Goal: Task Accomplishment & Management: Complete application form

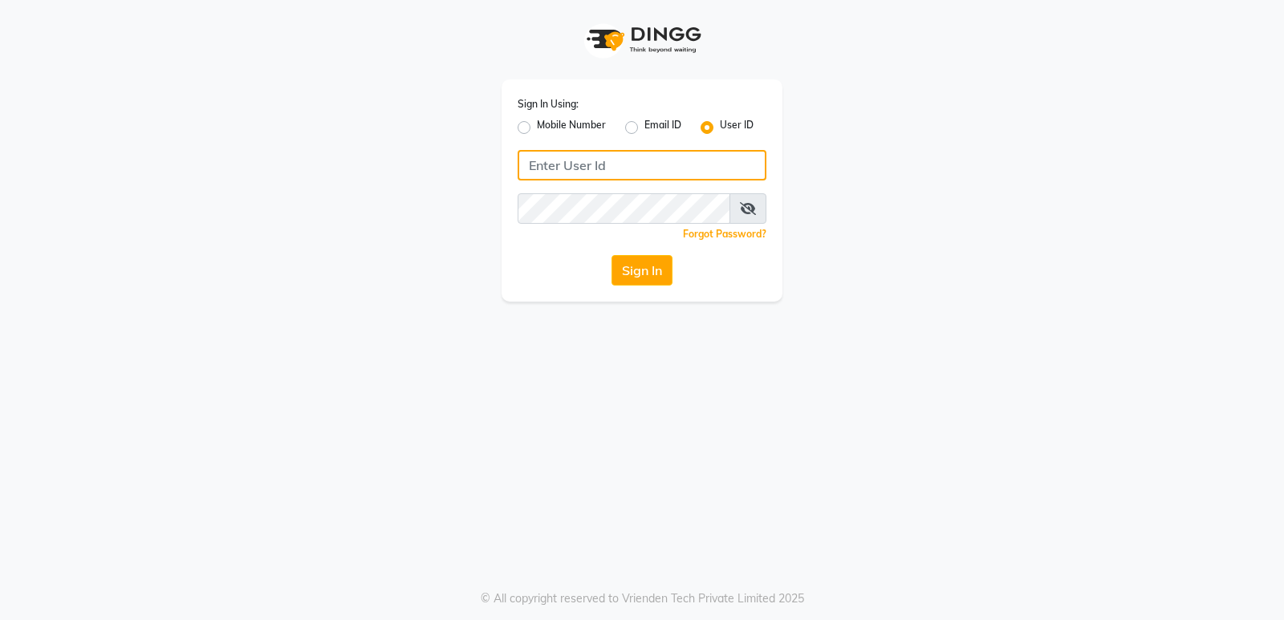
click at [616, 167] on input "Username" at bounding box center [642, 165] width 249 height 30
type input "Duelingscissors123"
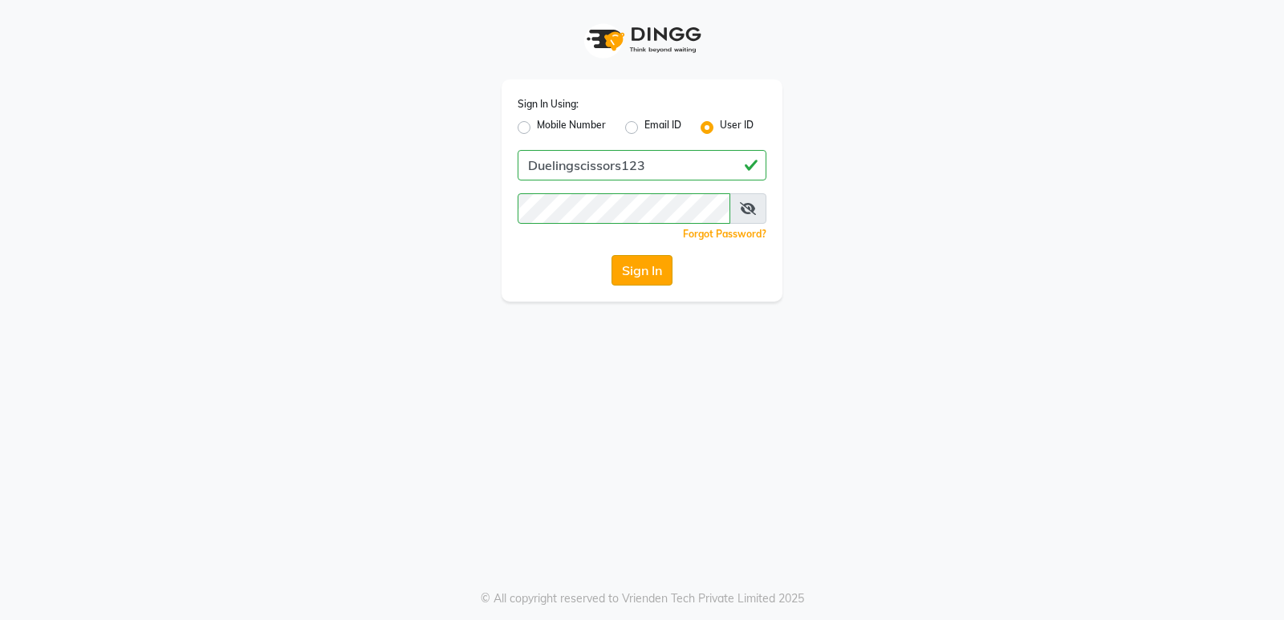
click at [640, 262] on button "Sign In" at bounding box center [641, 270] width 61 height 30
click at [645, 270] on button "Sign In" at bounding box center [641, 270] width 61 height 30
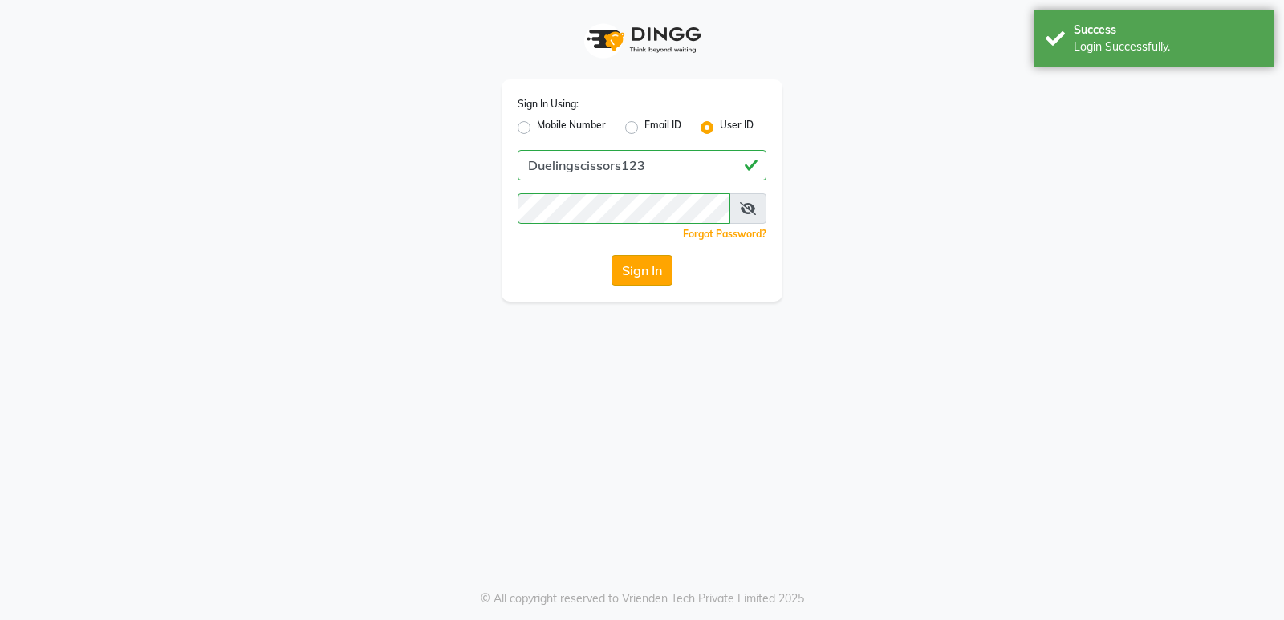
select select "6993"
select select "service"
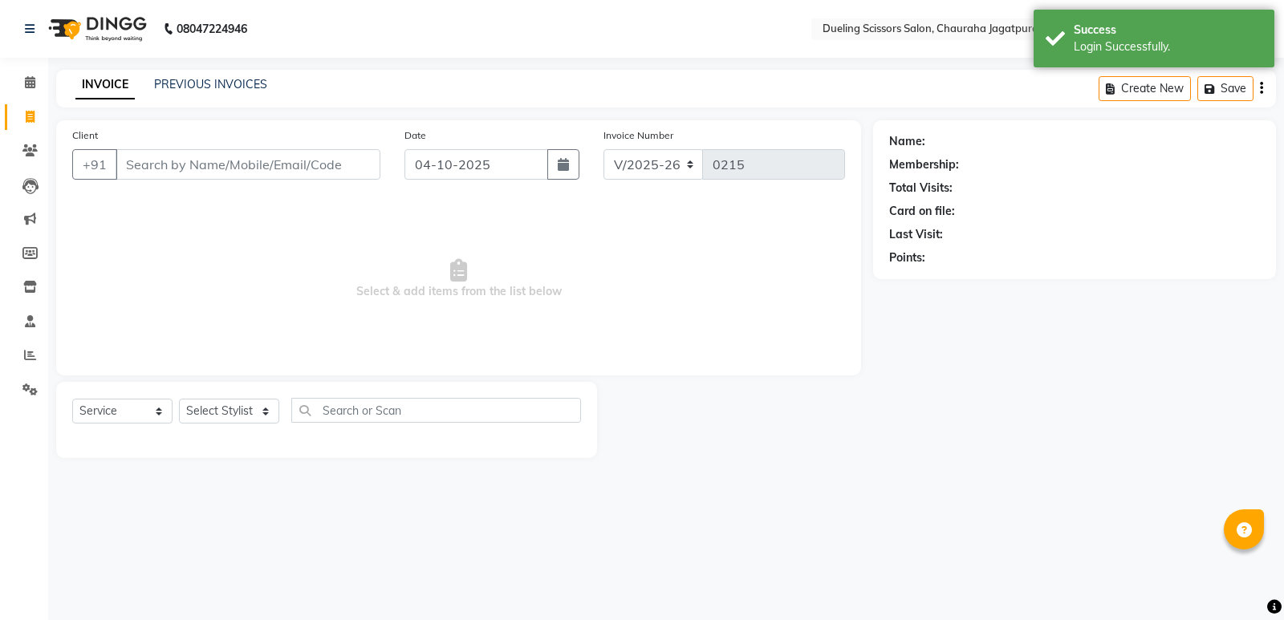
click at [169, 169] on input "Client" at bounding box center [248, 164] width 265 height 30
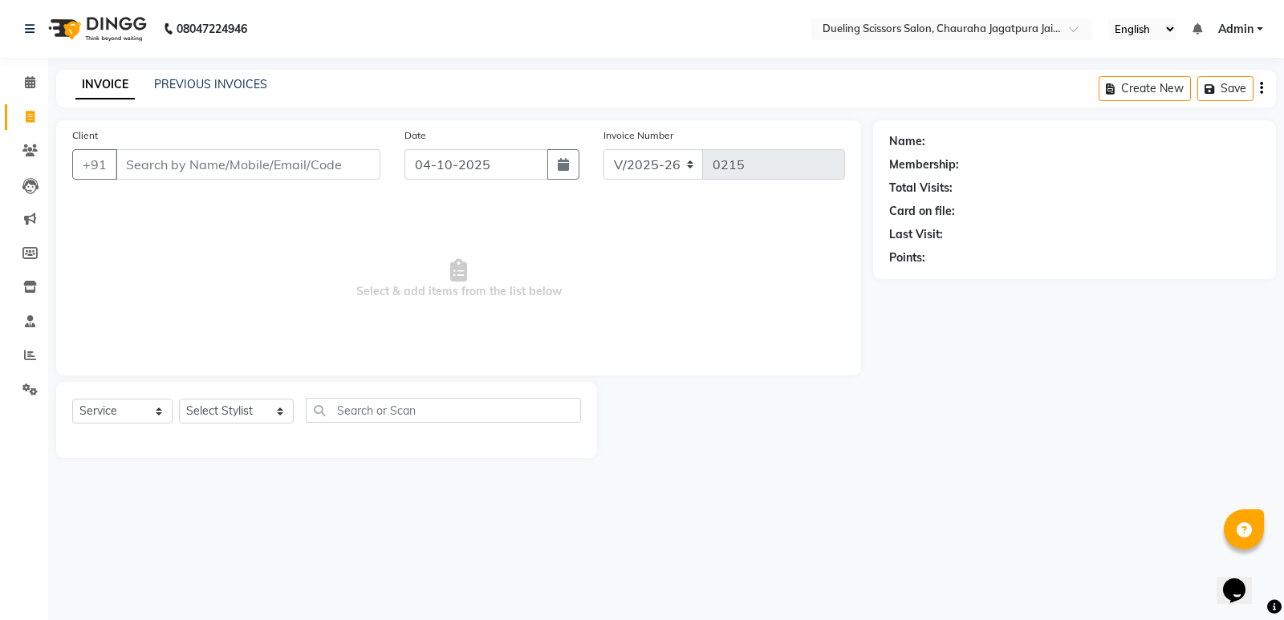
click at [132, 171] on input "Client" at bounding box center [248, 164] width 265 height 30
type input "sudhir"
click at [337, 165] on span "Add Client" at bounding box center [338, 164] width 63 height 16
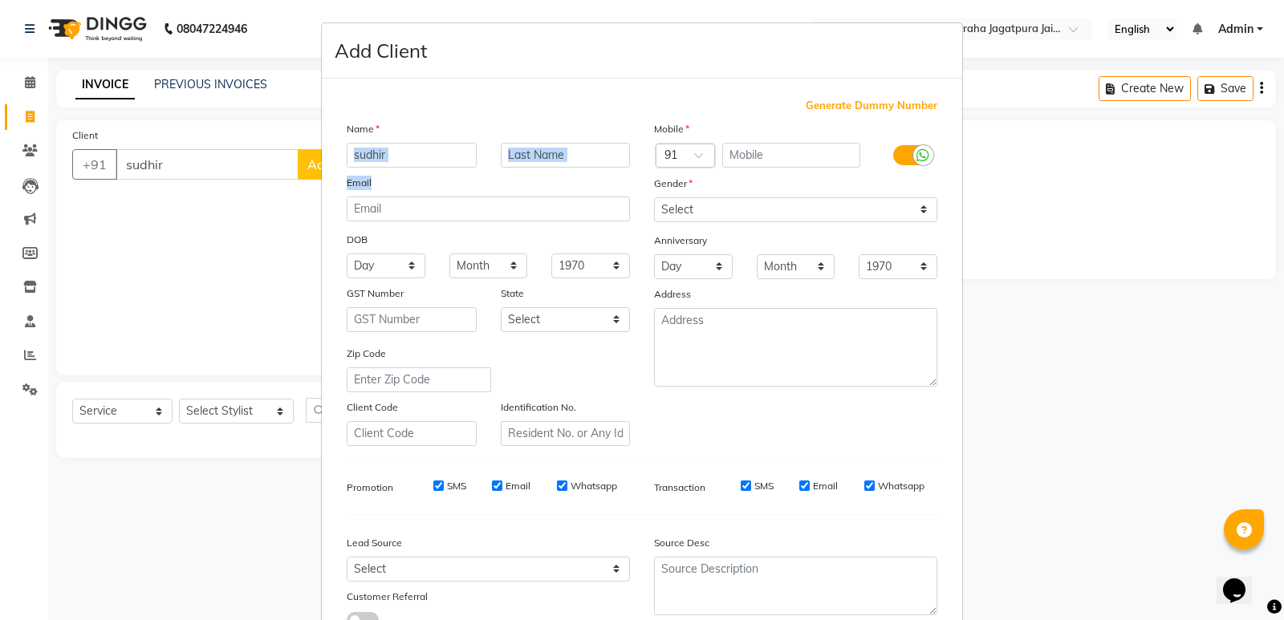
drag, startPoint x: 408, startPoint y: 170, endPoint x: 358, endPoint y: 157, distance: 52.2
click at [358, 157] on div "Name sudhir Email DOB Day 01 02 03 04 05 06 07 08 09 10 11 12 13 14 15 16 17 18…" at bounding box center [488, 283] width 307 height 326
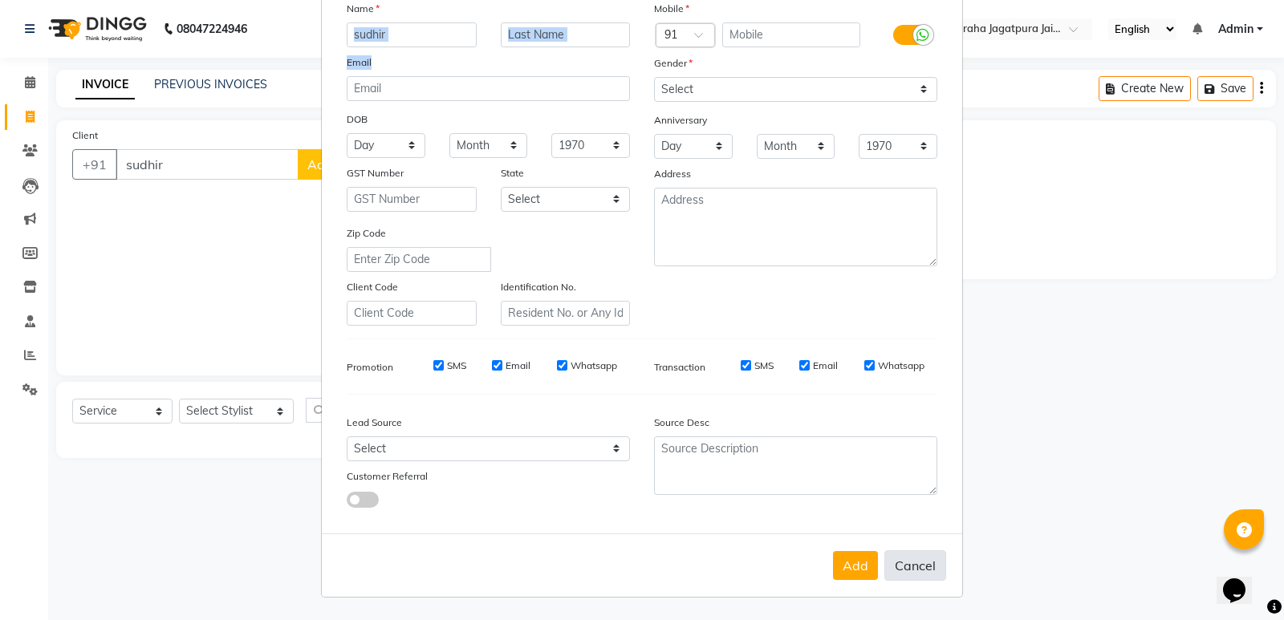
click at [902, 560] on button "Cancel" at bounding box center [915, 565] width 62 height 30
select select
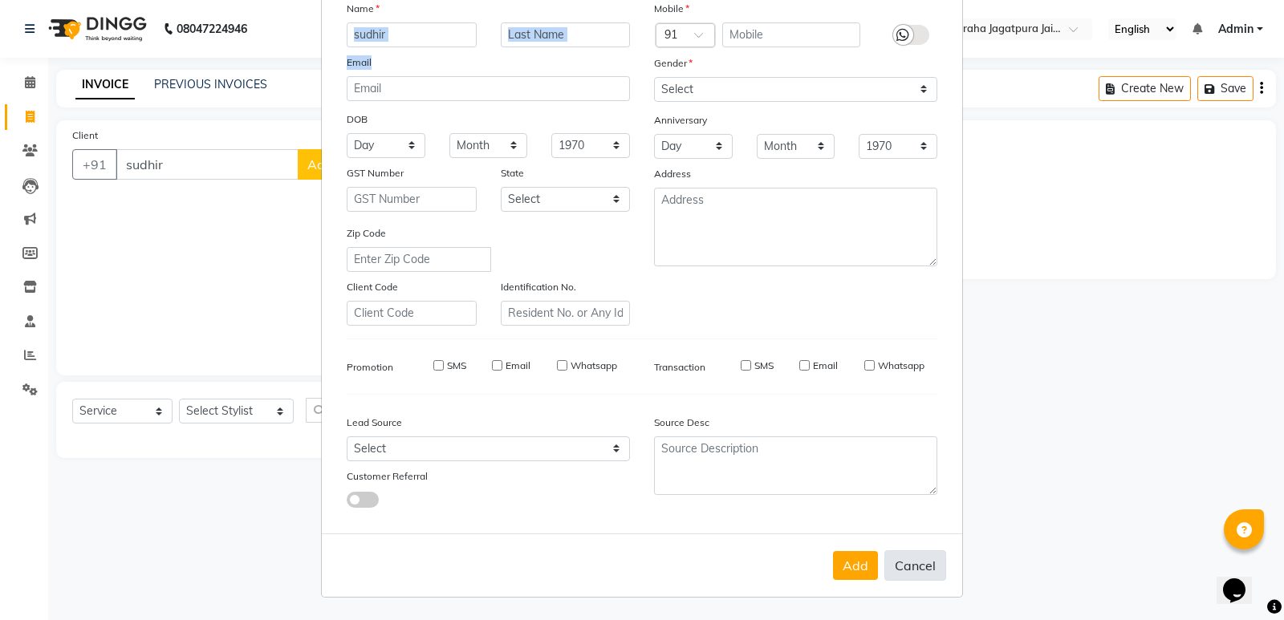
select select
checkbox input "false"
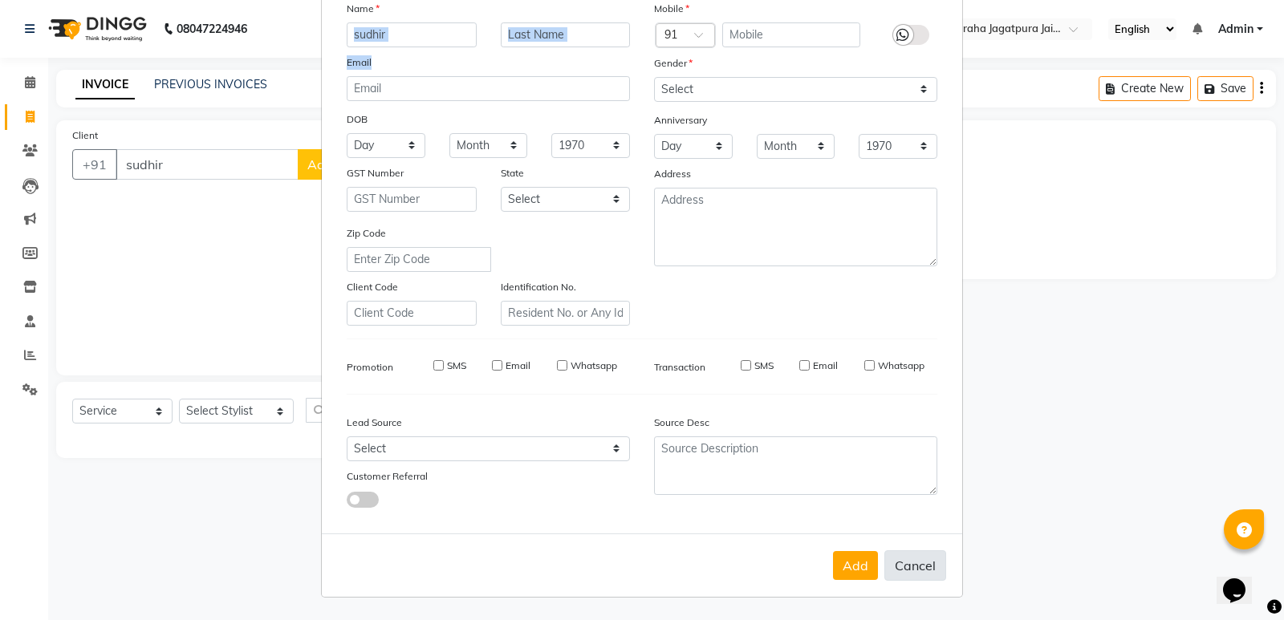
checkbox input "false"
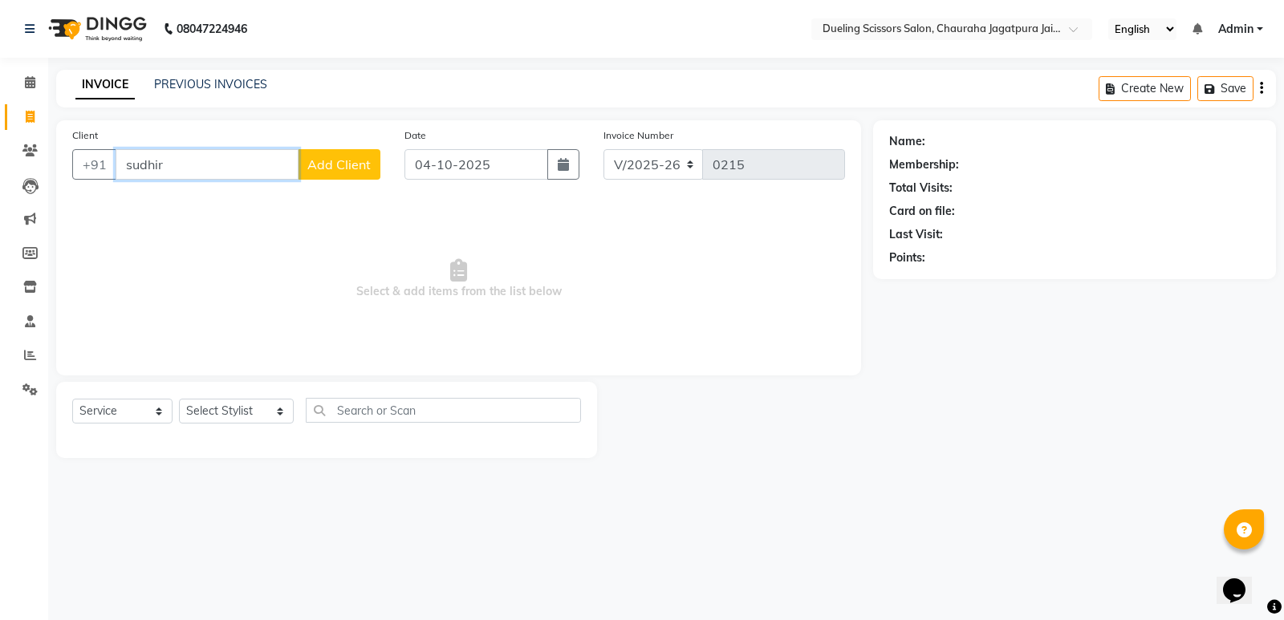
click at [173, 167] on input "sudhir" at bounding box center [207, 164] width 183 height 30
type input "s"
type input "9712954513"
click at [353, 169] on span "Add Client" at bounding box center [338, 164] width 63 height 16
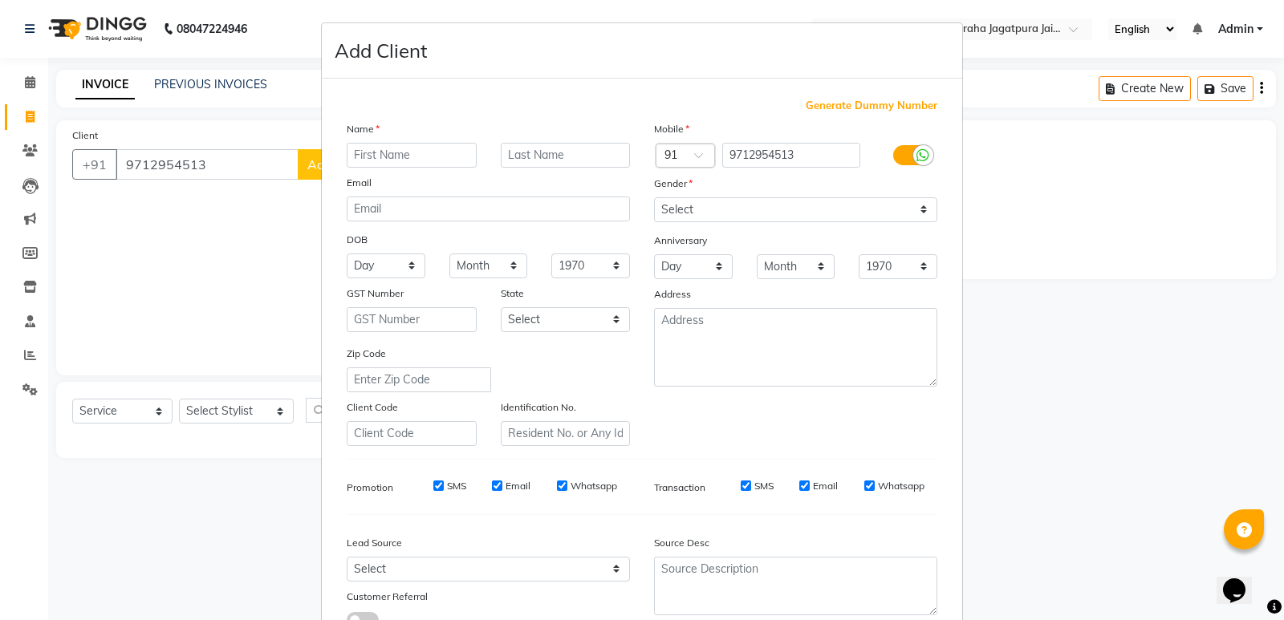
click at [416, 150] on input "text" at bounding box center [412, 155] width 130 height 25
type input "sudhir"
click at [429, 258] on div "Day 01 02 03 04 05 06 07 08 09 10 11 12 13 14 15 16 17 18 19 20 21 22 23 24 25 …" at bounding box center [386, 266] width 103 height 25
click at [918, 208] on select "Select [DEMOGRAPHIC_DATA] [DEMOGRAPHIC_DATA] Other Prefer Not To Say" at bounding box center [795, 209] width 283 height 25
select select "[DEMOGRAPHIC_DATA]"
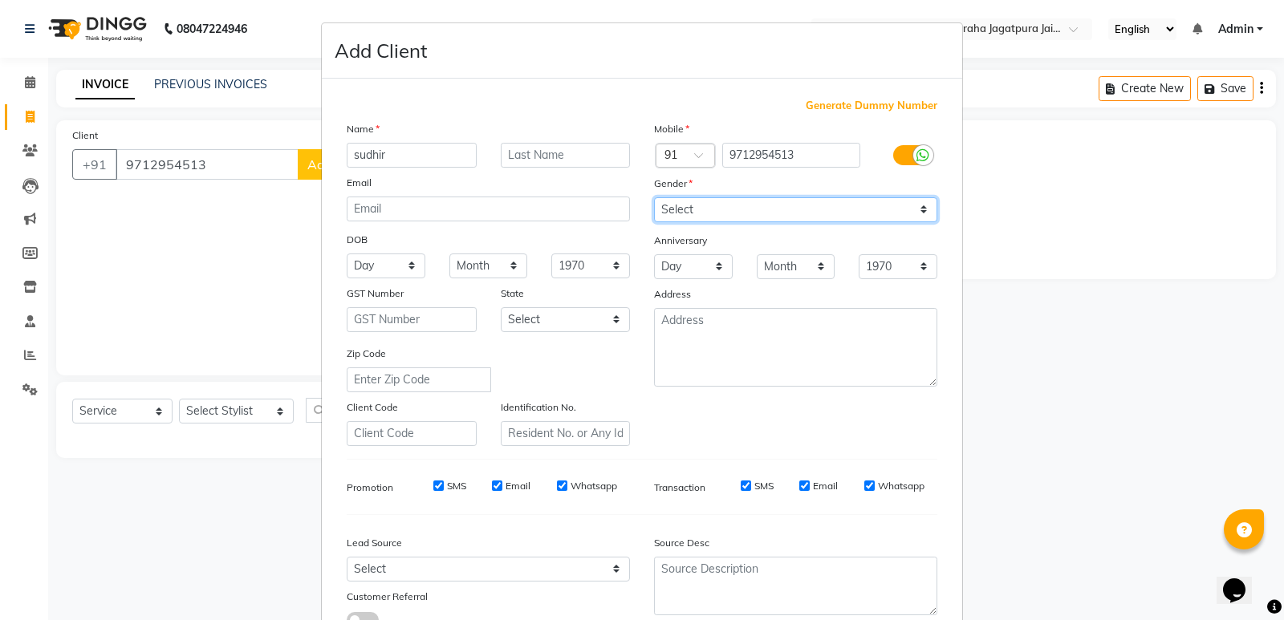
click at [654, 197] on select "Select [DEMOGRAPHIC_DATA] [DEMOGRAPHIC_DATA] Other Prefer Not To Say" at bounding box center [795, 209] width 283 height 25
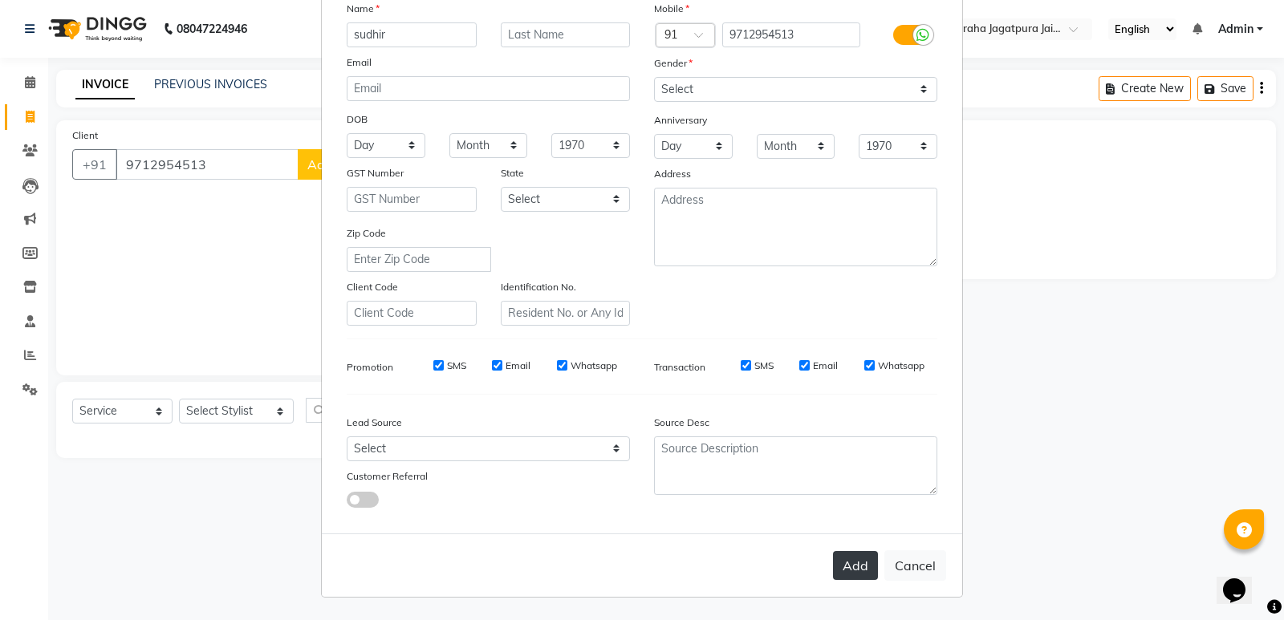
click at [844, 560] on button "Add" at bounding box center [855, 565] width 45 height 29
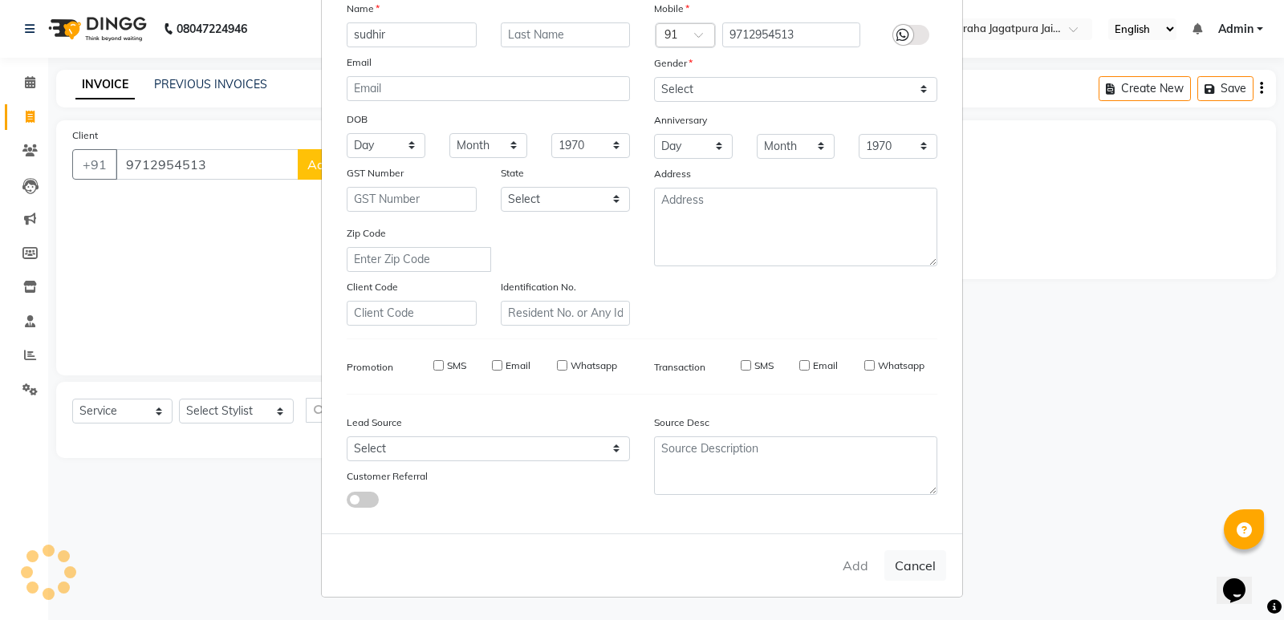
select select
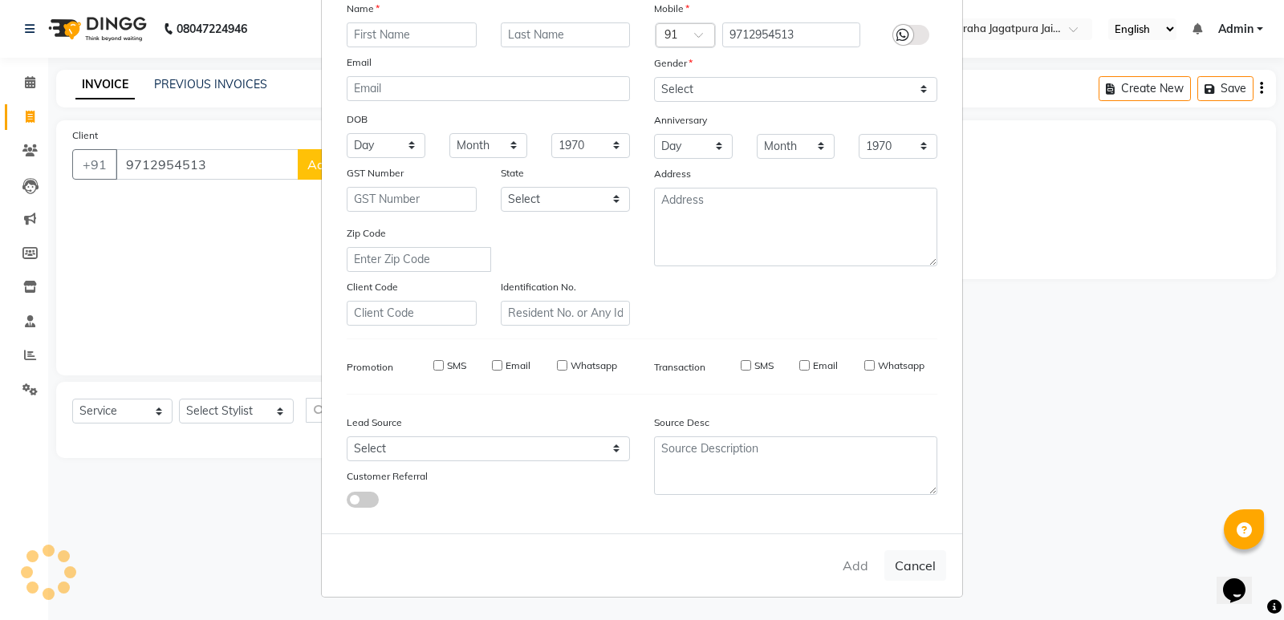
select select
checkbox input "false"
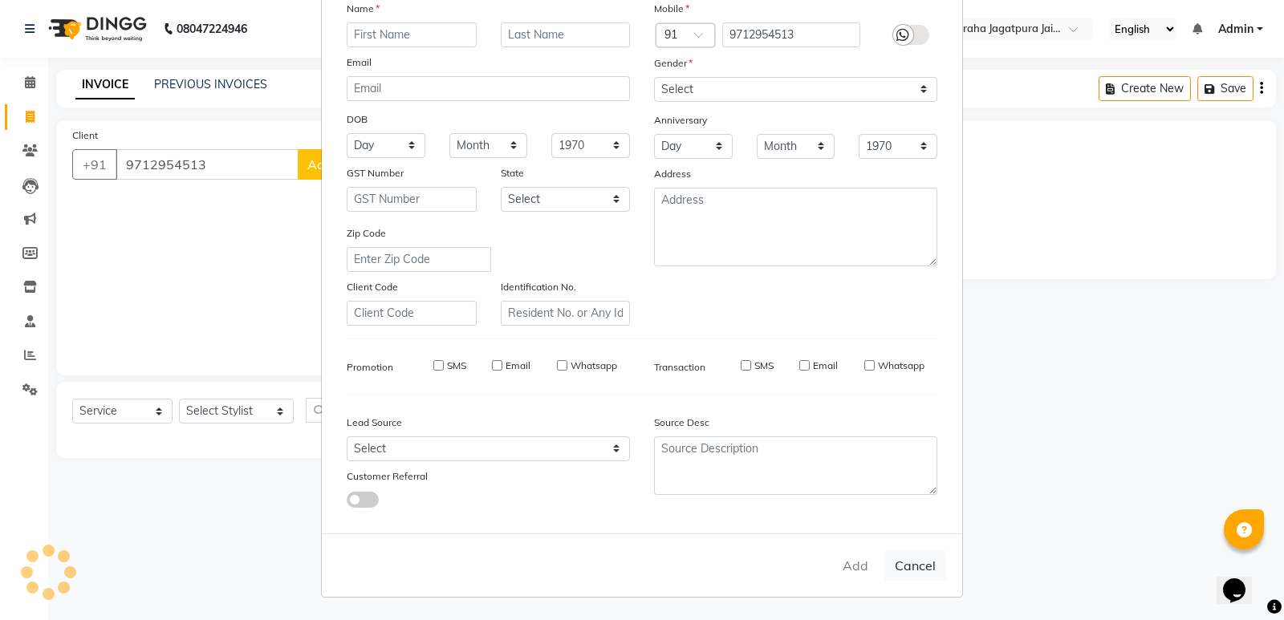
checkbox input "false"
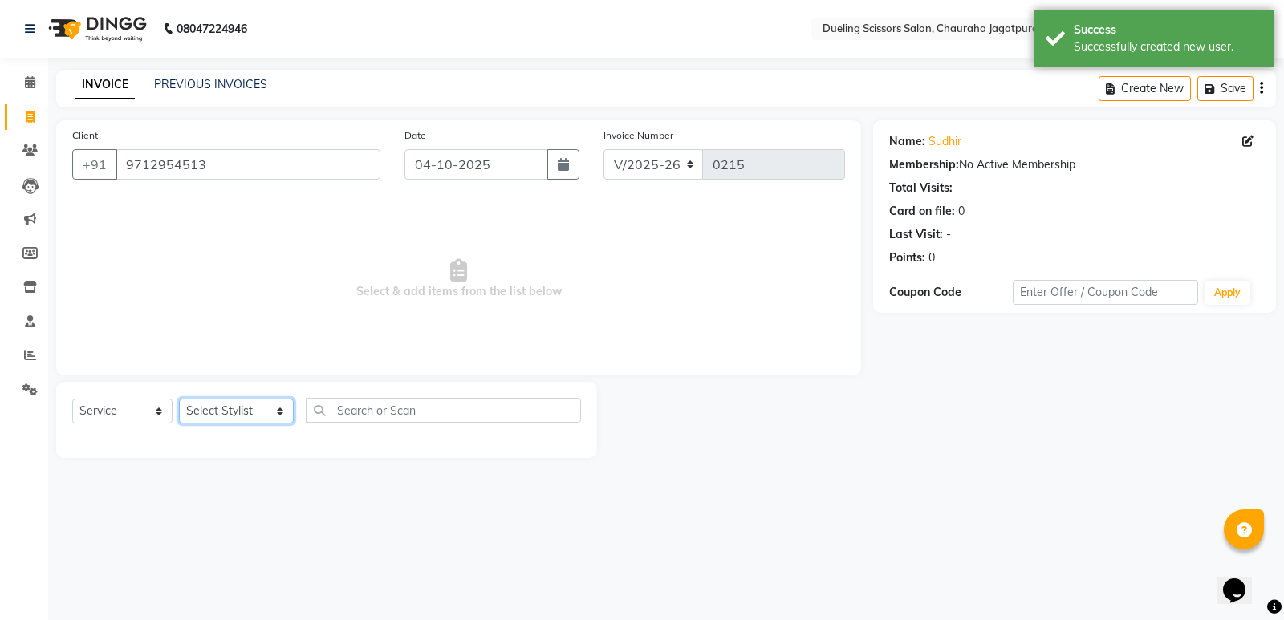
click at [259, 408] on select "Select Stylist [PERSON_NAME] [PERSON_NAME] [PERSON_NAME] [PERSON_NAME] [PERSON_…" at bounding box center [236, 411] width 115 height 25
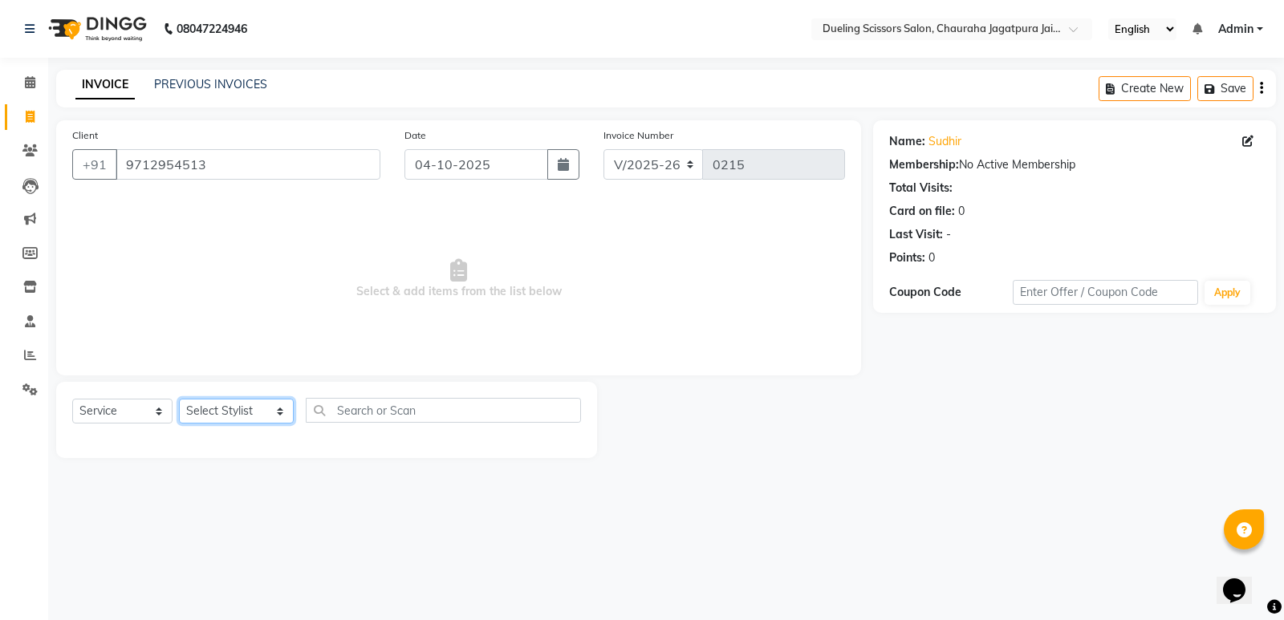
select select "89783"
click at [179, 399] on select "Select Stylist [PERSON_NAME] [PERSON_NAME] [PERSON_NAME] [PERSON_NAME] [PERSON_…" at bounding box center [236, 411] width 115 height 25
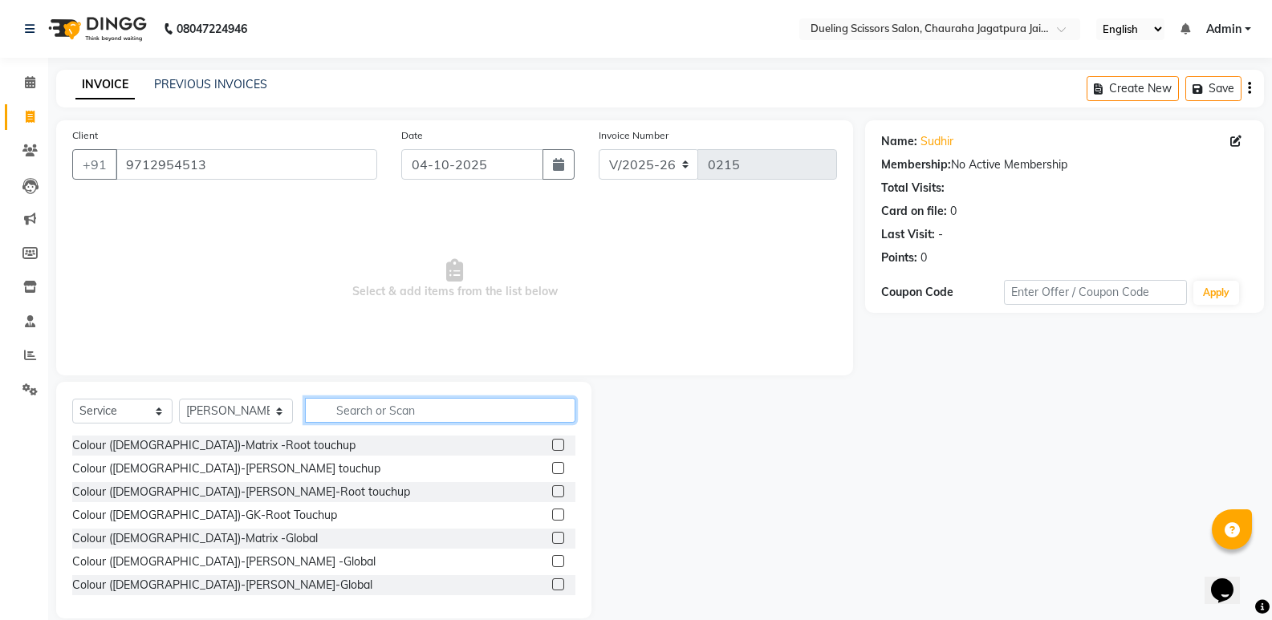
click at [335, 410] on input "text" at bounding box center [440, 410] width 270 height 25
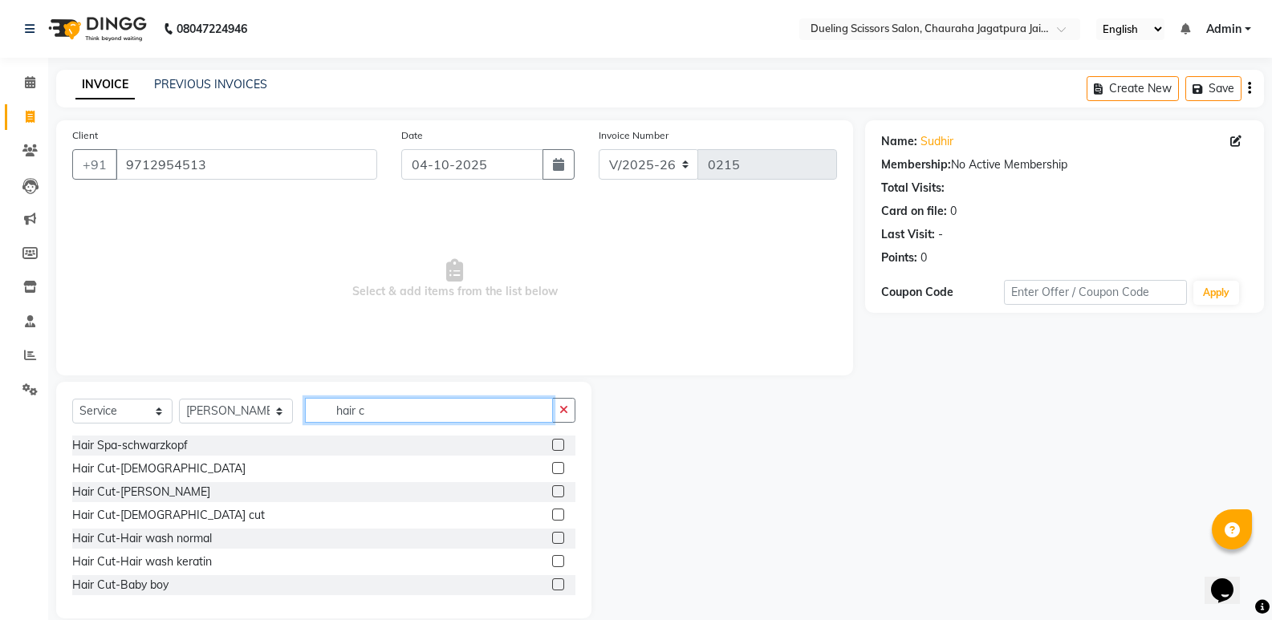
type input "hair c"
click at [552, 465] on label at bounding box center [558, 468] width 12 height 12
click at [552, 465] on input "checkbox" at bounding box center [557, 469] width 10 height 10
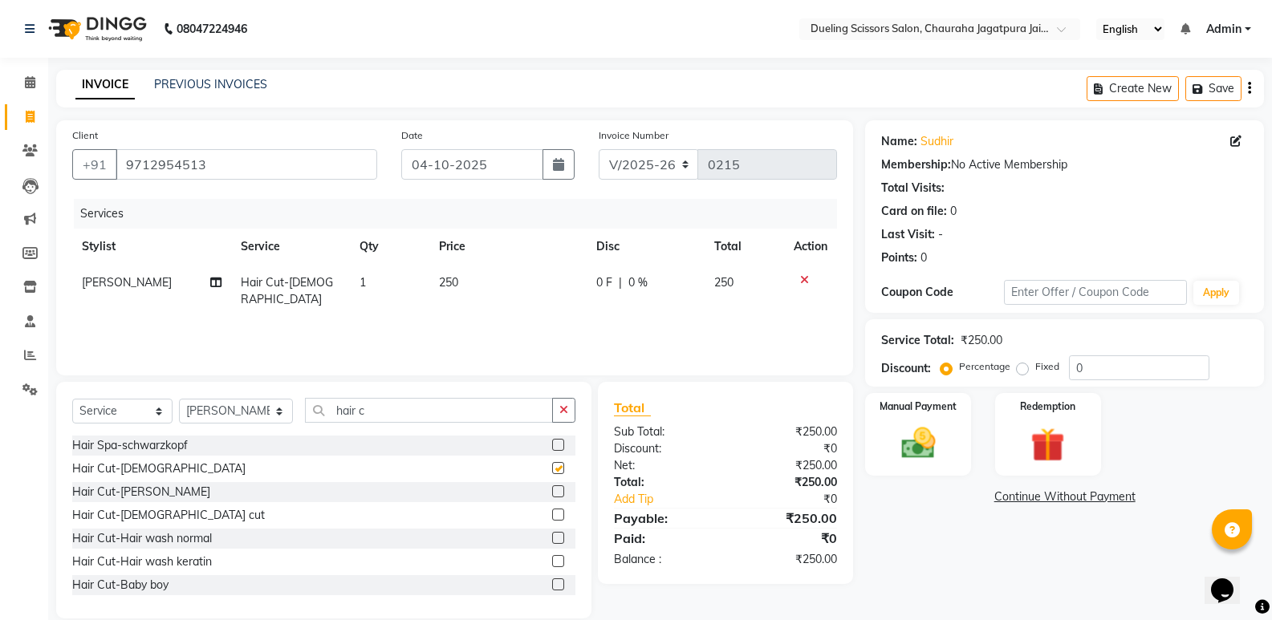
checkbox input "false"
click at [925, 426] on img at bounding box center [917, 443] width 57 height 41
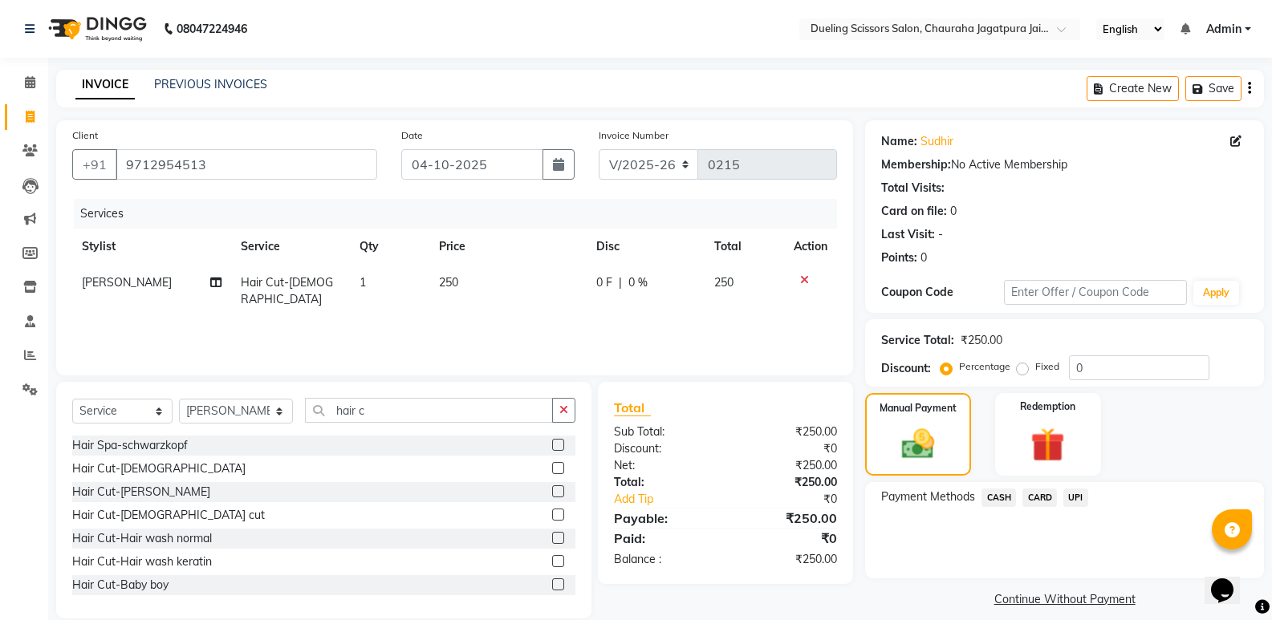
click at [1080, 494] on span "UPI" at bounding box center [1075, 498] width 25 height 18
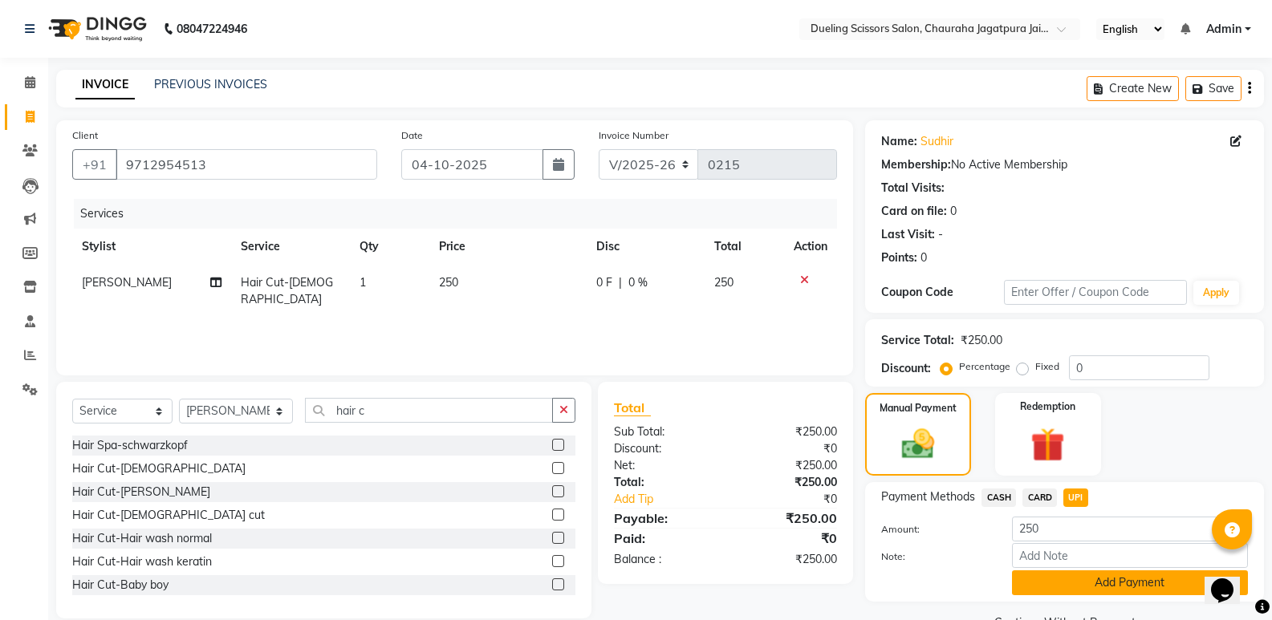
click at [1148, 583] on button "Add Payment" at bounding box center [1130, 583] width 236 height 25
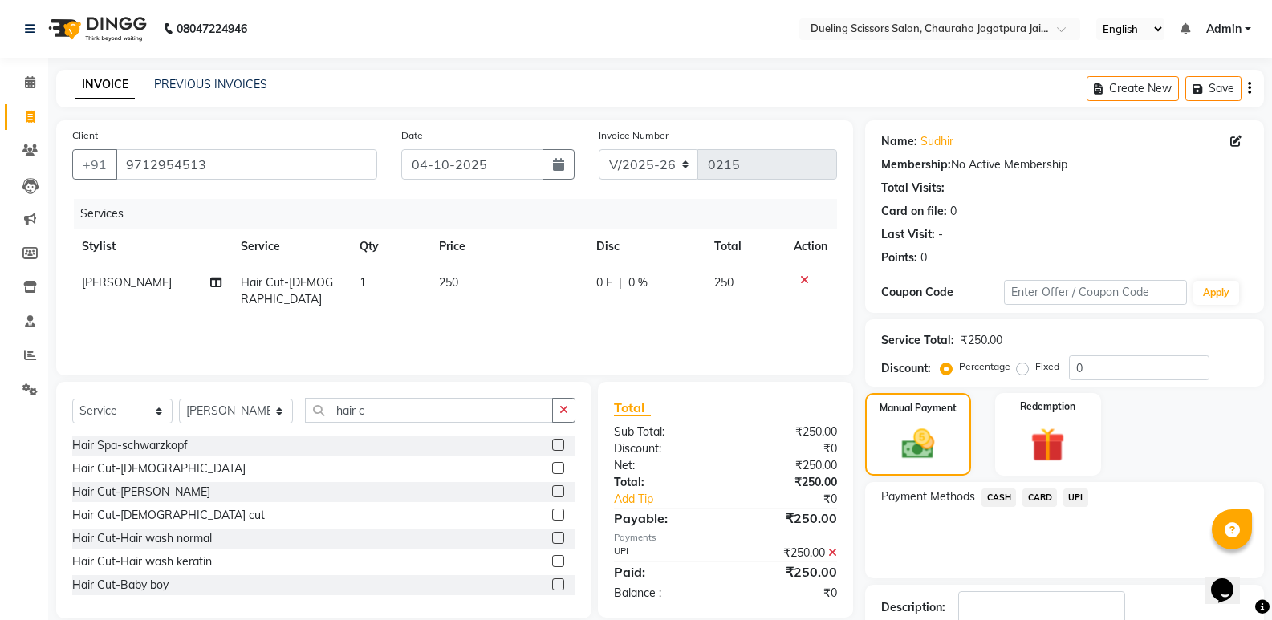
scroll to position [106, 0]
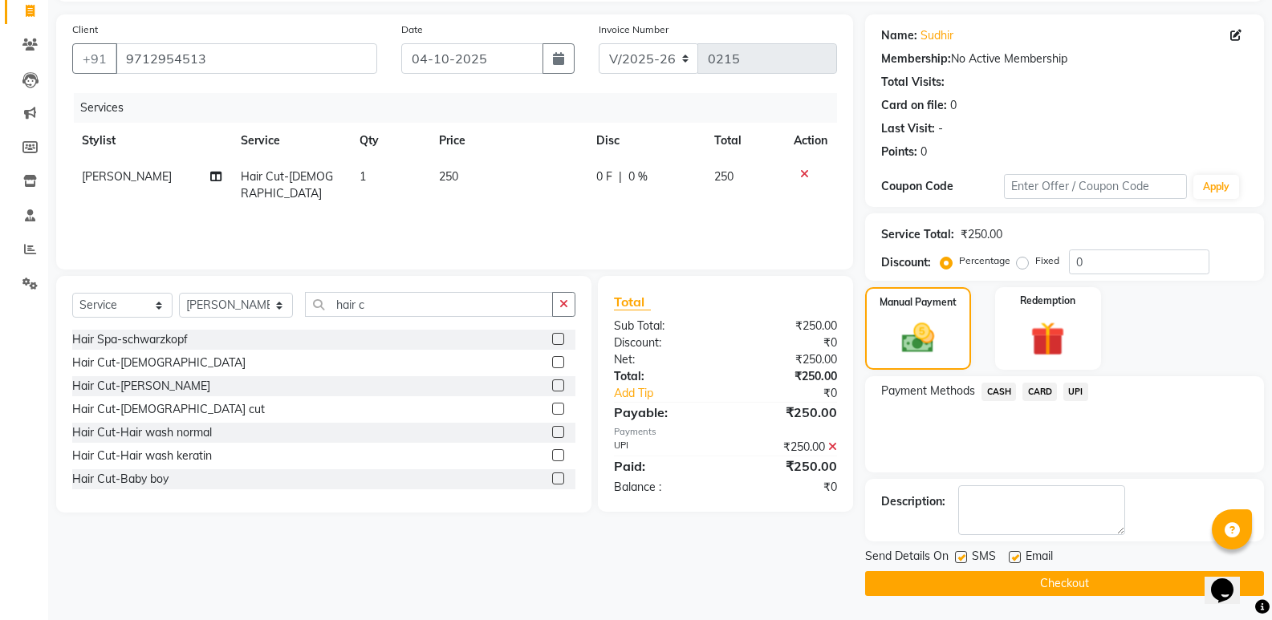
click at [1066, 583] on button "Checkout" at bounding box center [1064, 583] width 399 height 25
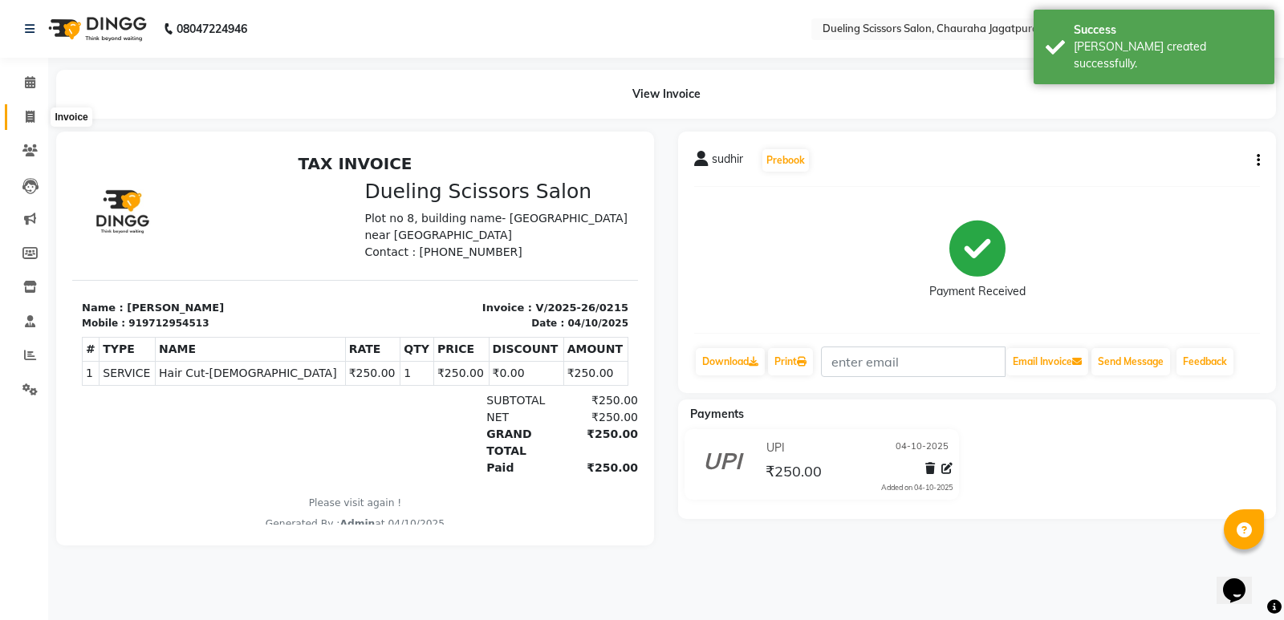
click at [30, 114] on icon at bounding box center [30, 117] width 9 height 12
select select "service"
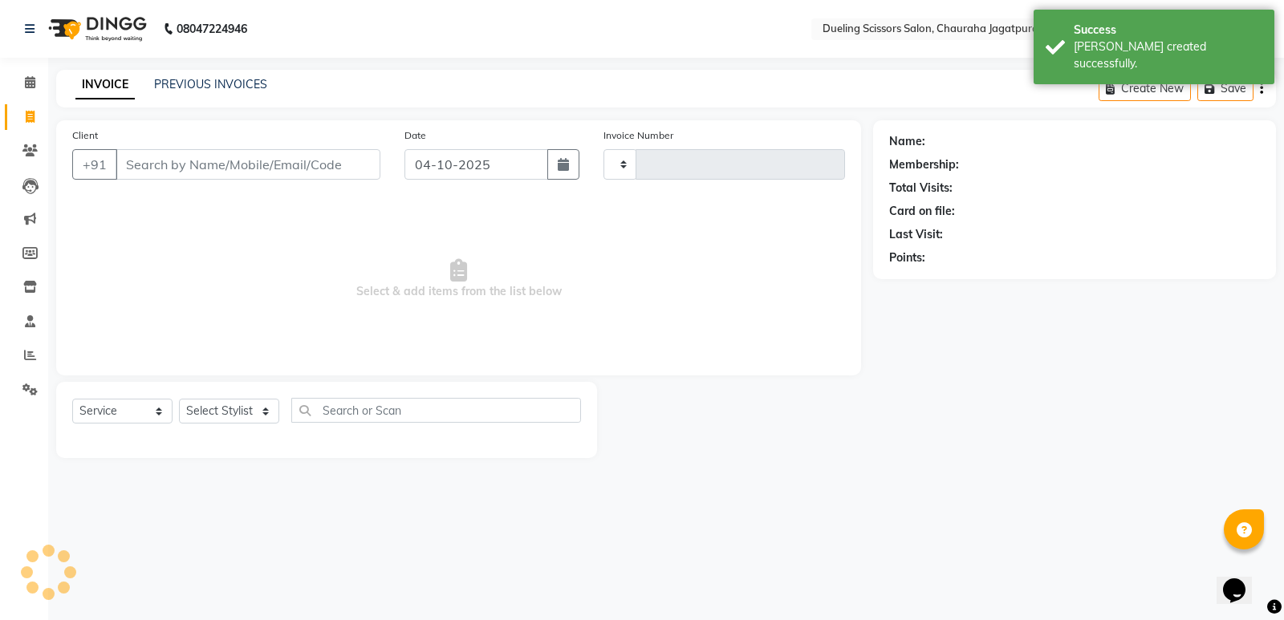
type input "0216"
select select "6993"
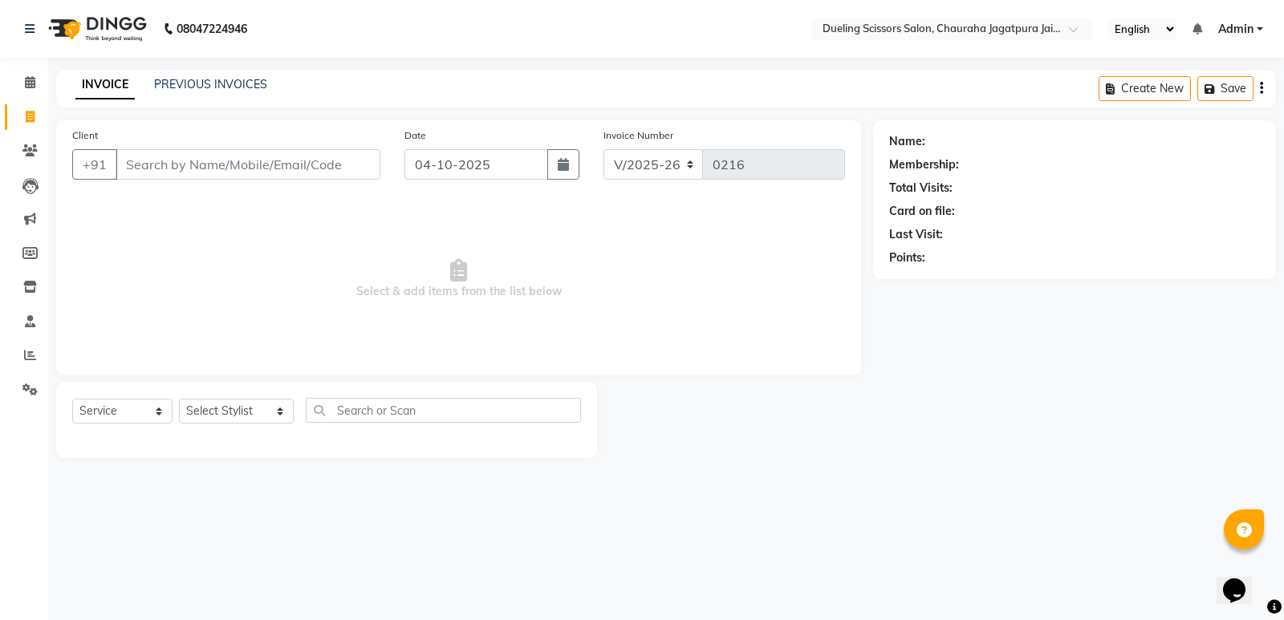
click at [246, 221] on span "Select & add items from the list below" at bounding box center [458, 279] width 773 height 160
click at [209, 165] on input "Client" at bounding box center [248, 164] width 265 height 30
click at [145, 165] on input "Client" at bounding box center [248, 164] width 265 height 30
type input "7425972600"
click at [343, 166] on span "Add Client" at bounding box center [338, 164] width 63 height 16
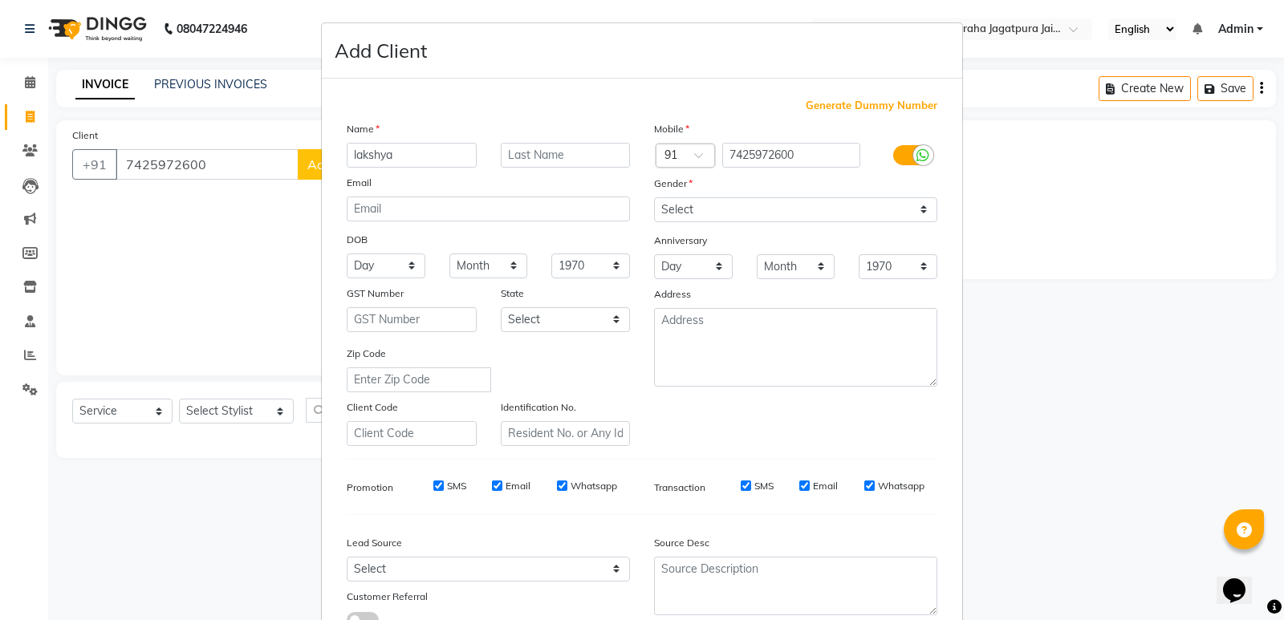
type input "lakshya"
click at [916, 210] on select "Select [DEMOGRAPHIC_DATA] [DEMOGRAPHIC_DATA] Other Prefer Not To Say" at bounding box center [795, 209] width 283 height 25
select select "[DEMOGRAPHIC_DATA]"
click at [654, 197] on select "Select [DEMOGRAPHIC_DATA] [DEMOGRAPHIC_DATA] Other Prefer Not To Say" at bounding box center [795, 209] width 283 height 25
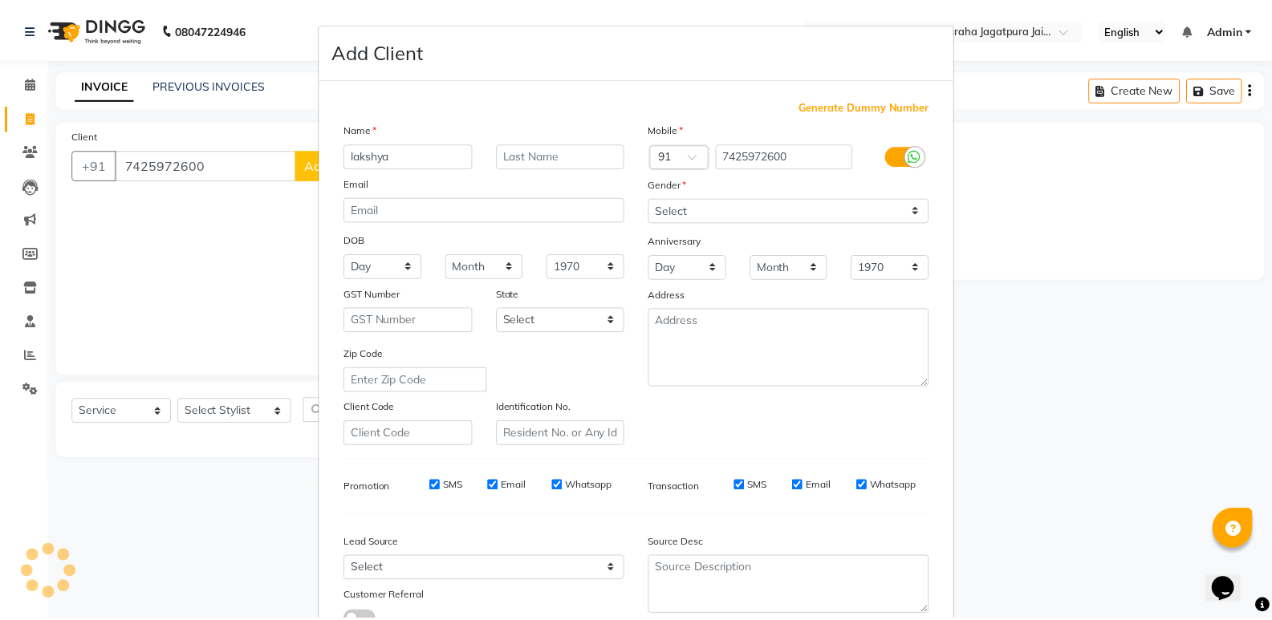
scroll to position [120, 0]
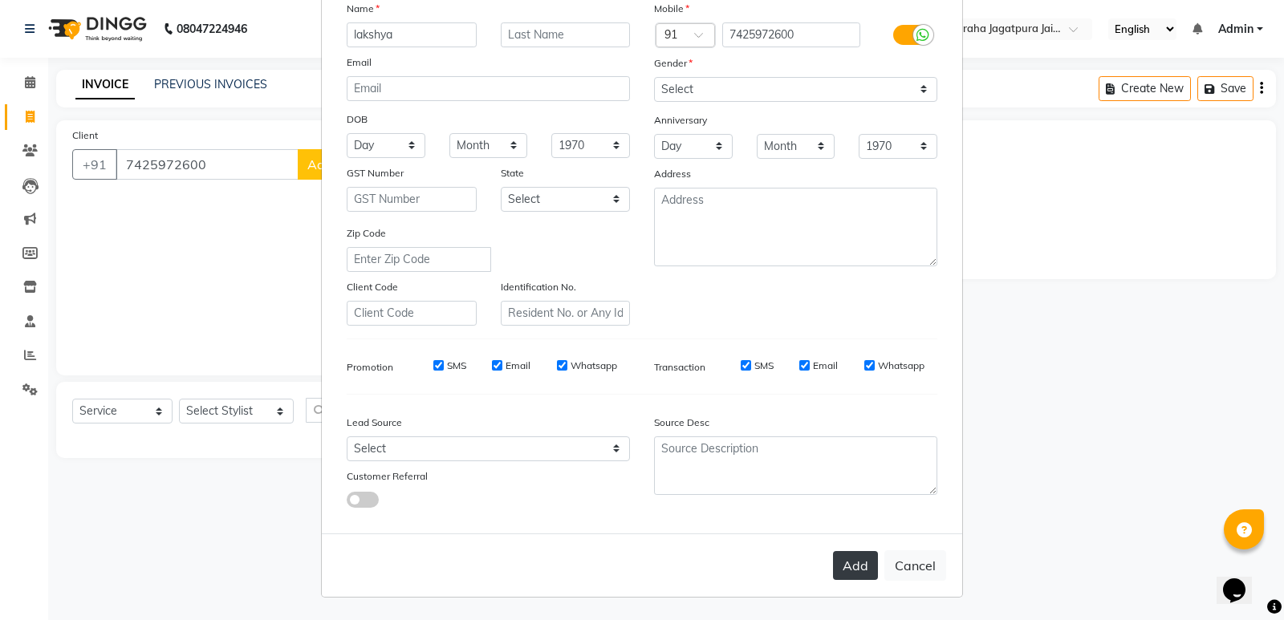
click at [849, 565] on button "Add" at bounding box center [855, 565] width 45 height 29
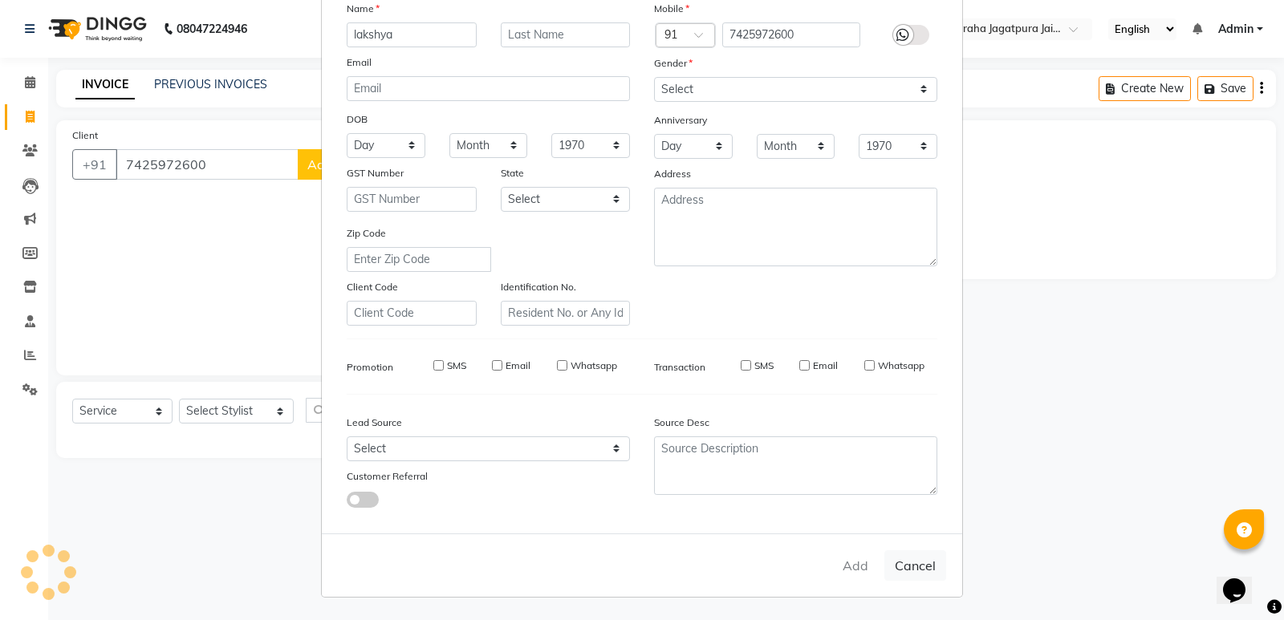
select select
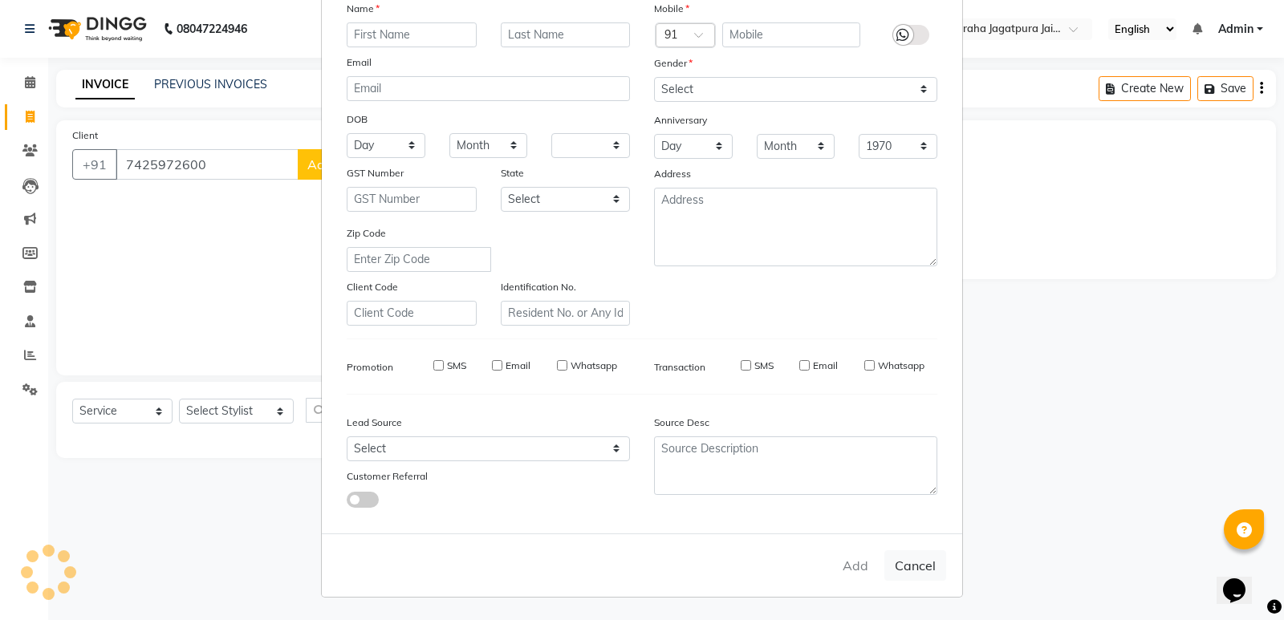
select select
checkbox input "false"
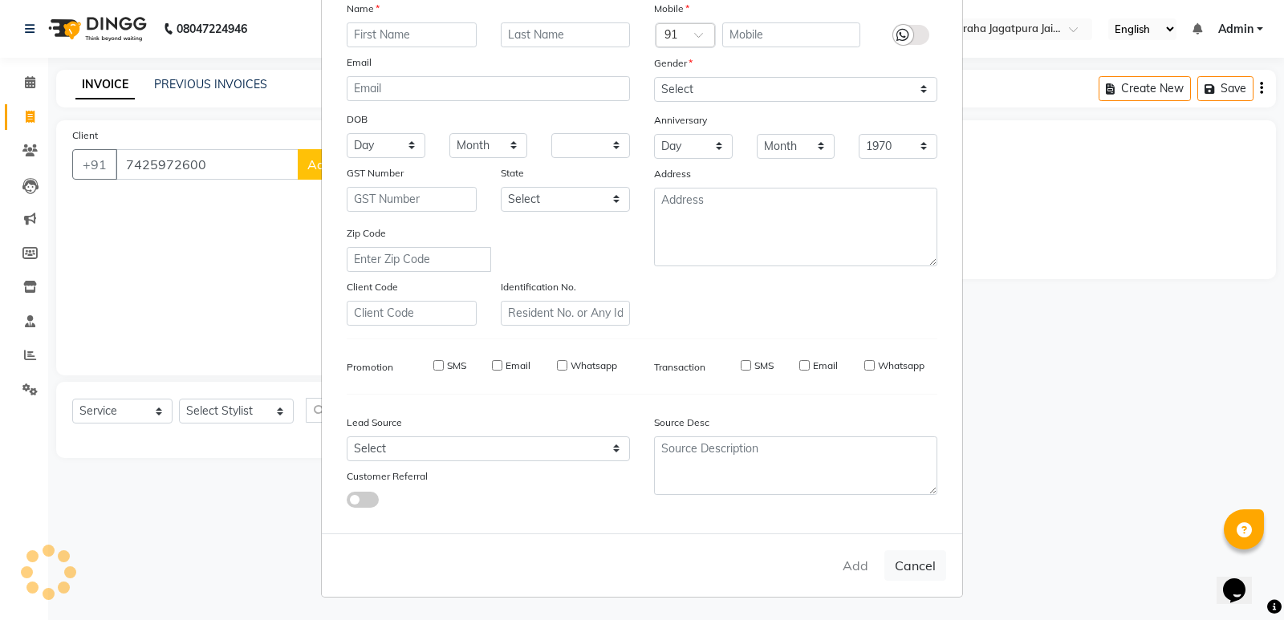
checkbox input "false"
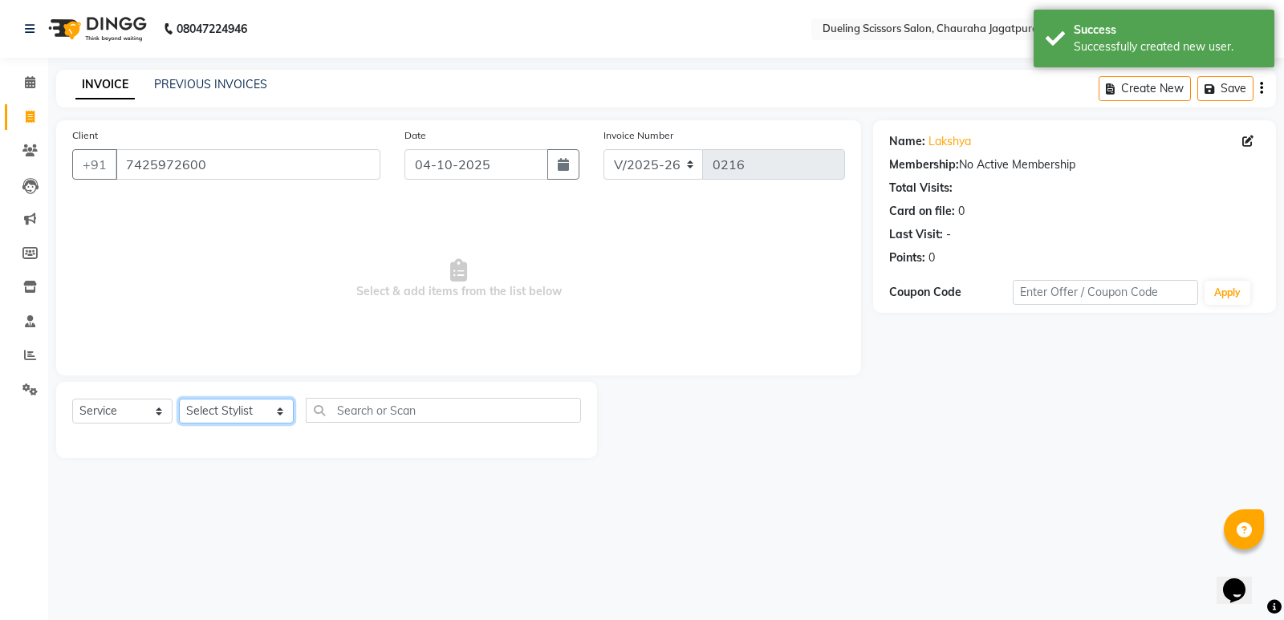
click at [264, 408] on select "Select Stylist [PERSON_NAME] [PERSON_NAME] [PERSON_NAME] [PERSON_NAME] [PERSON_…" at bounding box center [236, 411] width 115 height 25
select select "62033"
click at [179, 399] on select "Select Stylist [PERSON_NAME] [PERSON_NAME] [PERSON_NAME] [PERSON_NAME] [PERSON_…" at bounding box center [236, 411] width 115 height 25
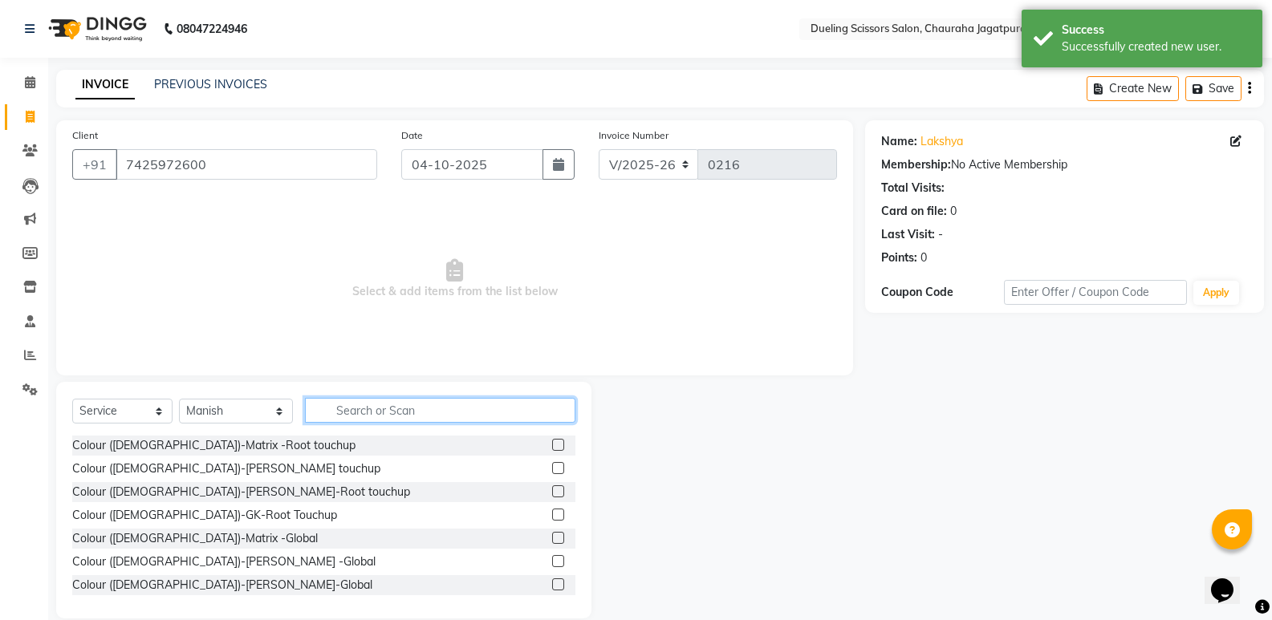
click at [311, 416] on input "text" at bounding box center [440, 410] width 270 height 25
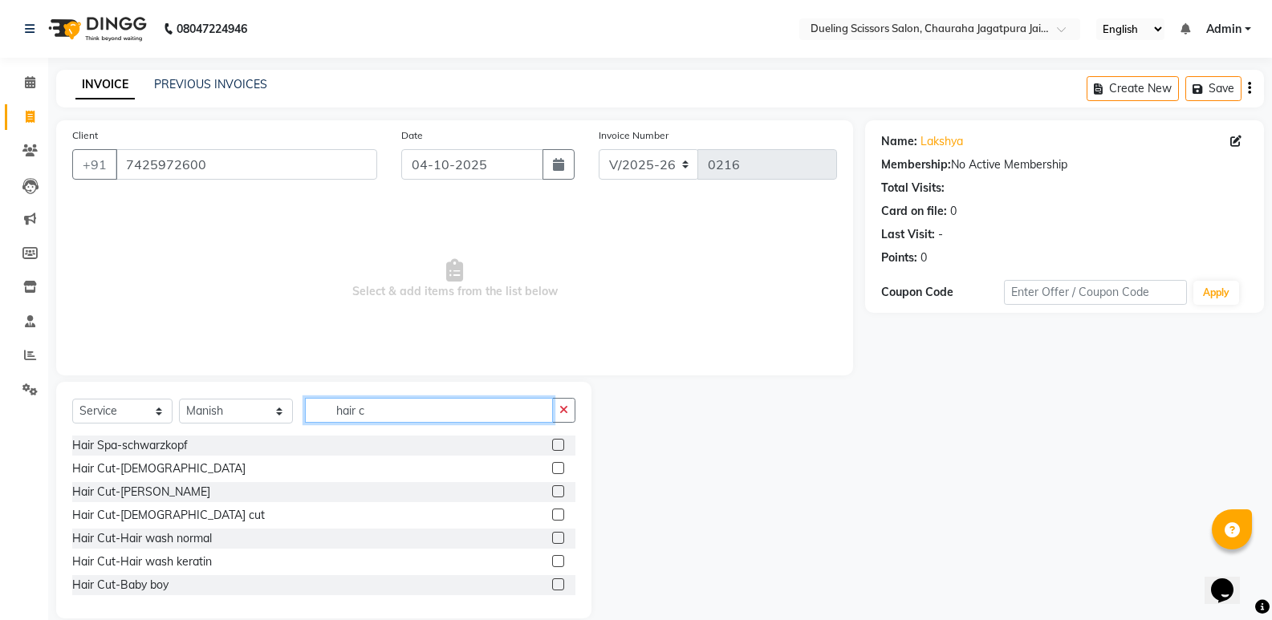
type input "hair c"
click at [552, 470] on label at bounding box center [558, 468] width 12 height 12
click at [552, 470] on input "checkbox" at bounding box center [557, 469] width 10 height 10
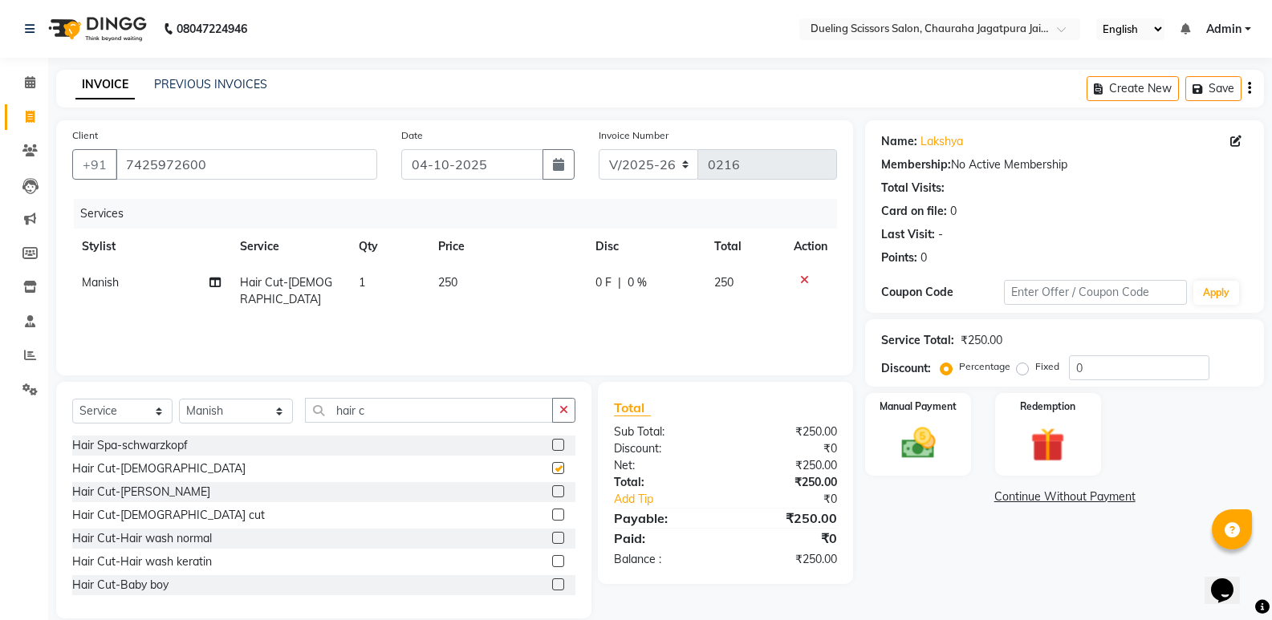
checkbox input "false"
click at [552, 492] on label at bounding box center [558, 491] width 12 height 12
click at [552, 492] on input "checkbox" at bounding box center [557, 492] width 10 height 10
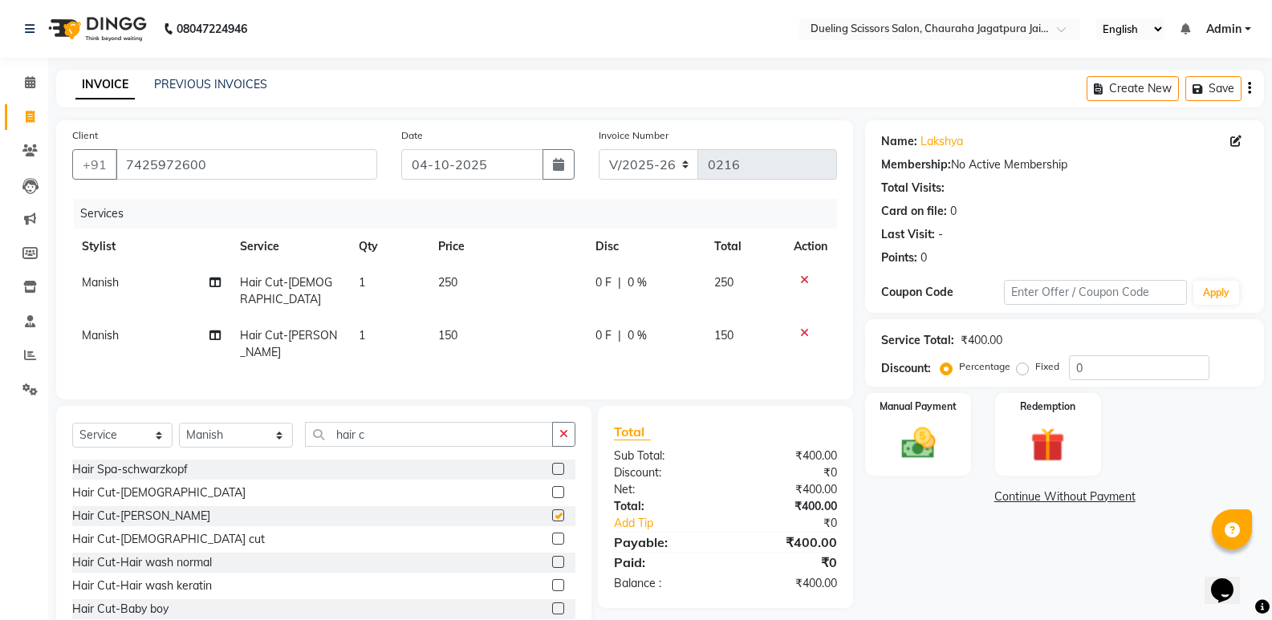
checkbox input "false"
click at [936, 458] on img at bounding box center [917, 443] width 57 height 41
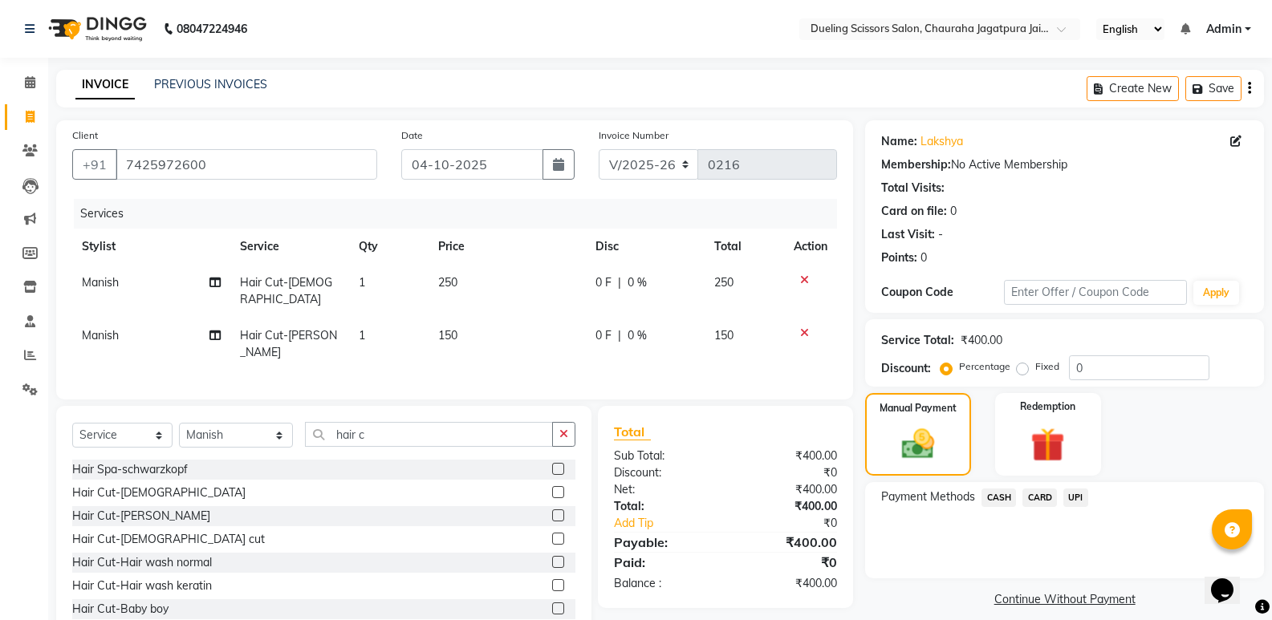
click at [1079, 498] on span "UPI" at bounding box center [1075, 498] width 25 height 18
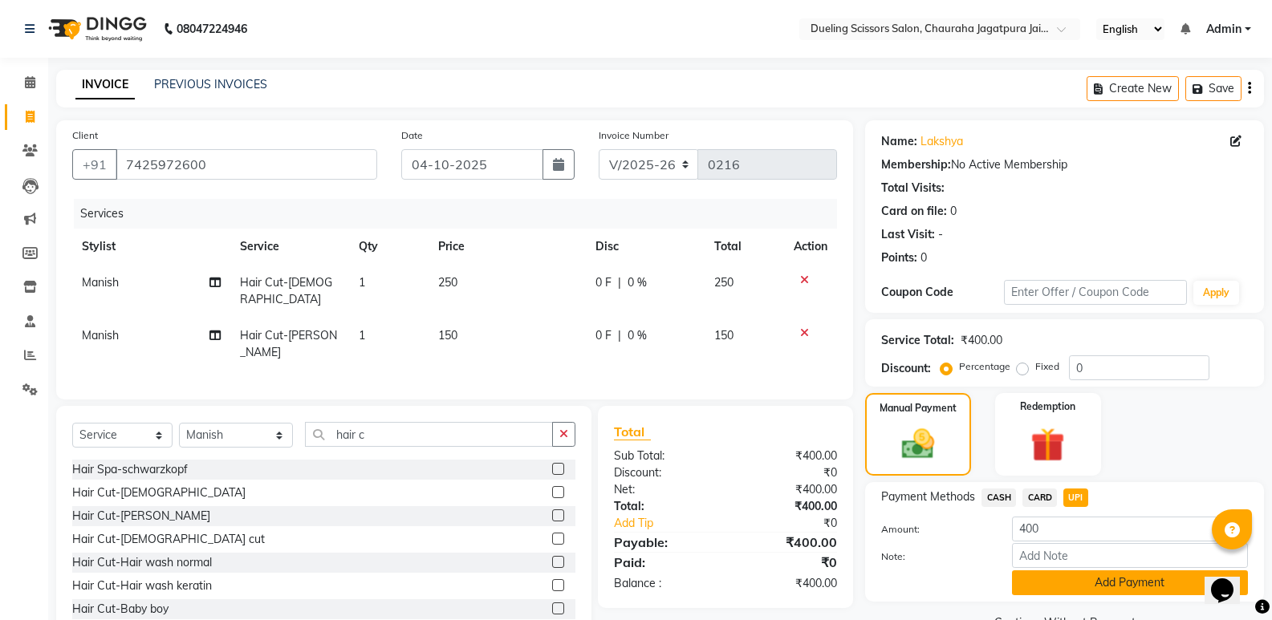
click at [1116, 582] on button "Add Payment" at bounding box center [1130, 583] width 236 height 25
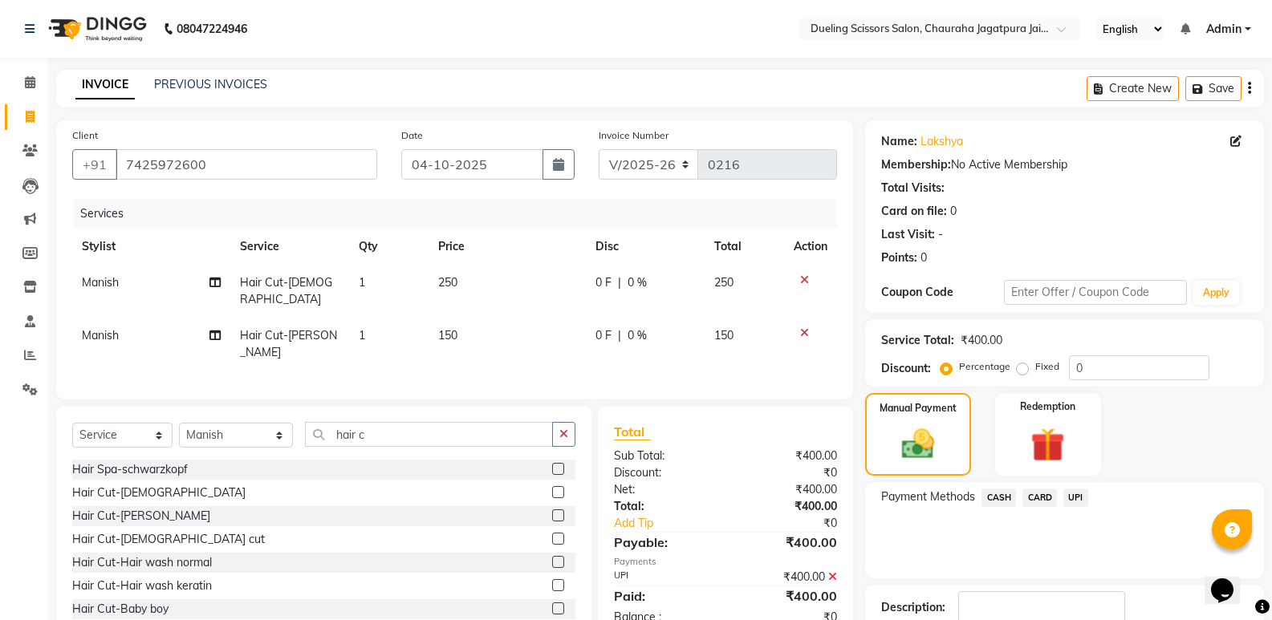
scroll to position [106, 0]
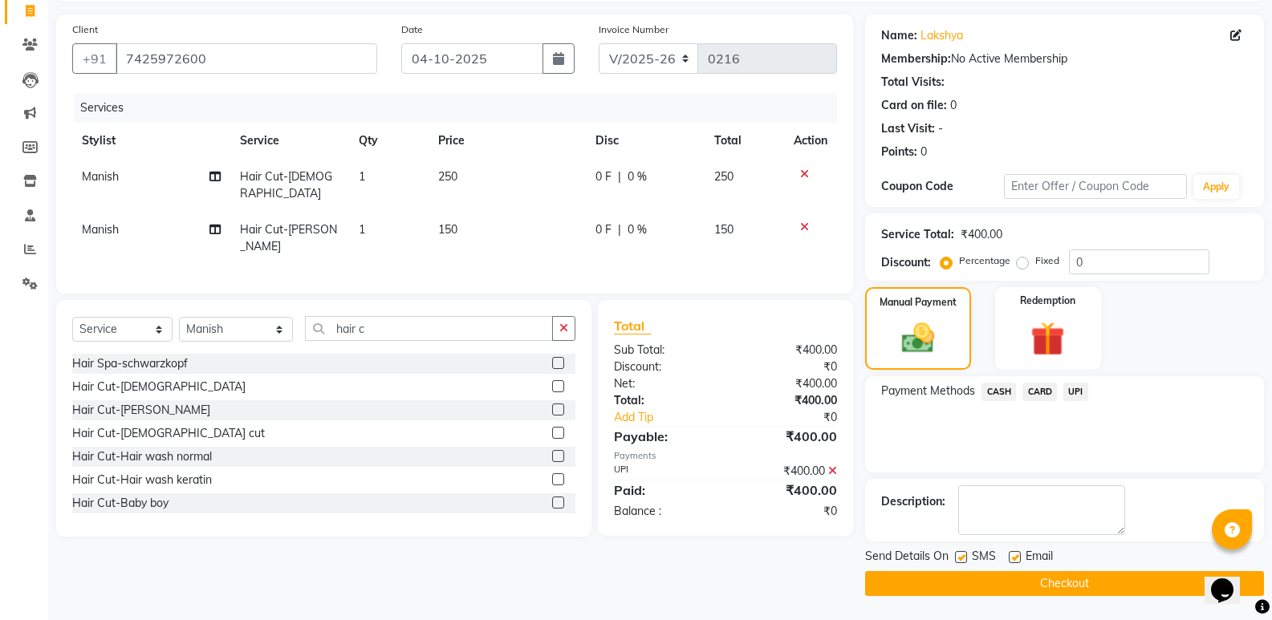
click at [1050, 587] on button "Checkout" at bounding box center [1064, 583] width 399 height 25
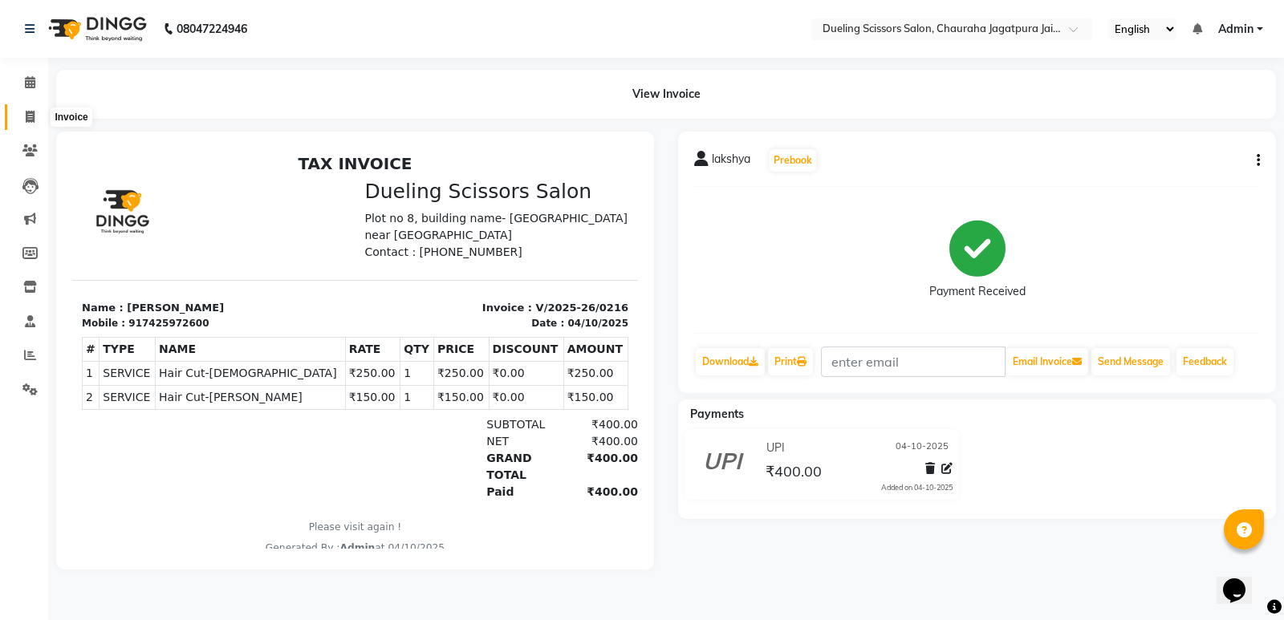
click at [33, 119] on icon at bounding box center [30, 117] width 9 height 12
select select "service"
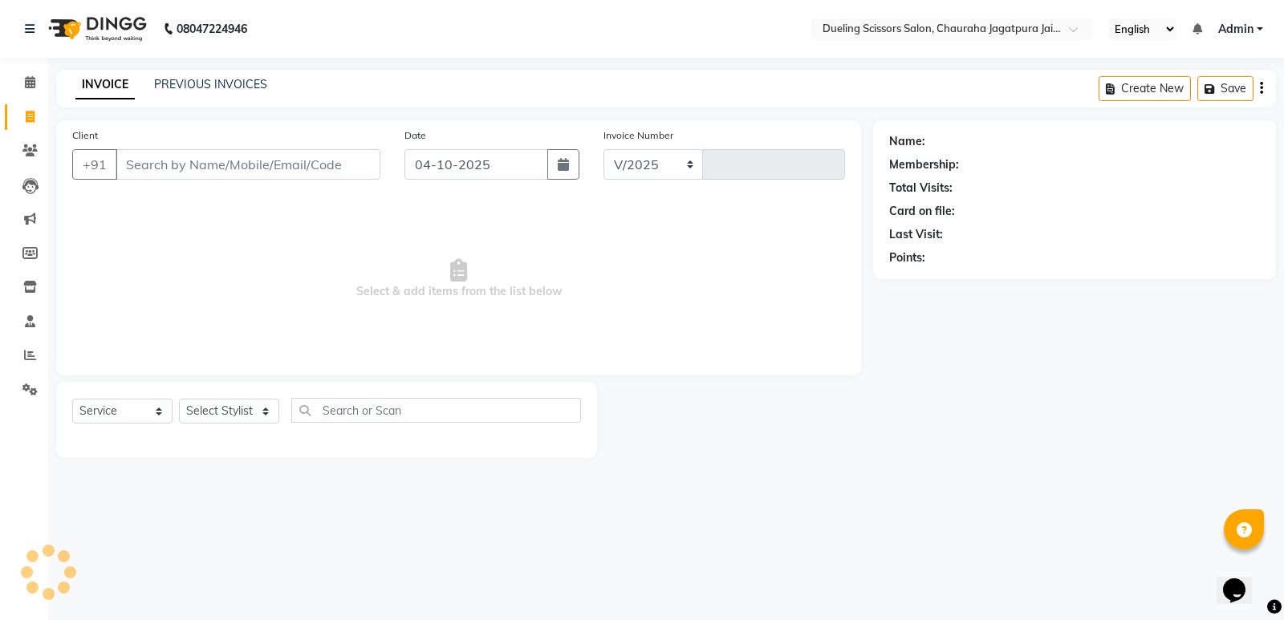
select select "6993"
type input "0217"
click at [150, 169] on input "Client" at bounding box center [248, 164] width 265 height 30
type input "9950333333"
click at [343, 169] on span "Add Client" at bounding box center [338, 164] width 63 height 16
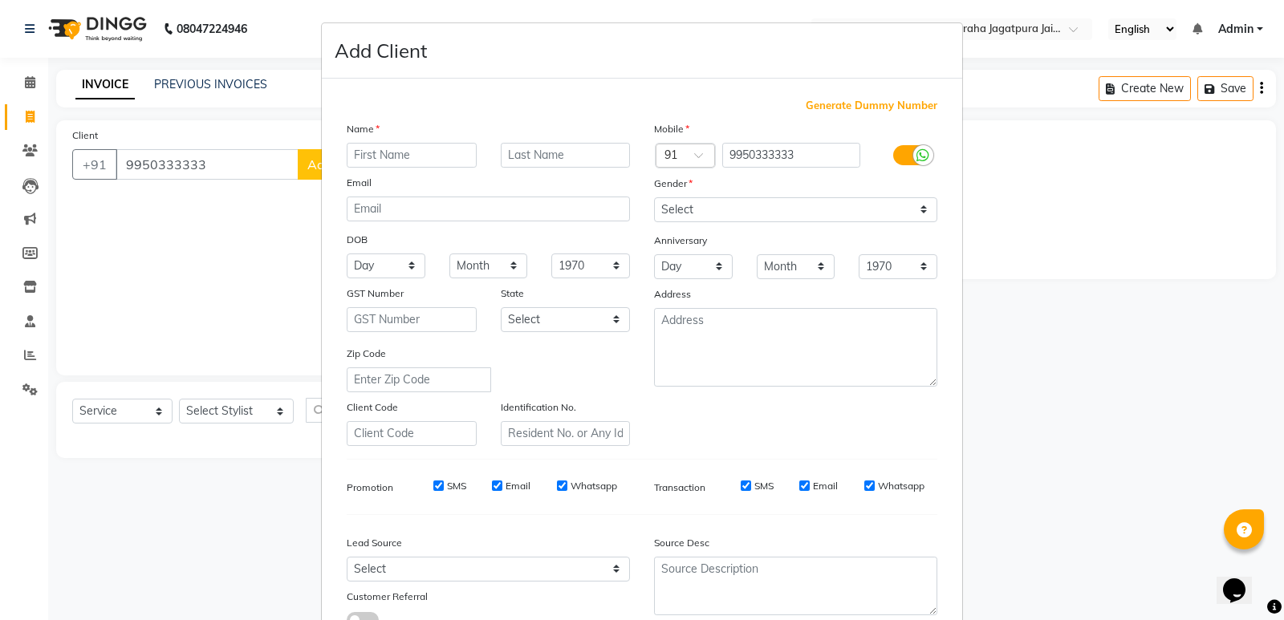
click at [412, 156] on input "text" at bounding box center [412, 155] width 130 height 25
type input "[PERSON_NAME]"
click at [918, 213] on select "Select [DEMOGRAPHIC_DATA] [DEMOGRAPHIC_DATA] Other Prefer Not To Say" at bounding box center [795, 209] width 283 height 25
select select "[DEMOGRAPHIC_DATA]"
click at [654, 197] on select "Select [DEMOGRAPHIC_DATA] [DEMOGRAPHIC_DATA] Other Prefer Not To Say" at bounding box center [795, 209] width 283 height 25
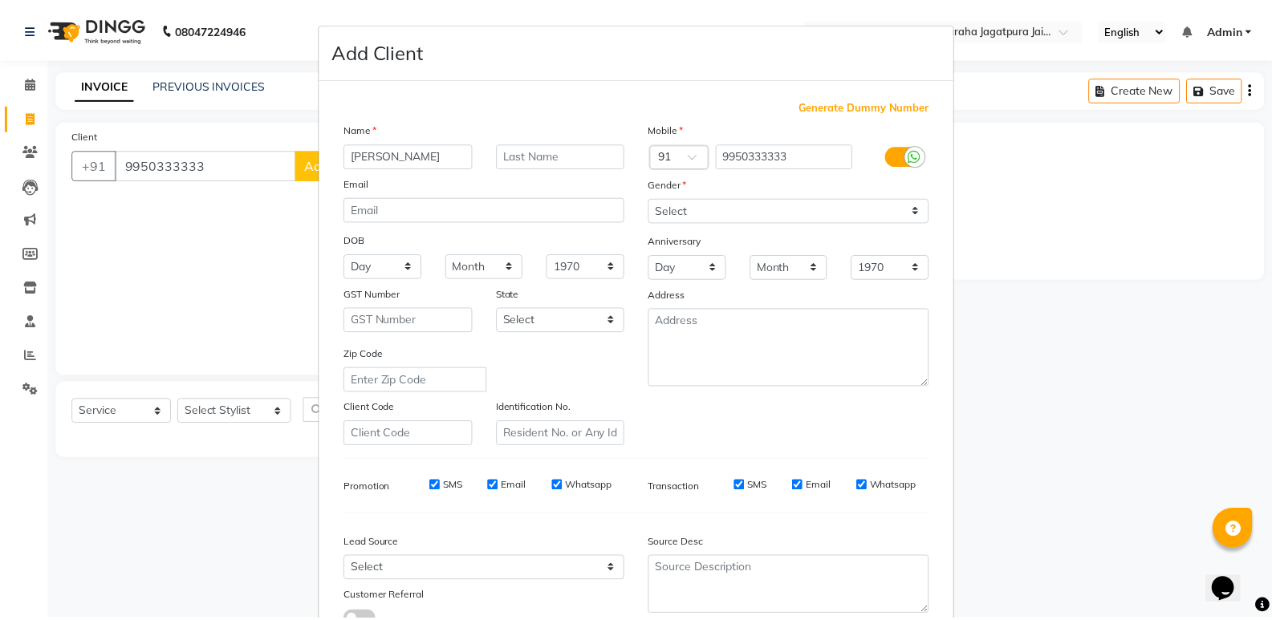
scroll to position [120, 0]
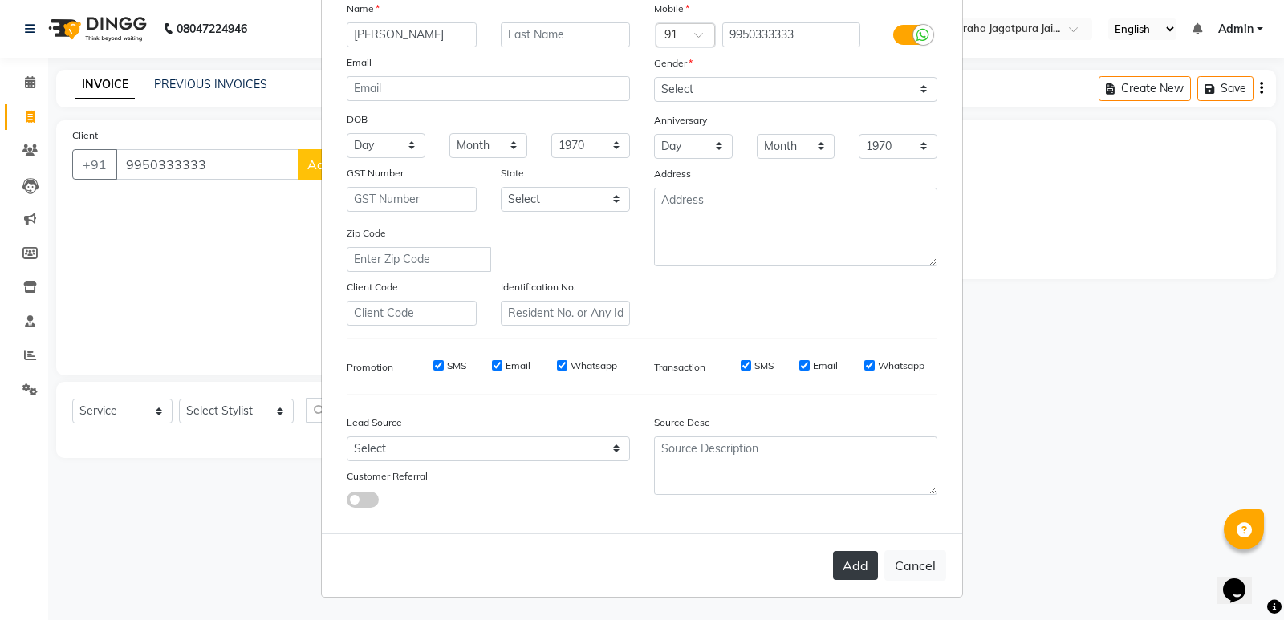
click at [839, 562] on button "Add" at bounding box center [855, 565] width 45 height 29
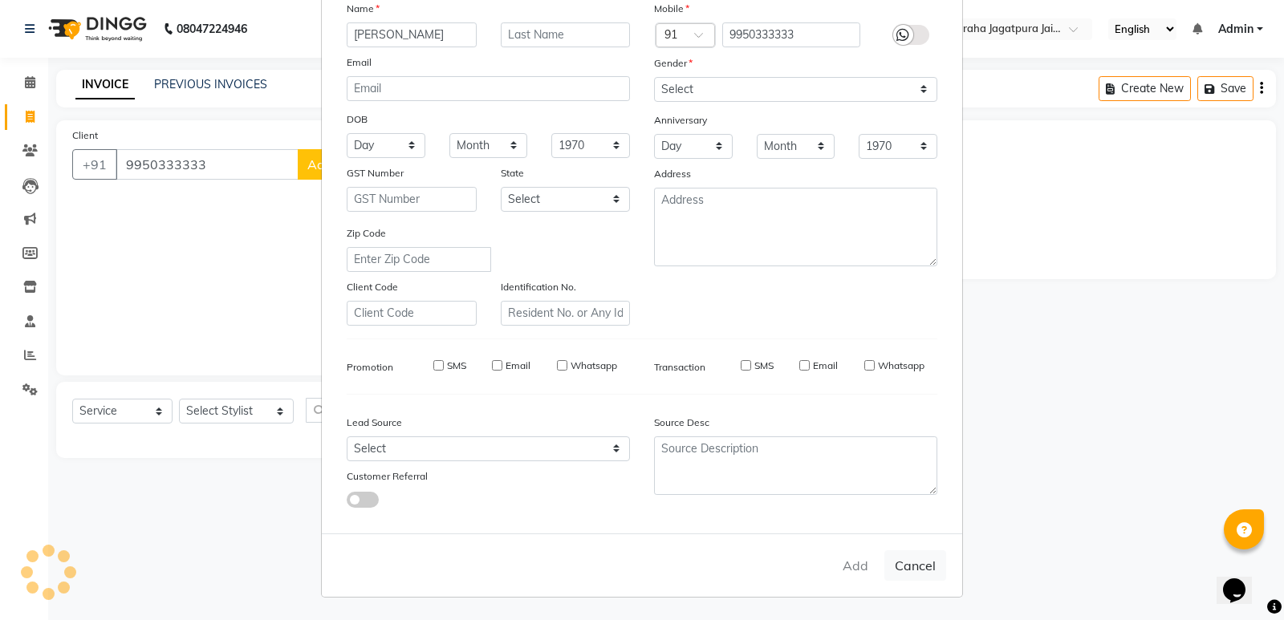
select select
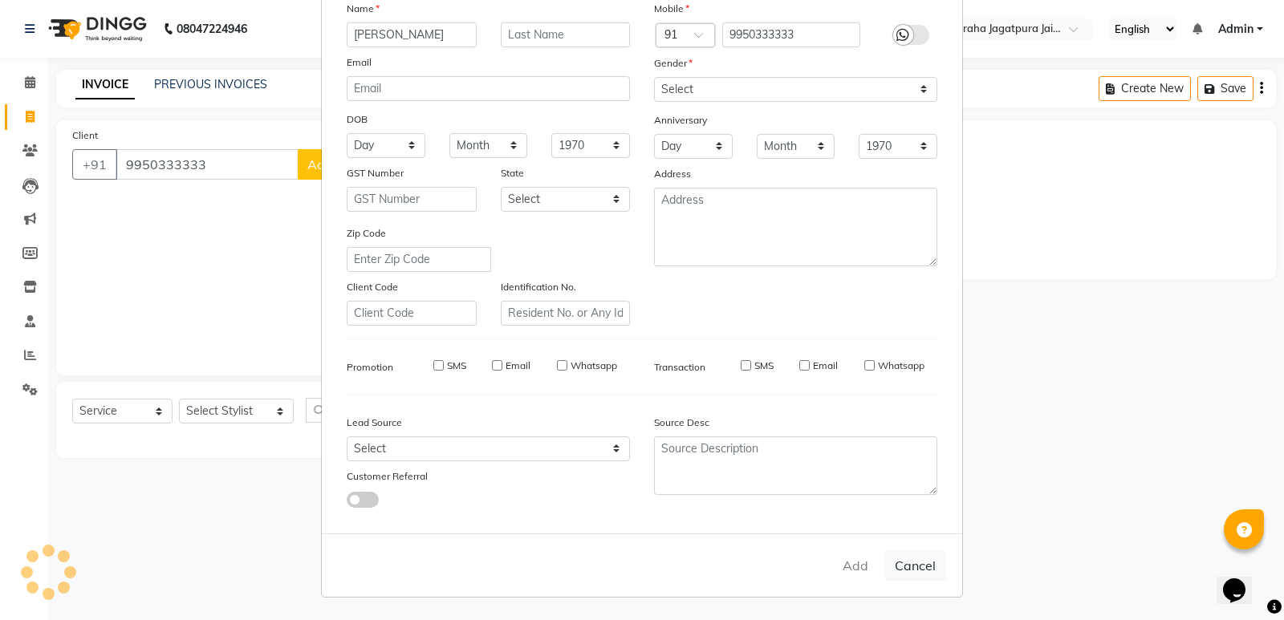
select select
checkbox input "false"
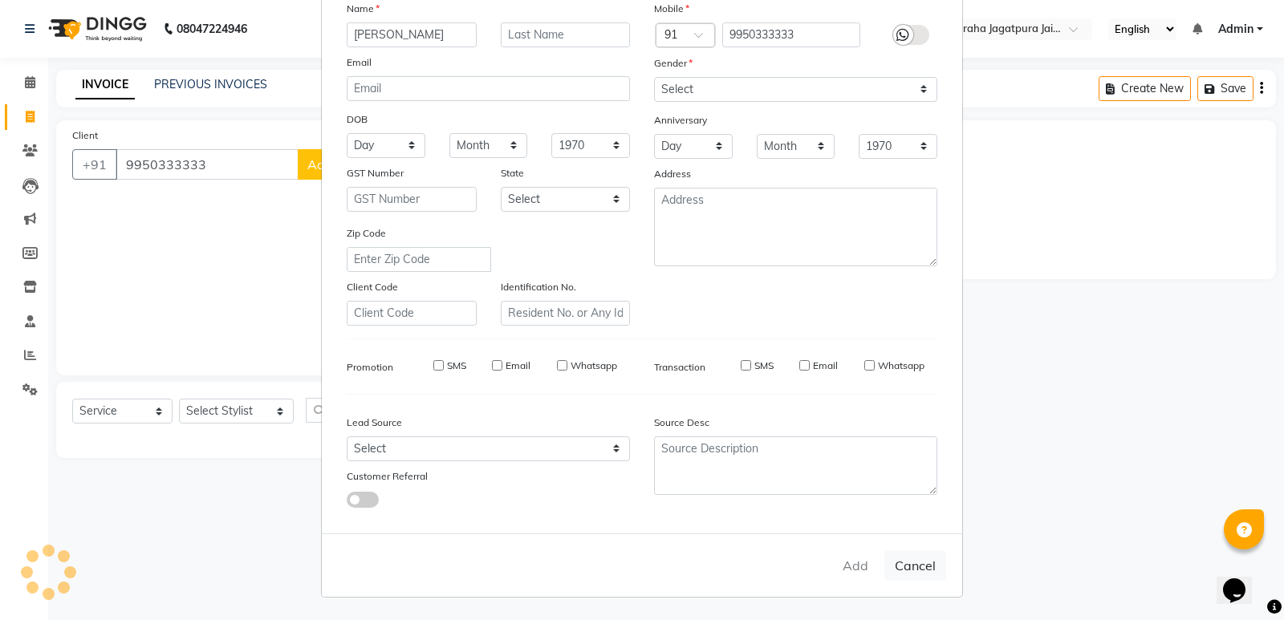
checkbox input "false"
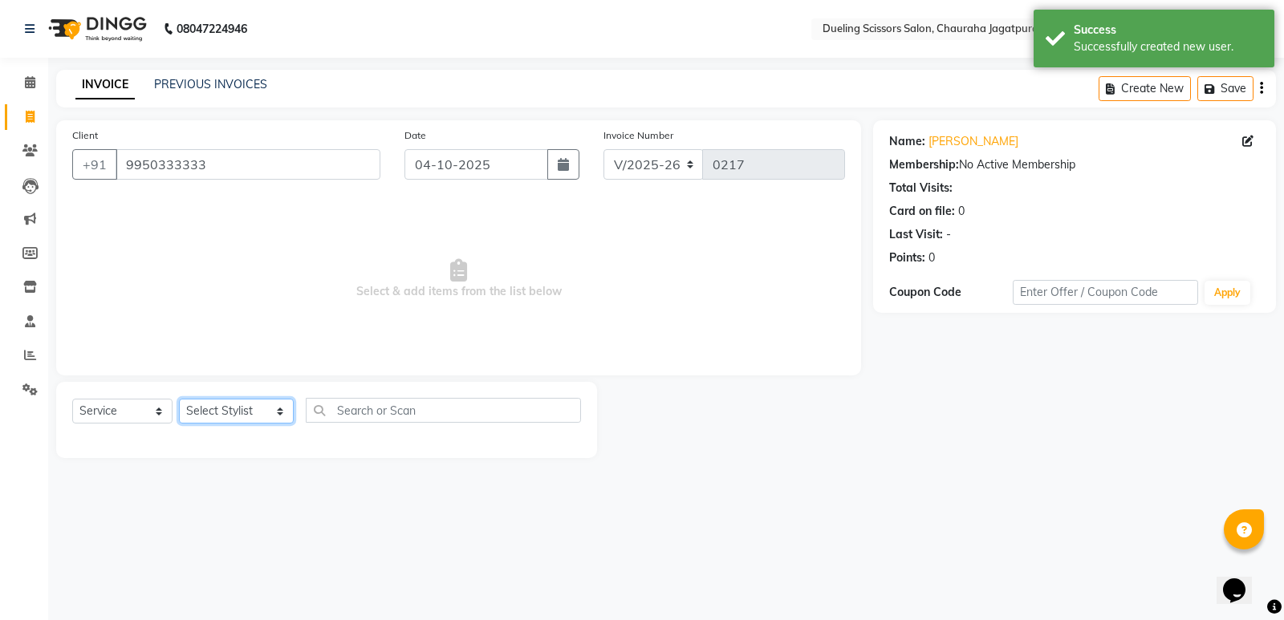
click at [271, 410] on select "Select Stylist [PERSON_NAME] [PERSON_NAME] [PERSON_NAME] [PERSON_NAME] [PERSON_…" at bounding box center [236, 411] width 115 height 25
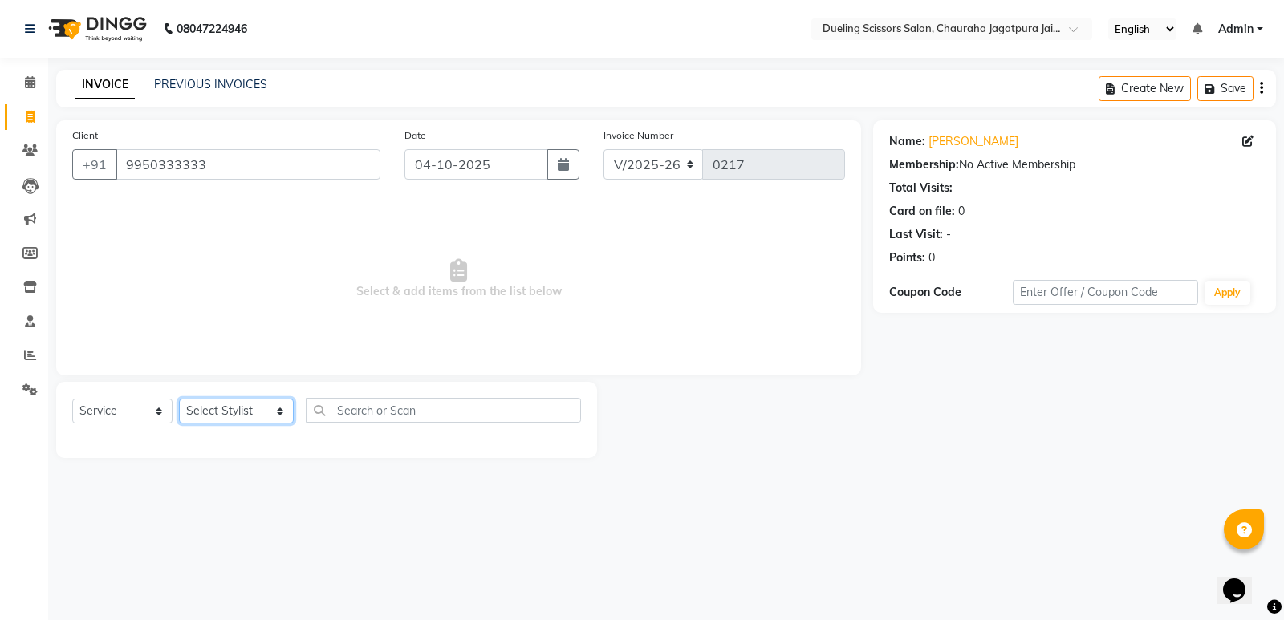
select select "81703"
click at [179, 399] on select "Select Stylist [PERSON_NAME] [PERSON_NAME] [PERSON_NAME] [PERSON_NAME] [PERSON_…" at bounding box center [236, 411] width 115 height 25
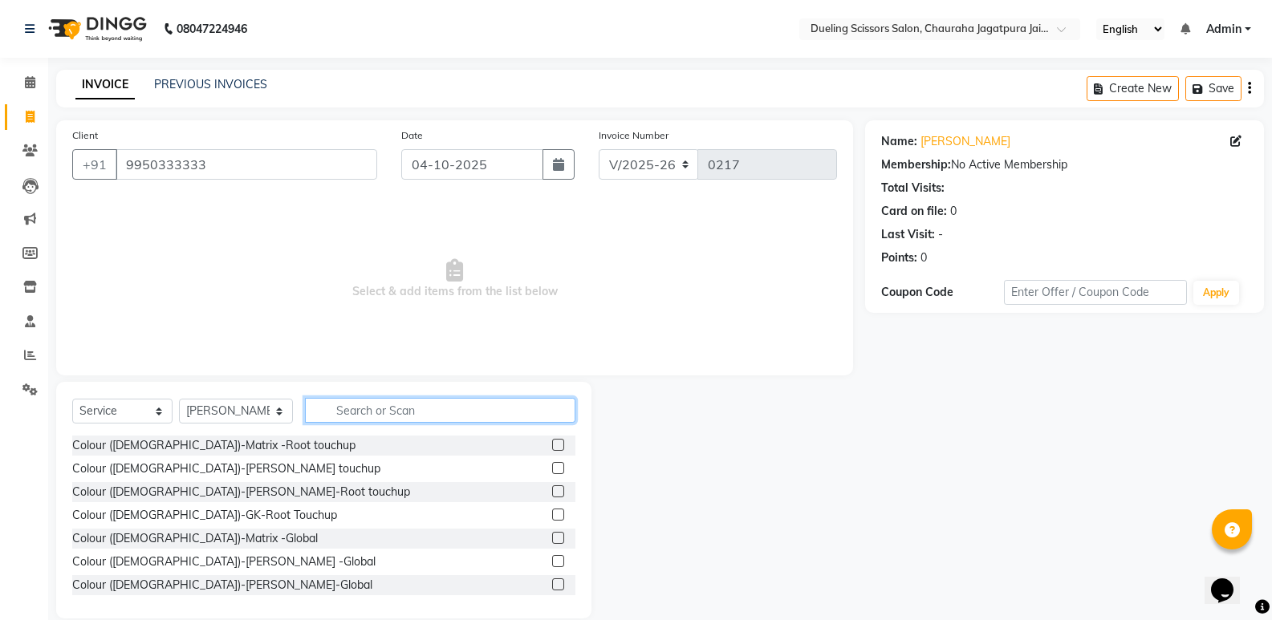
click at [328, 410] on input "text" at bounding box center [440, 410] width 270 height 25
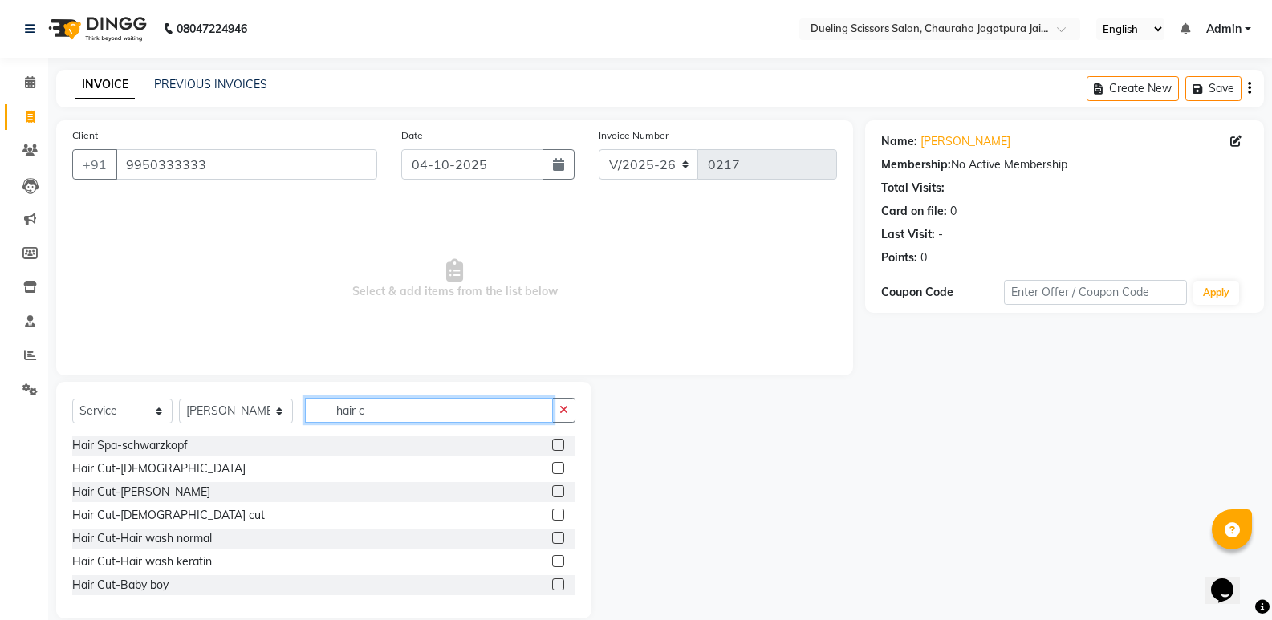
type input "hair c"
click at [552, 467] on label at bounding box center [558, 468] width 12 height 12
click at [552, 467] on input "checkbox" at bounding box center [557, 469] width 10 height 10
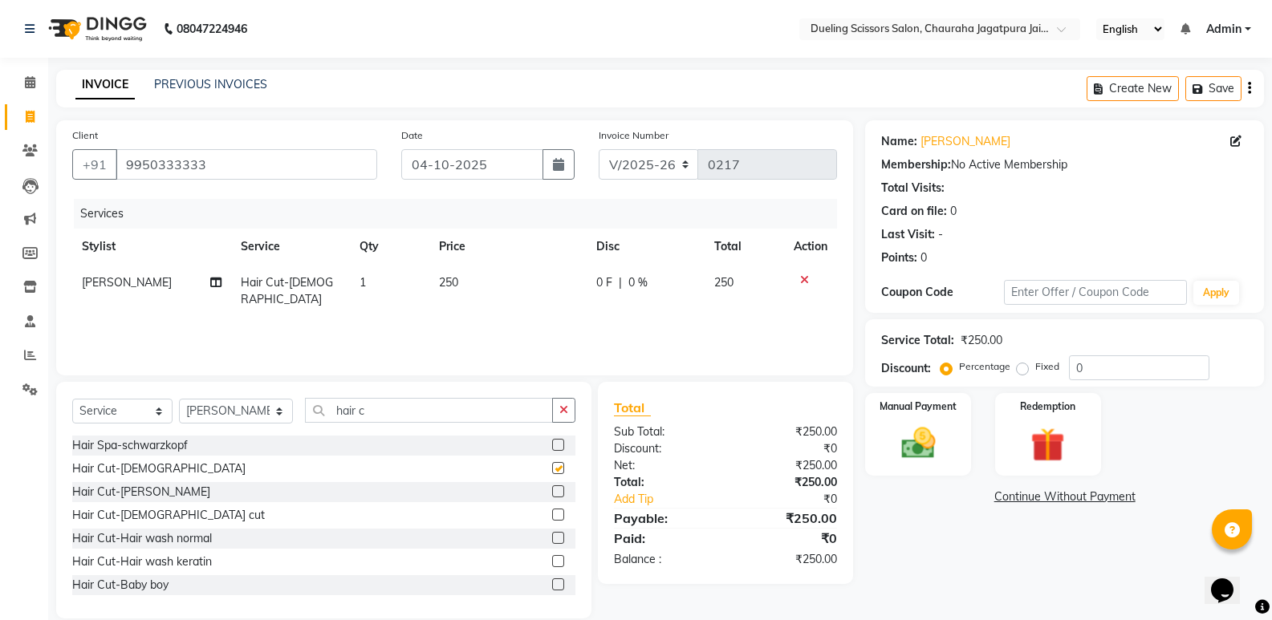
checkbox input "false"
click at [552, 489] on label at bounding box center [558, 491] width 12 height 12
click at [552, 489] on input "checkbox" at bounding box center [557, 492] width 10 height 10
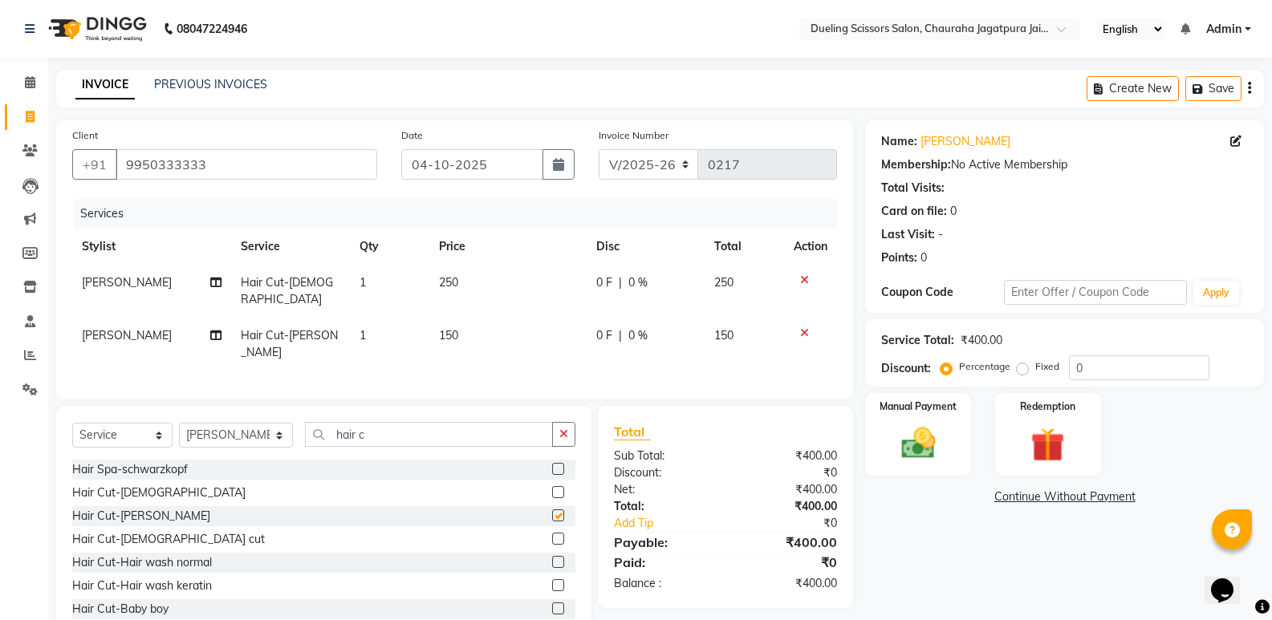
checkbox input "false"
click at [358, 422] on input "hair c" at bounding box center [429, 434] width 248 height 25
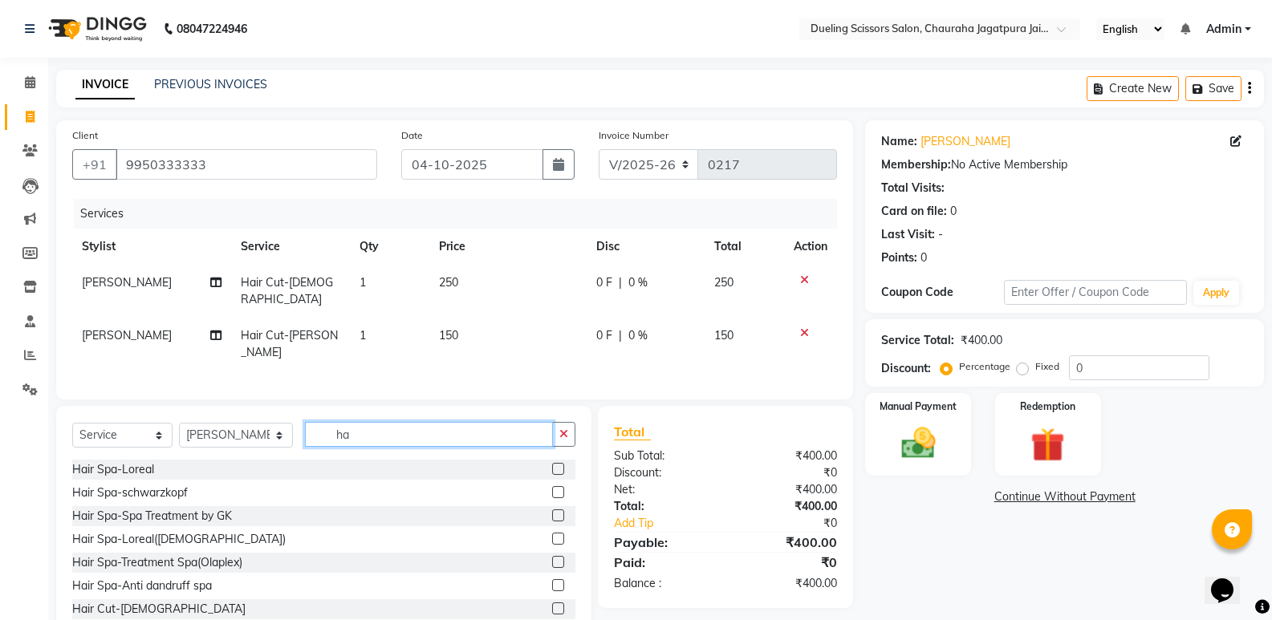
type input "h"
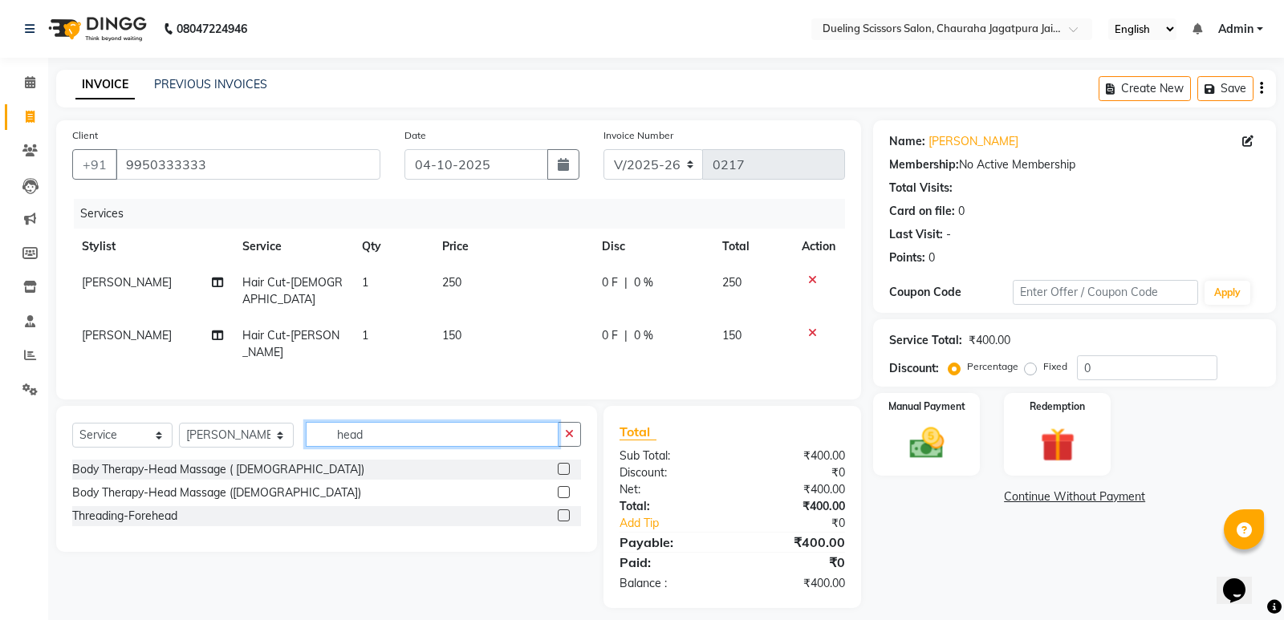
type input "head"
click at [562, 463] on label at bounding box center [564, 469] width 12 height 12
click at [562, 465] on input "checkbox" at bounding box center [563, 470] width 10 height 10
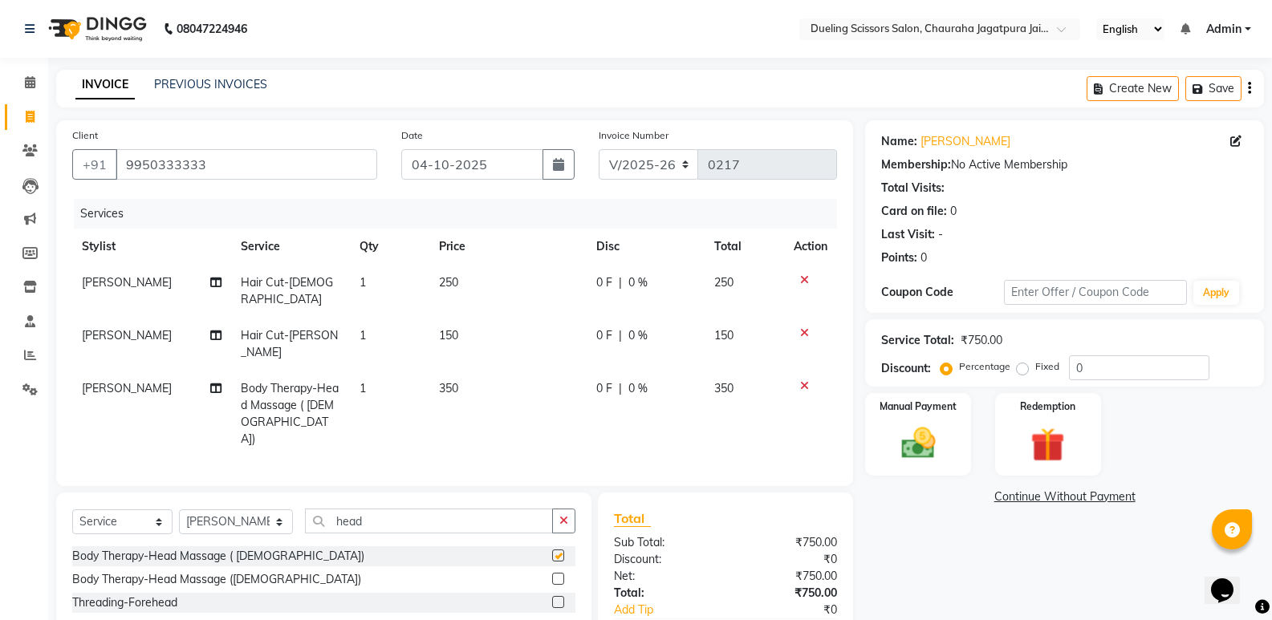
checkbox input "false"
click at [353, 509] on input "head" at bounding box center [429, 521] width 248 height 25
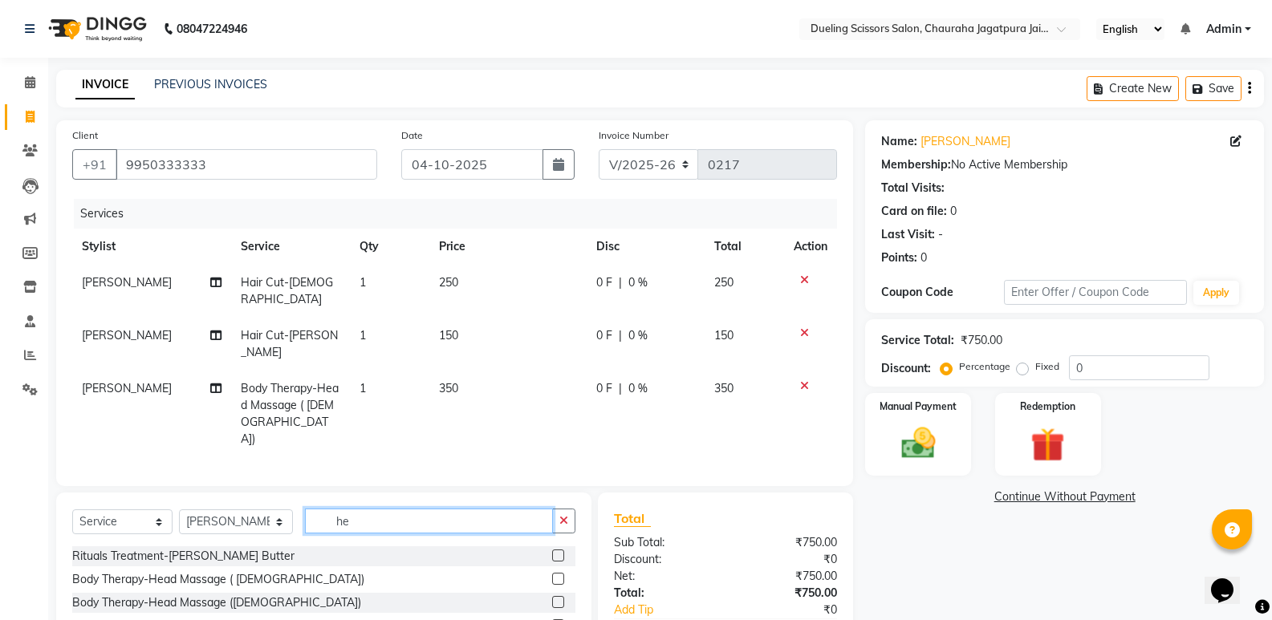
type input "h"
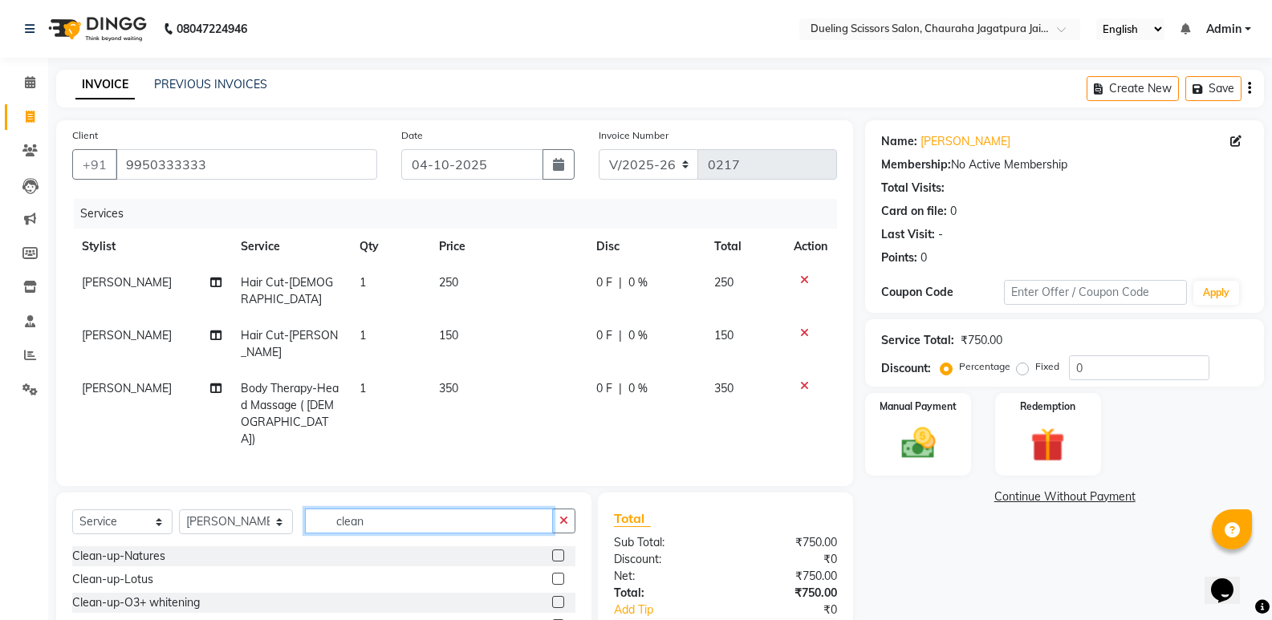
type input "clean"
click at [560, 619] on label at bounding box center [558, 625] width 12 height 12
click at [560, 619] on input "checkbox" at bounding box center [557, 626] width 10 height 10
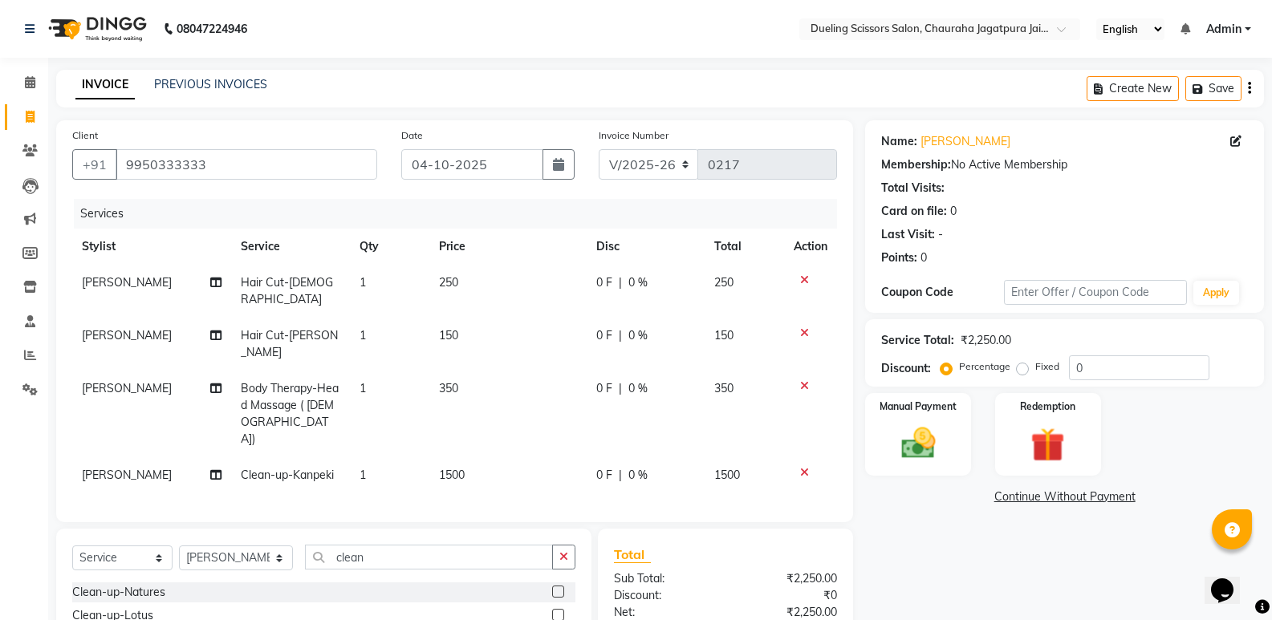
checkbox input "false"
click at [1035, 368] on label "Fixed" at bounding box center [1047, 366] width 24 height 14
click at [1024, 368] on input "Fixed" at bounding box center [1025, 366] width 11 height 11
radio input "true"
click at [1088, 367] on input "0" at bounding box center [1139, 367] width 140 height 25
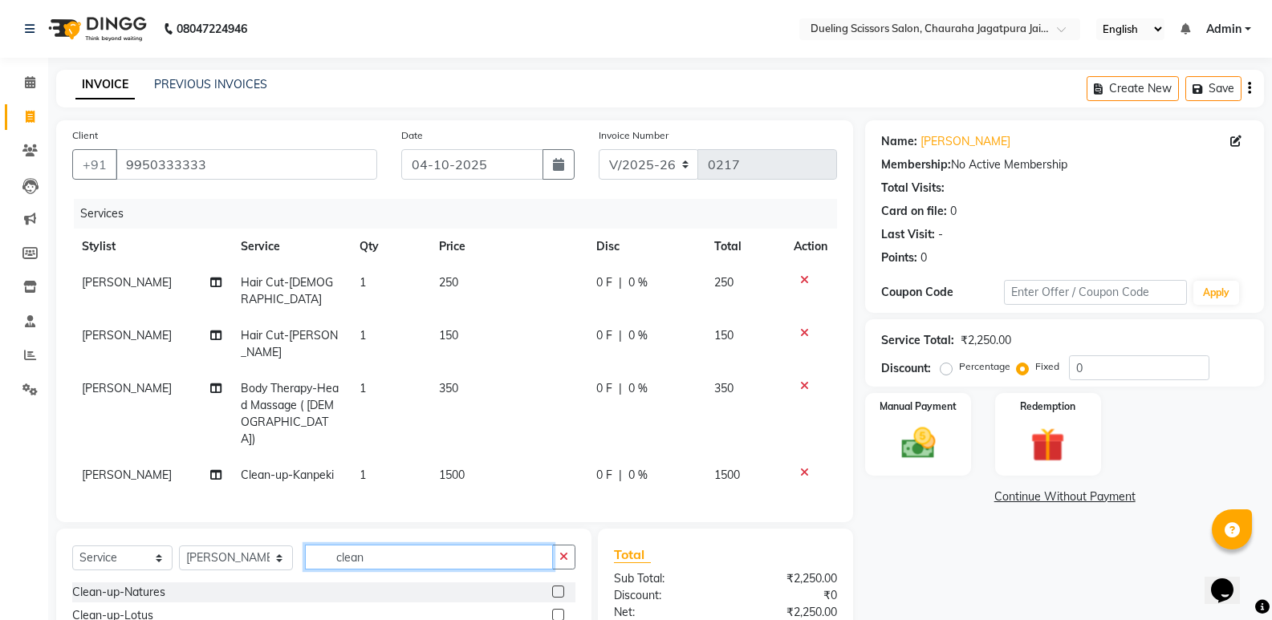
click at [366, 545] on input "clean" at bounding box center [429, 557] width 248 height 25
type input "c"
type input "d"
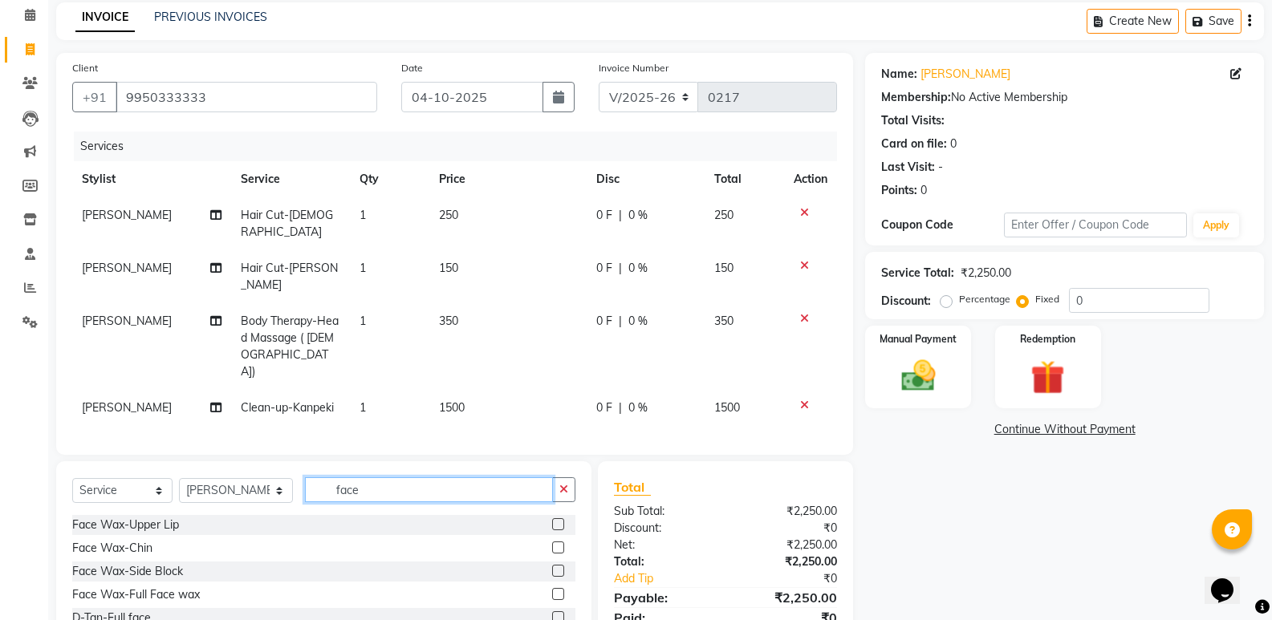
scroll to position [114, 0]
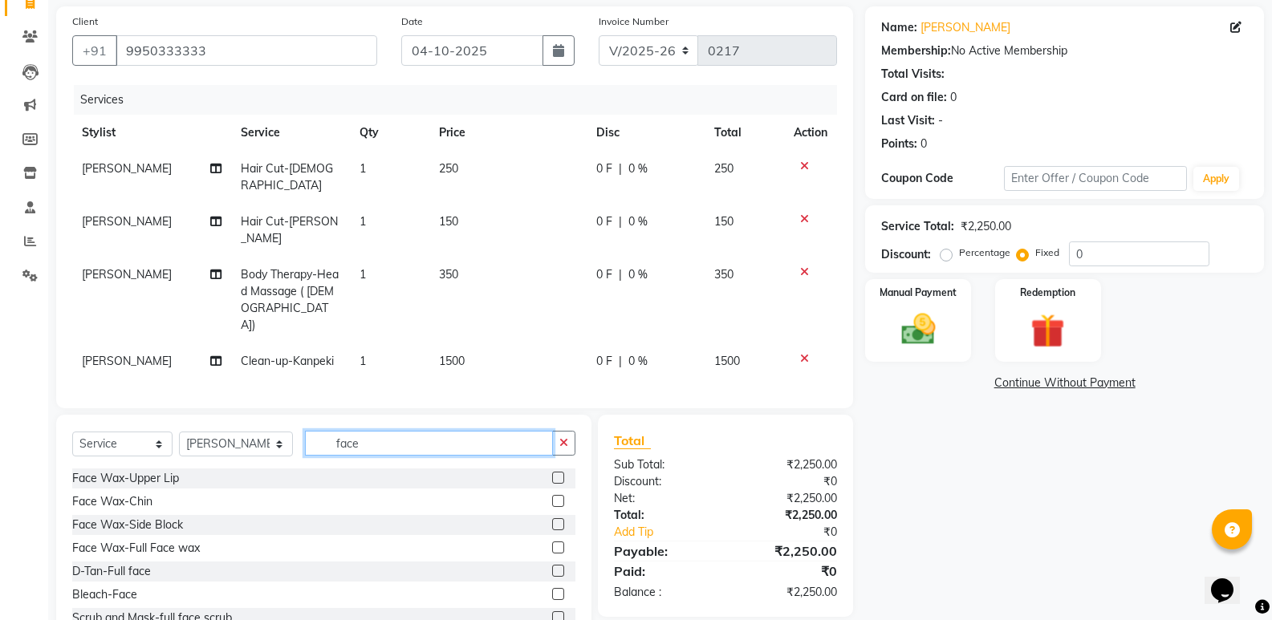
type input "face"
click at [552, 565] on label at bounding box center [558, 571] width 12 height 12
click at [552, 567] on input "checkbox" at bounding box center [557, 572] width 10 height 10
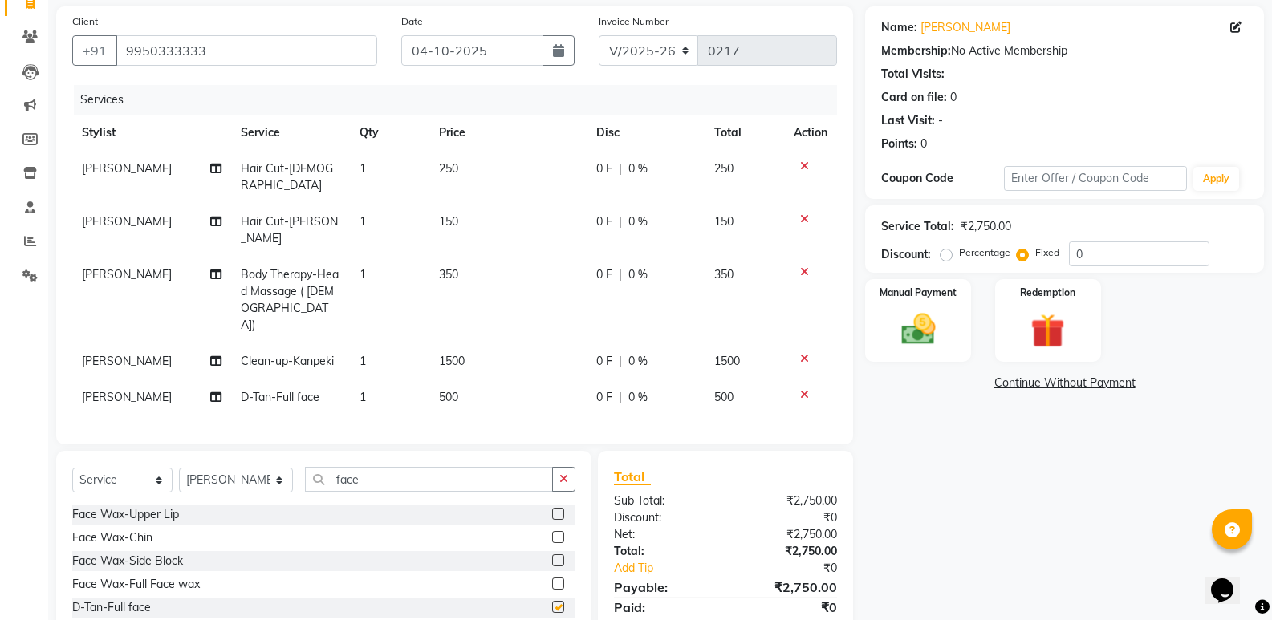
checkbox input "false"
click at [352, 467] on input "face" at bounding box center [429, 479] width 248 height 25
click at [1087, 251] on input "0" at bounding box center [1139, 254] width 140 height 25
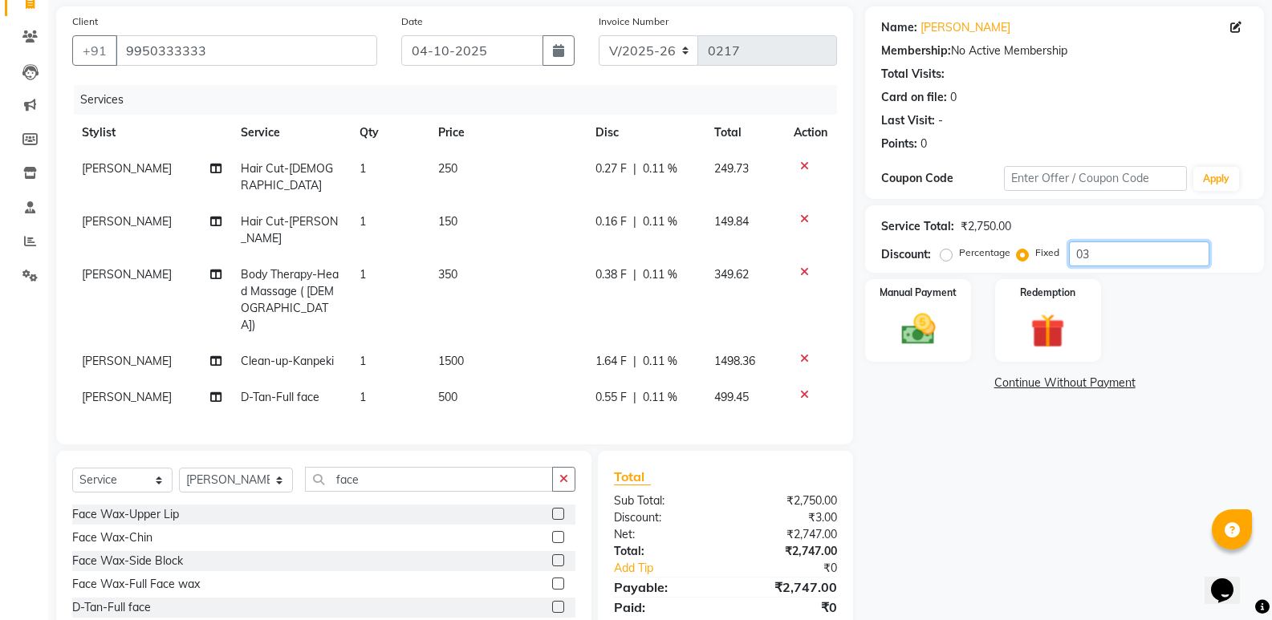
type input "0"
type input "3"
click at [1088, 251] on input "number" at bounding box center [1139, 254] width 140 height 25
click at [1082, 252] on input "number" at bounding box center [1139, 254] width 140 height 25
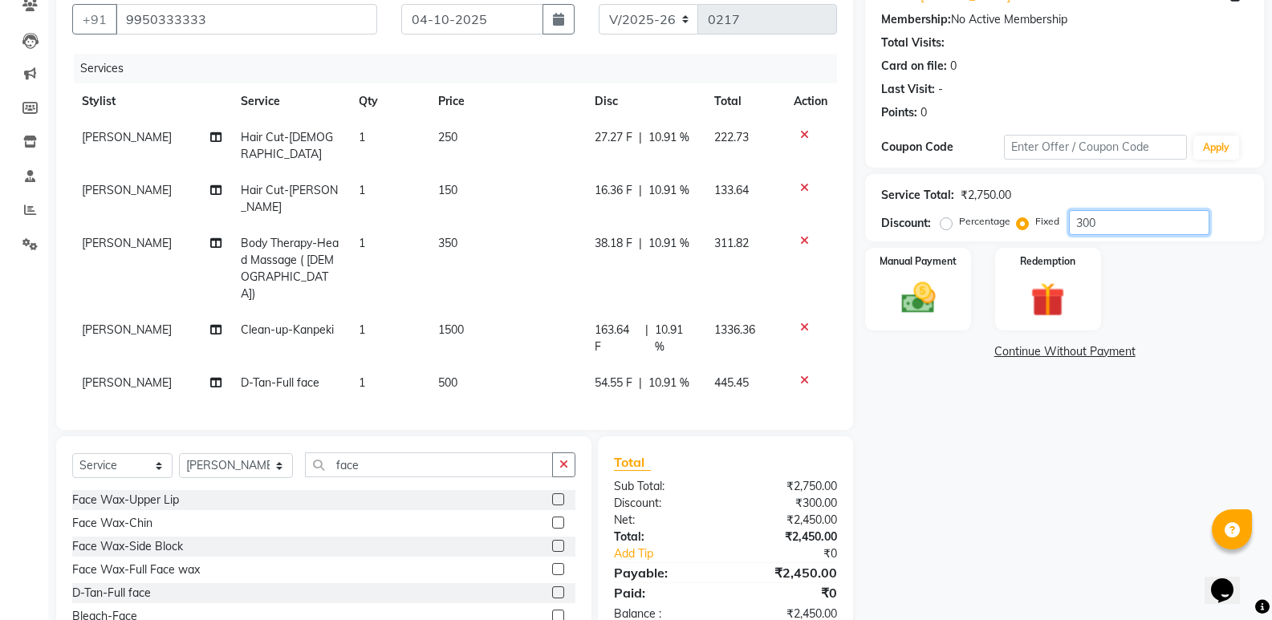
scroll to position [167, 0]
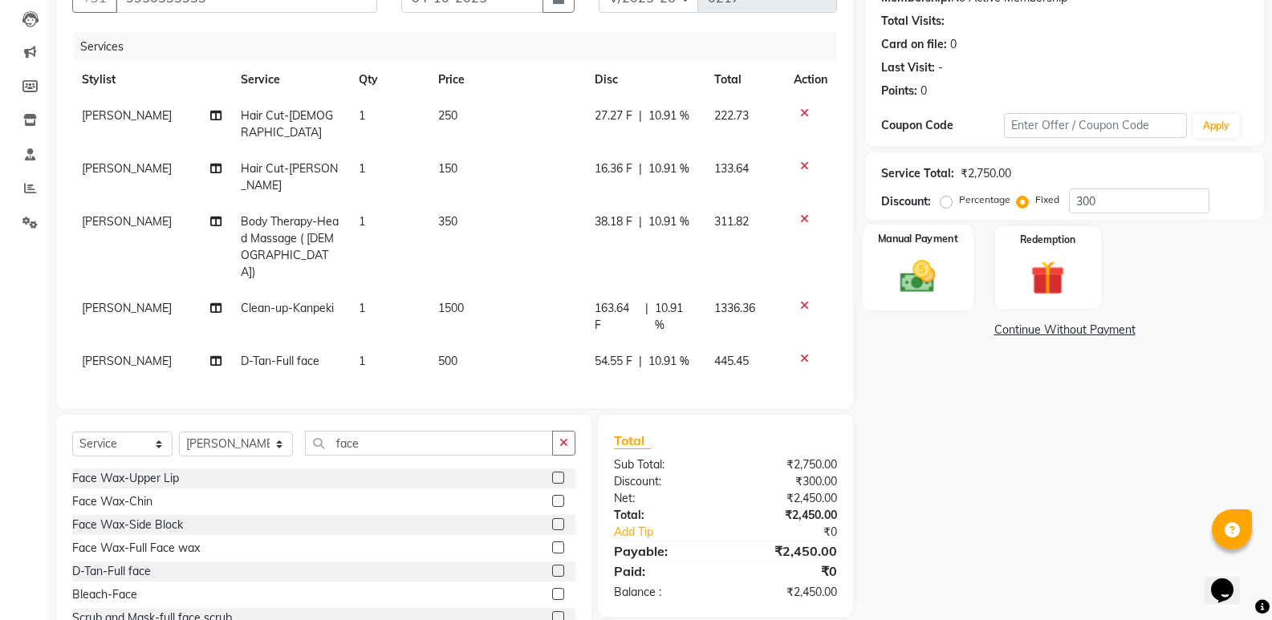
click at [921, 273] on img at bounding box center [917, 276] width 57 height 41
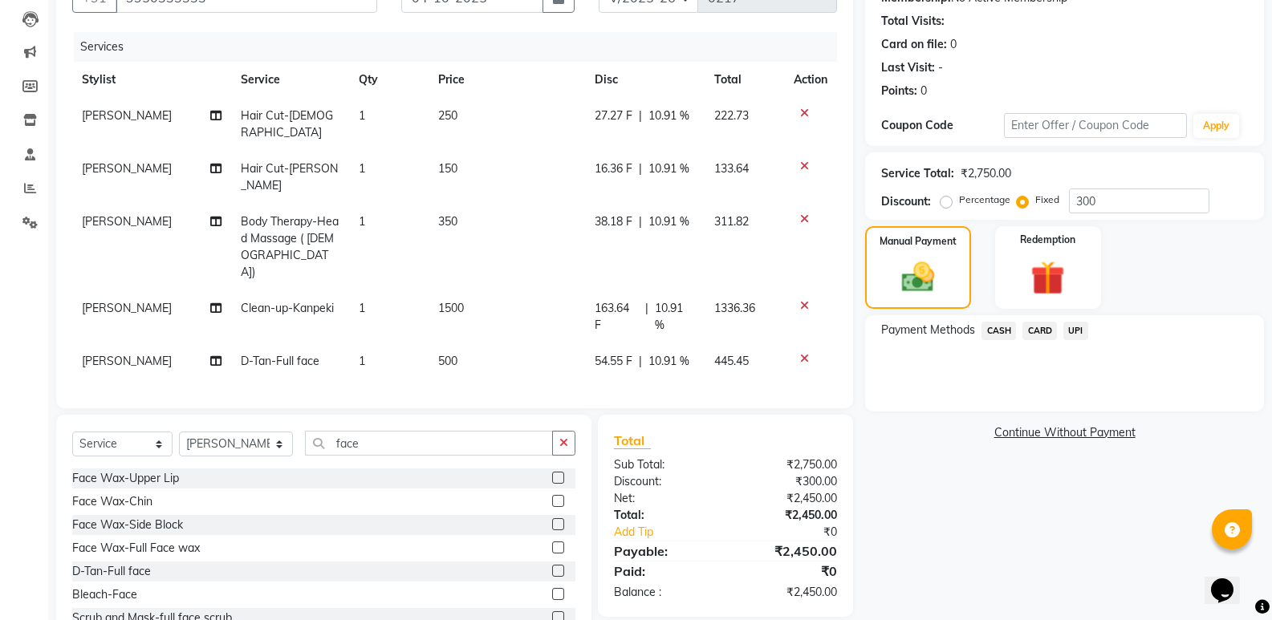
click at [1078, 328] on span "UPI" at bounding box center [1075, 331] width 25 height 18
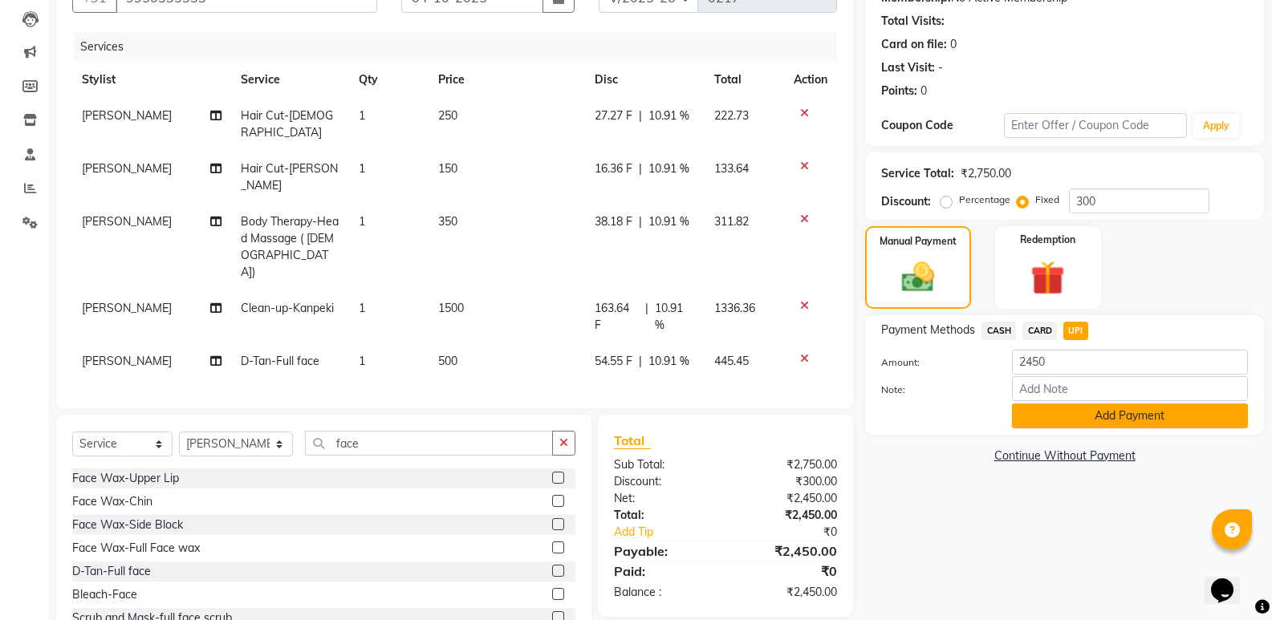
click at [1091, 412] on button "Add Payment" at bounding box center [1130, 416] width 236 height 25
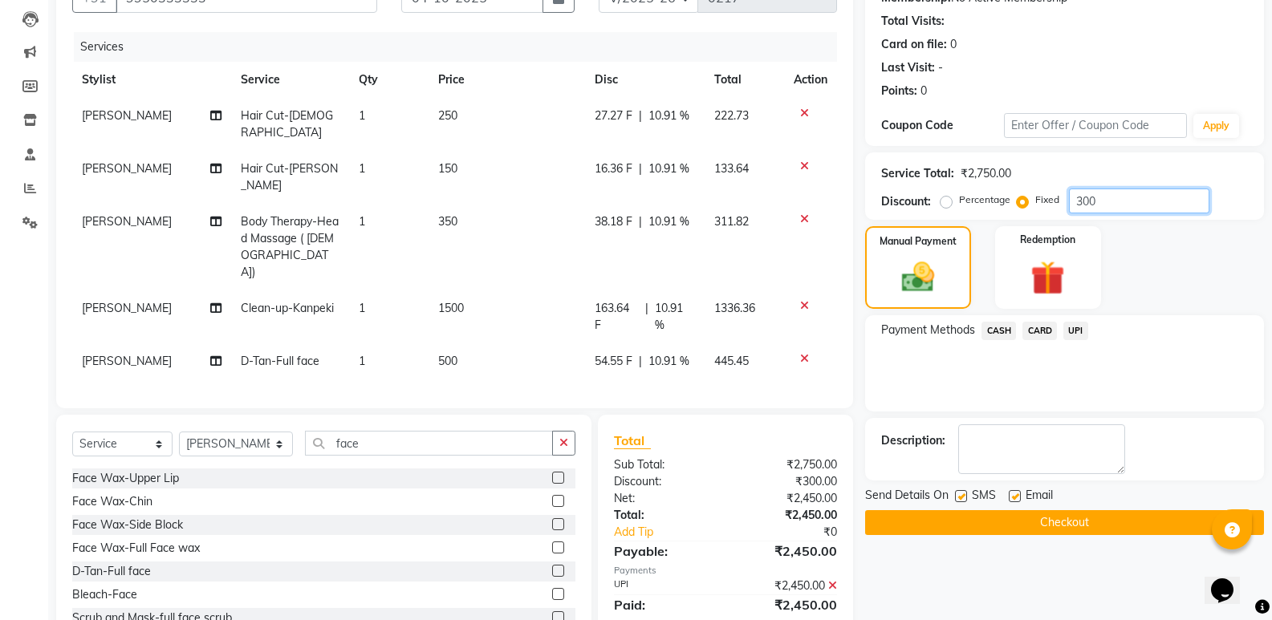
click at [1098, 198] on input "300" at bounding box center [1139, 201] width 140 height 25
type input "350"
click at [1070, 520] on button "Checkout" at bounding box center [1064, 522] width 399 height 25
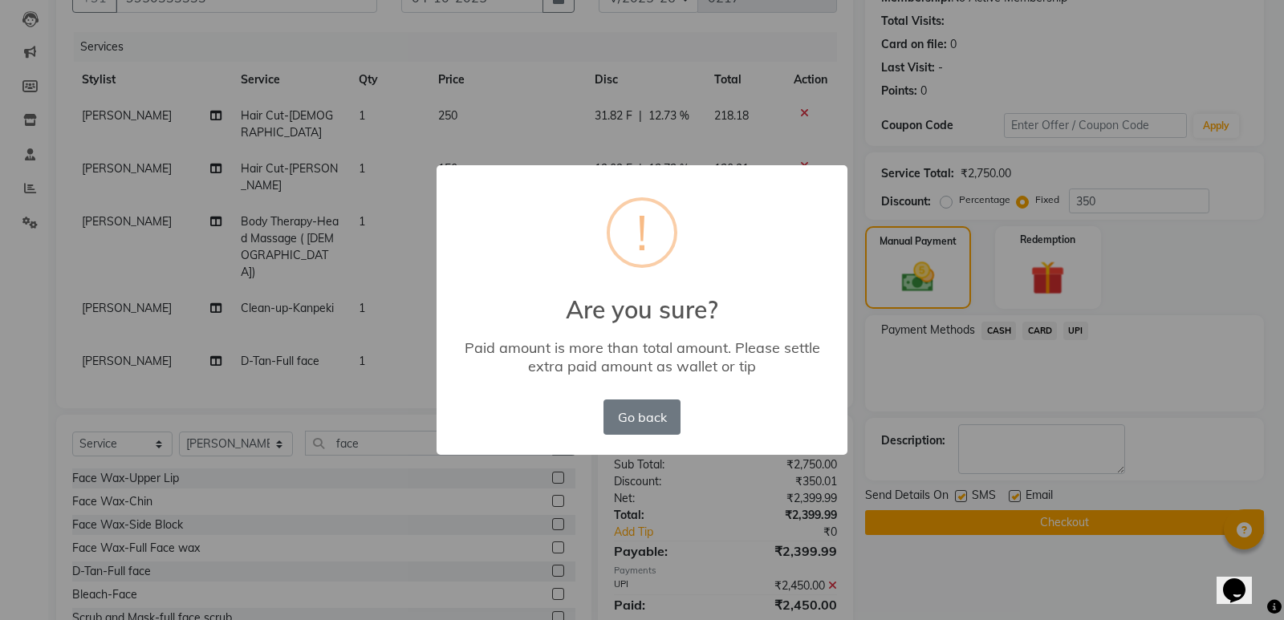
click at [1072, 569] on div "× ! Are you sure? Paid amount is more than total amount. Please settle extra pa…" at bounding box center [642, 310] width 1284 height 620
click at [650, 411] on button "Go back" at bounding box center [641, 417] width 77 height 35
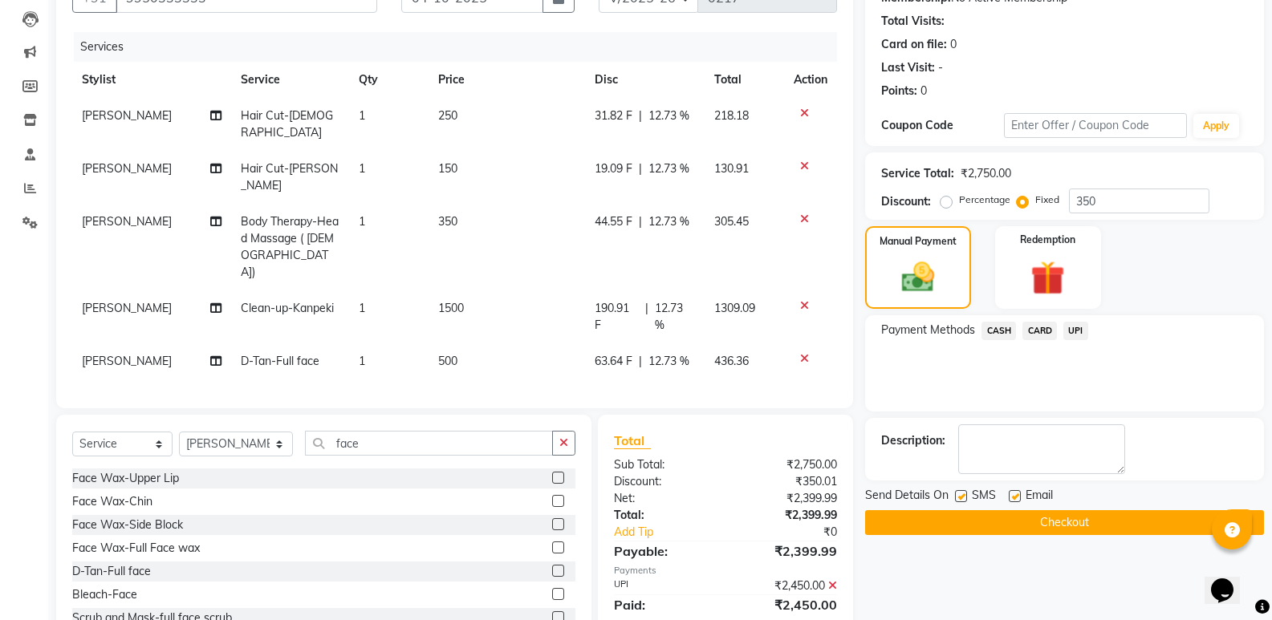
click at [1082, 573] on div "Name: [PERSON_NAME] Membership: No Active Membership Total Visits: Card on file…" at bounding box center [1070, 308] width 411 height 711
click at [1063, 522] on button "Checkout" at bounding box center [1064, 522] width 399 height 25
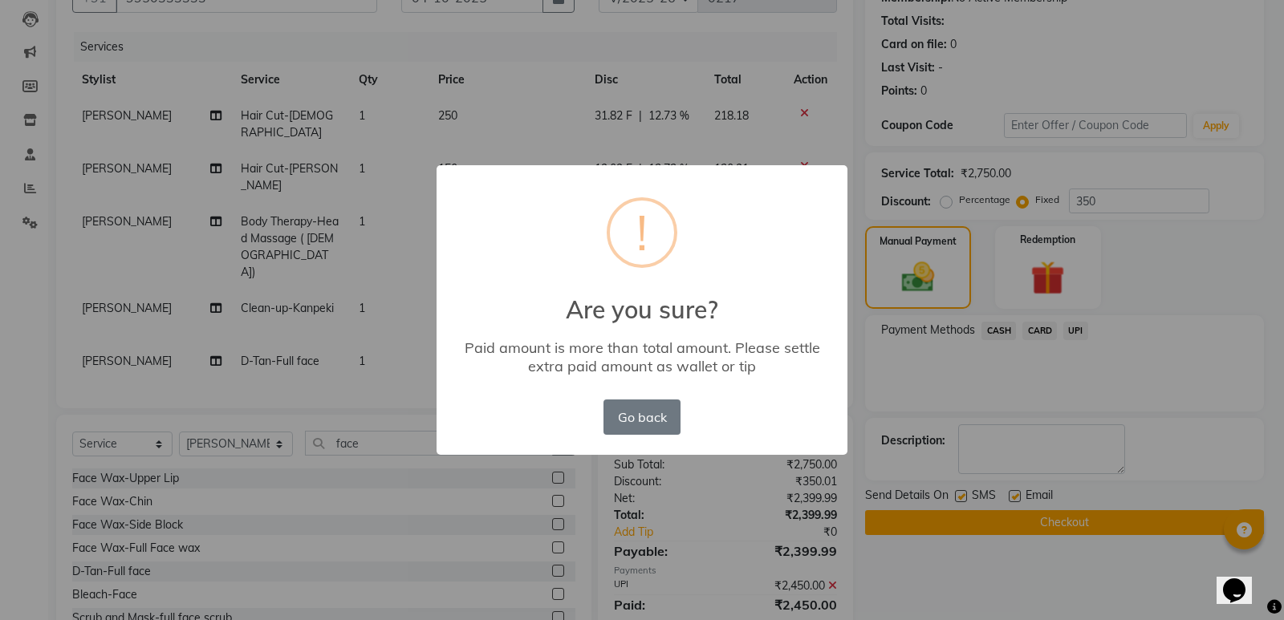
click at [661, 311] on h2 "Are you sure?" at bounding box center [642, 300] width 411 height 48
click at [936, 547] on div "× ! Are you sure? Paid amount is more than total amount. Please settle extra pa…" at bounding box center [642, 310] width 1284 height 620
click at [944, 581] on div "× ! Are you sure? Paid amount is more than total amount. Please settle extra pa…" at bounding box center [642, 310] width 1284 height 620
click at [644, 409] on button "Go back" at bounding box center [641, 417] width 77 height 35
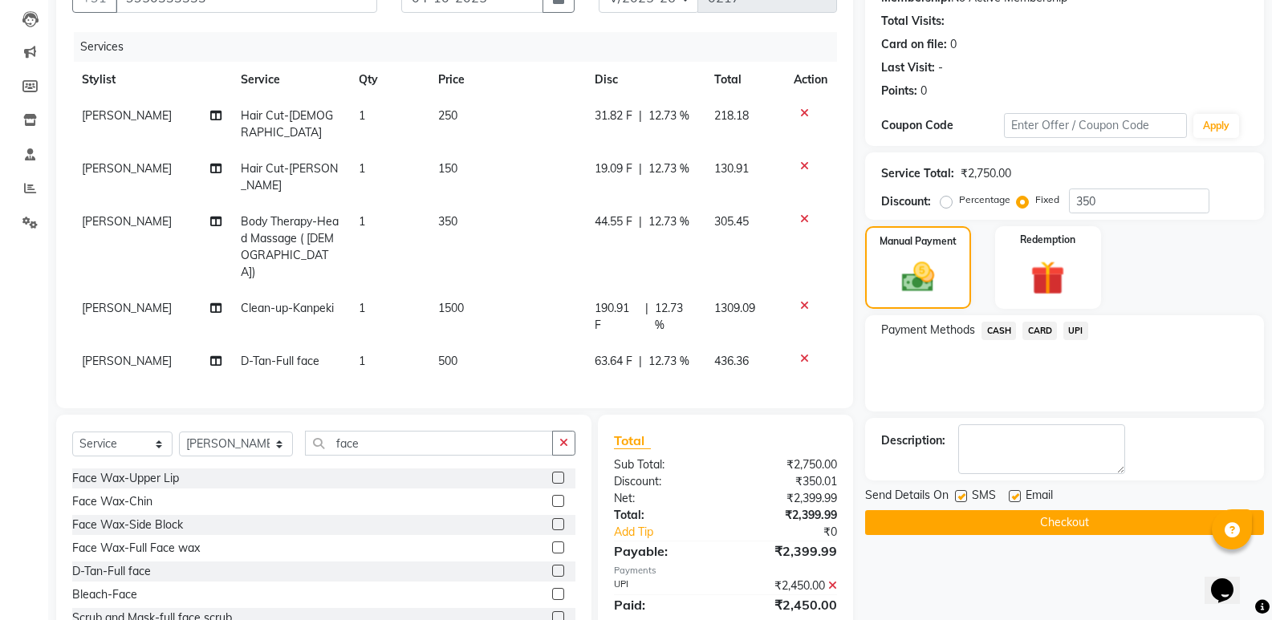
click at [1131, 335] on div "Payment Methods CASH CARD UPI" at bounding box center [1064, 333] width 367 height 22
click at [835, 580] on icon at bounding box center [832, 585] width 9 height 11
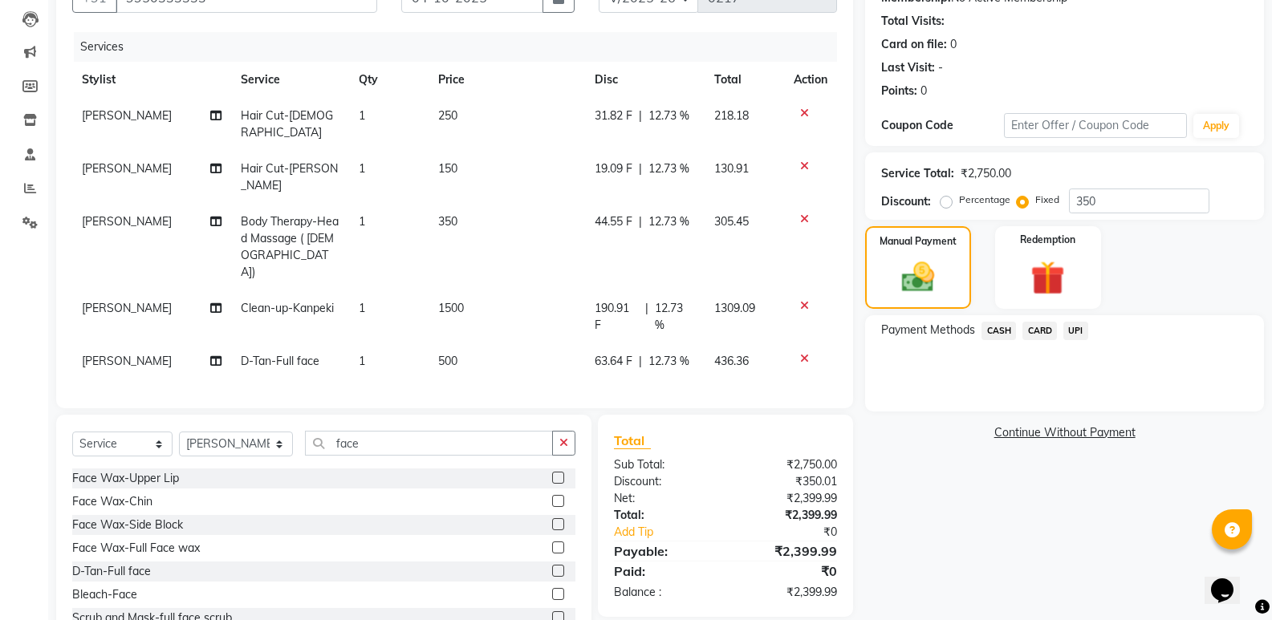
click at [1078, 327] on span "UPI" at bounding box center [1075, 331] width 25 height 18
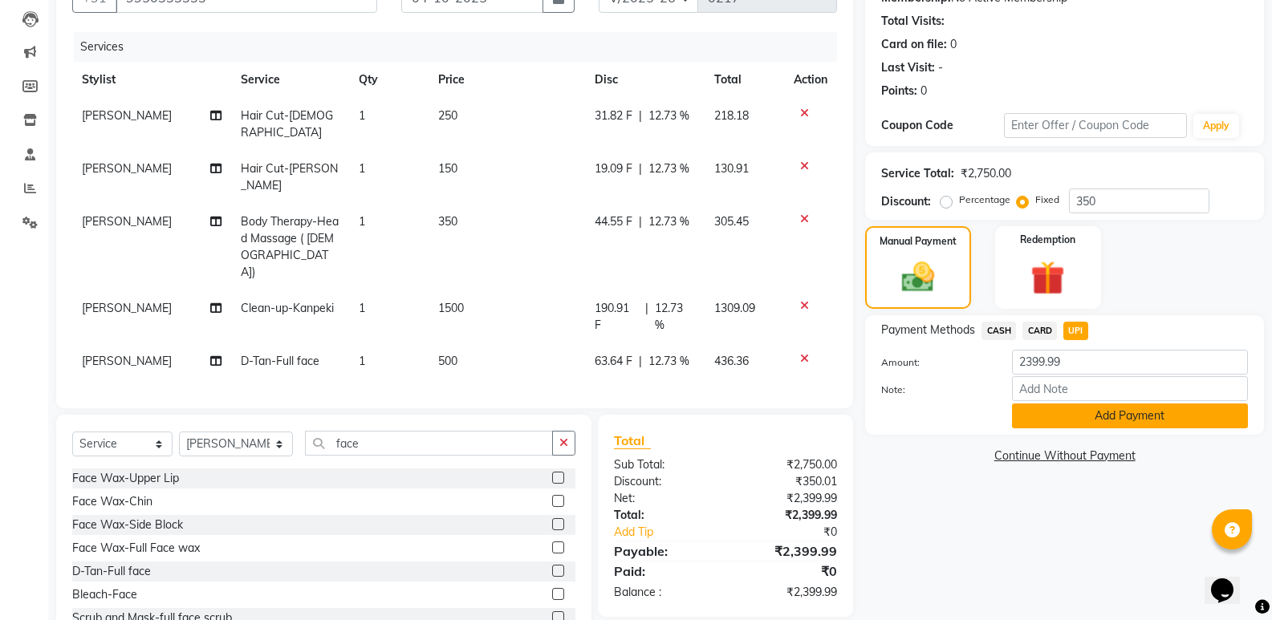
click at [1097, 415] on button "Add Payment" at bounding box center [1130, 416] width 236 height 25
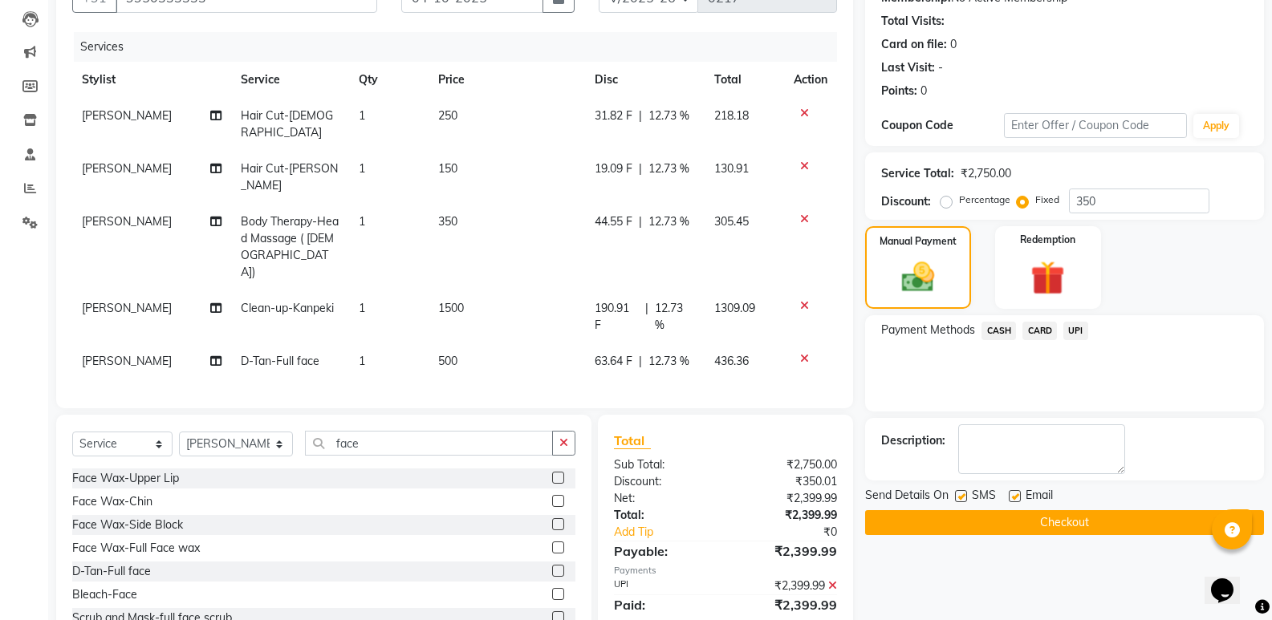
click at [1030, 513] on button "Checkout" at bounding box center [1064, 522] width 399 height 25
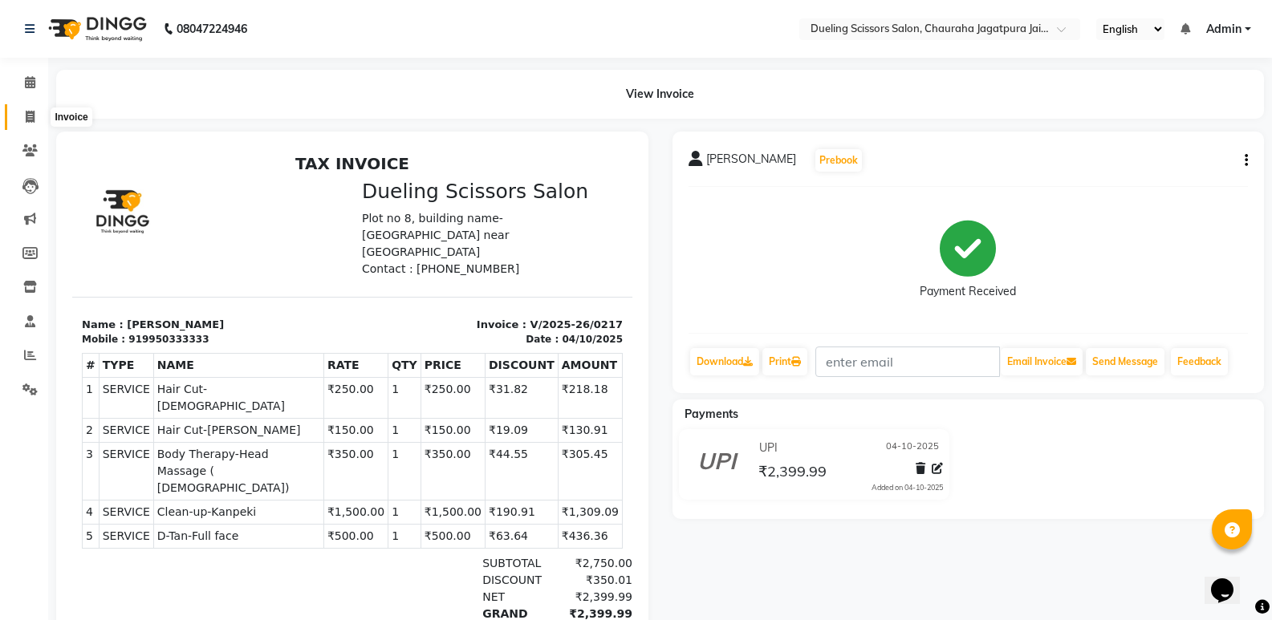
click at [30, 118] on icon at bounding box center [30, 117] width 9 height 12
select select "service"
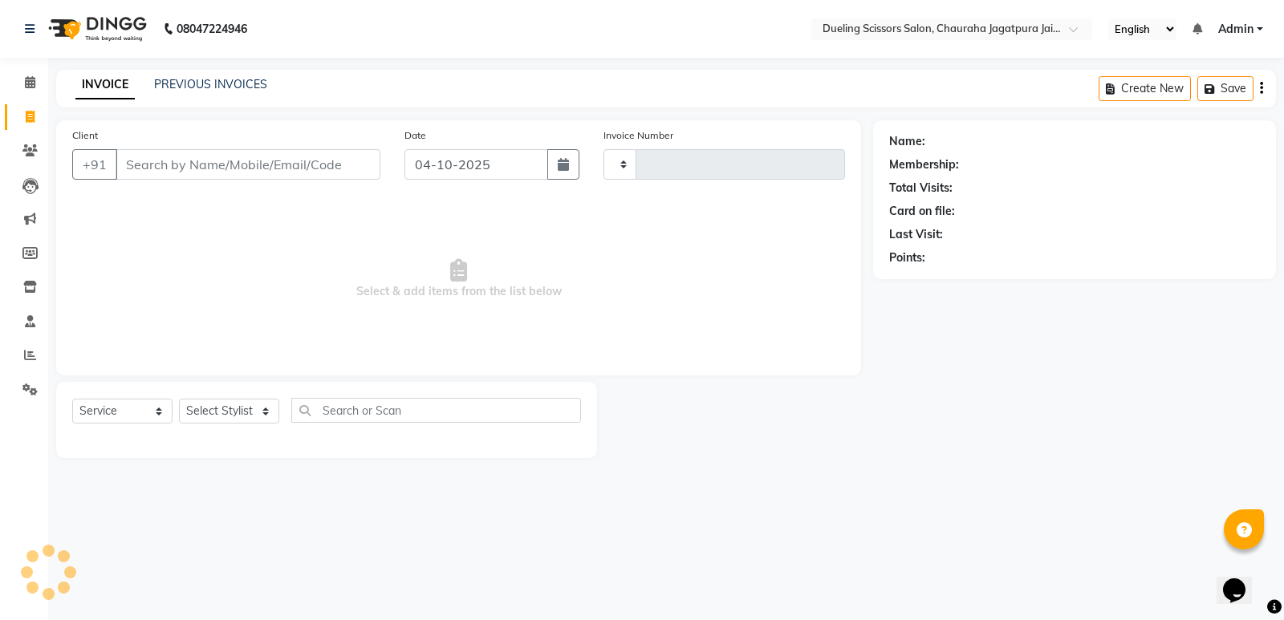
type input "0218"
select select "6993"
click at [165, 173] on input "Client" at bounding box center [248, 164] width 265 height 30
click at [167, 156] on input "Client" at bounding box center [248, 164] width 265 height 30
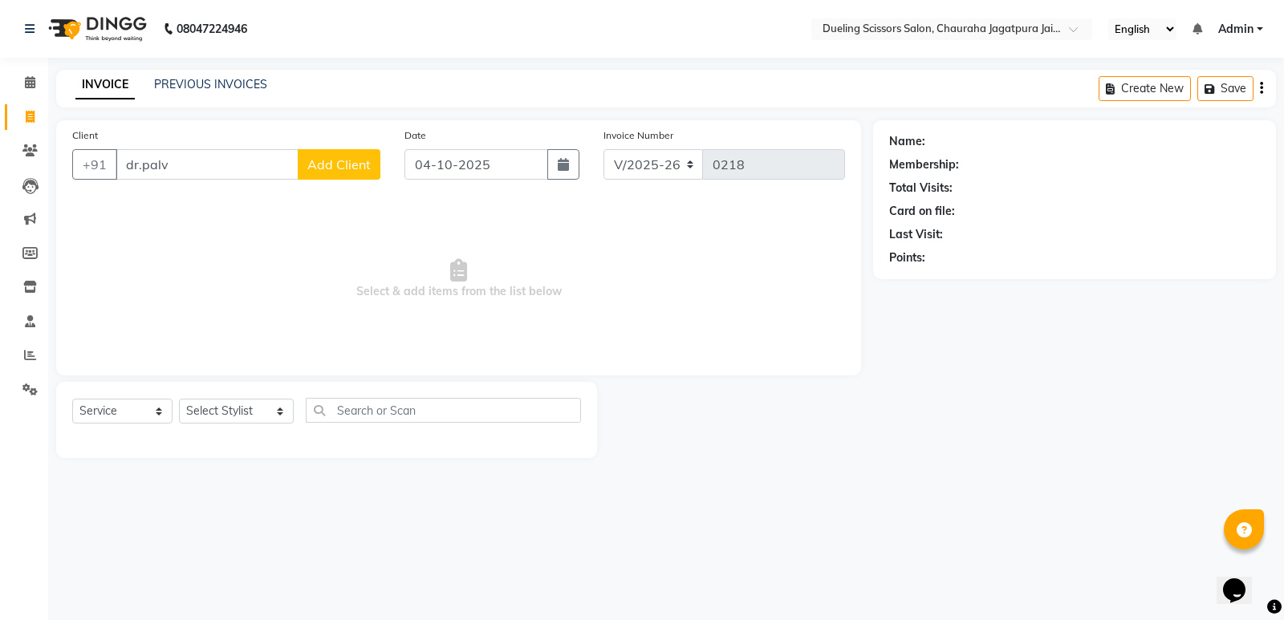
click at [169, 169] on input "dr.palv" at bounding box center [207, 164] width 183 height 30
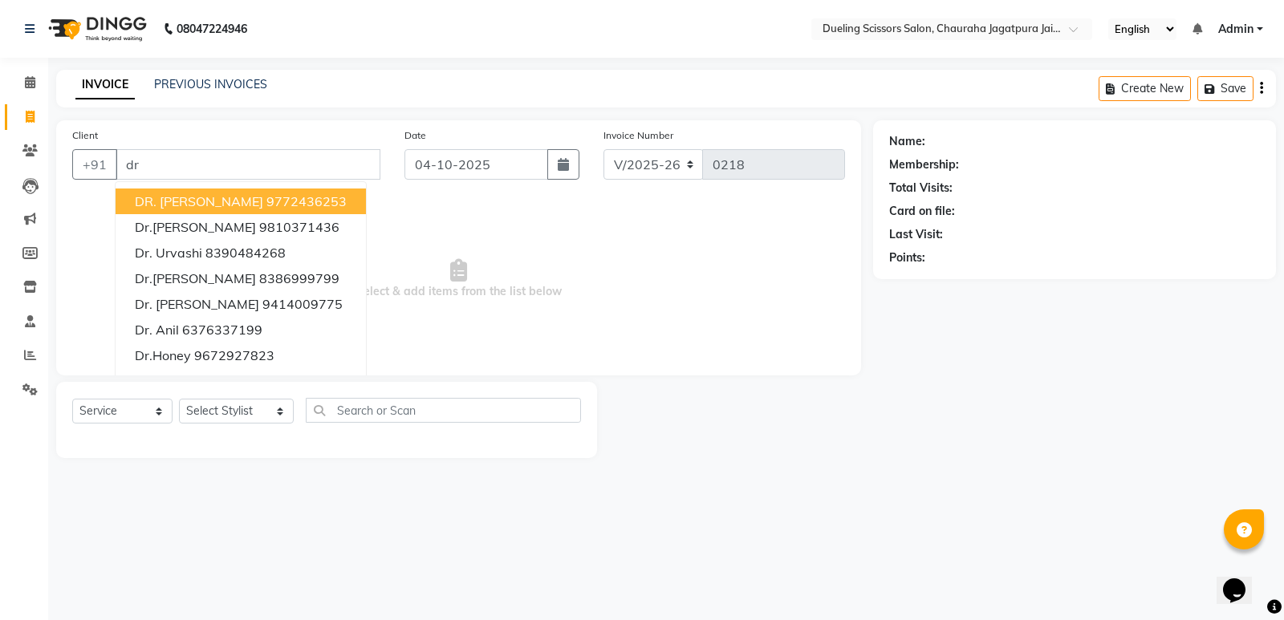
type input "d"
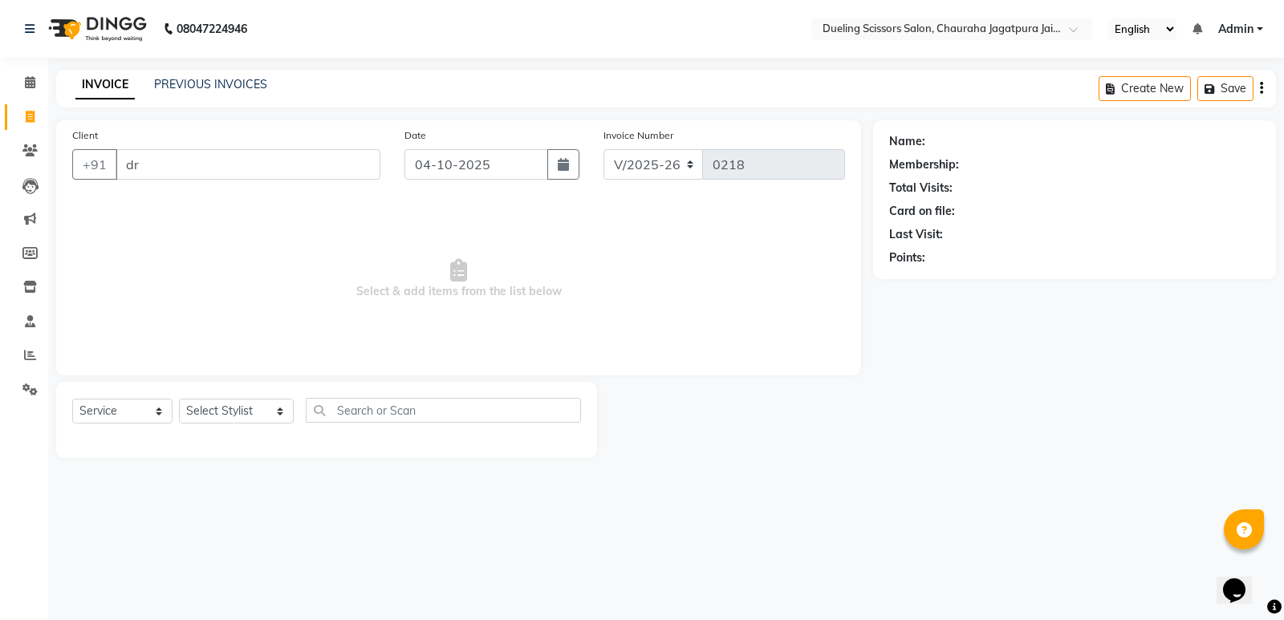
type input "d"
click at [183, 165] on input "Client" at bounding box center [248, 164] width 265 height 30
click at [153, 163] on input "Client" at bounding box center [248, 164] width 265 height 30
click at [164, 173] on input "Client" at bounding box center [248, 164] width 265 height 30
type input "8690535354"
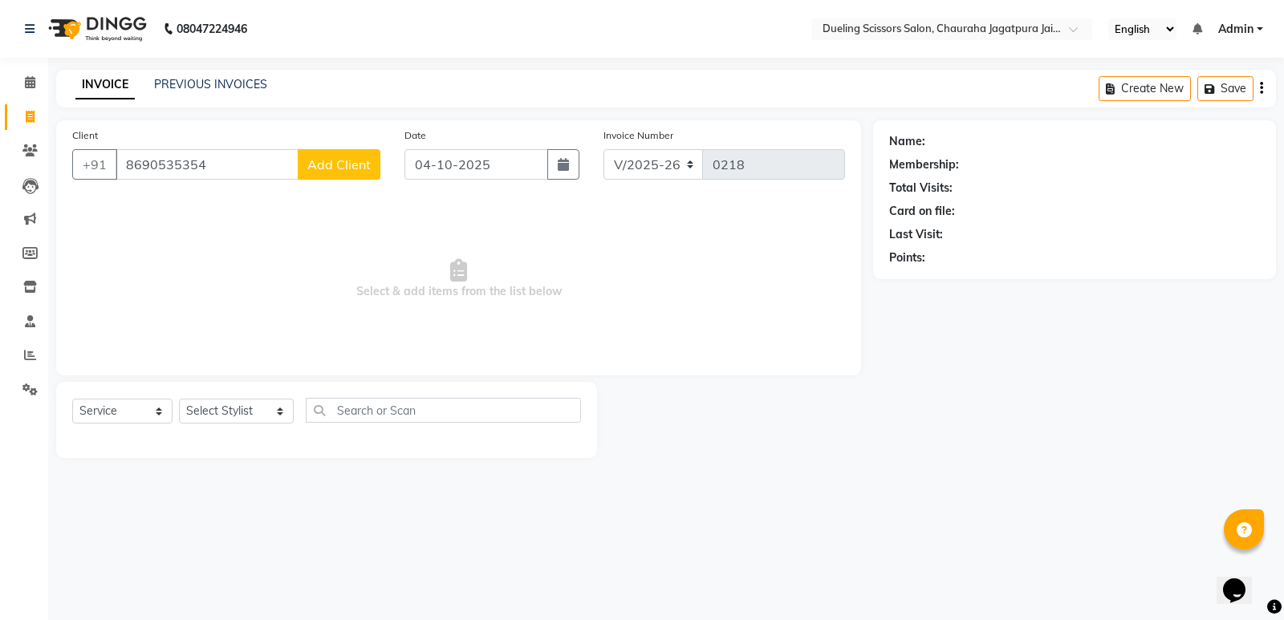
click at [322, 167] on span "Add Client" at bounding box center [338, 164] width 63 height 16
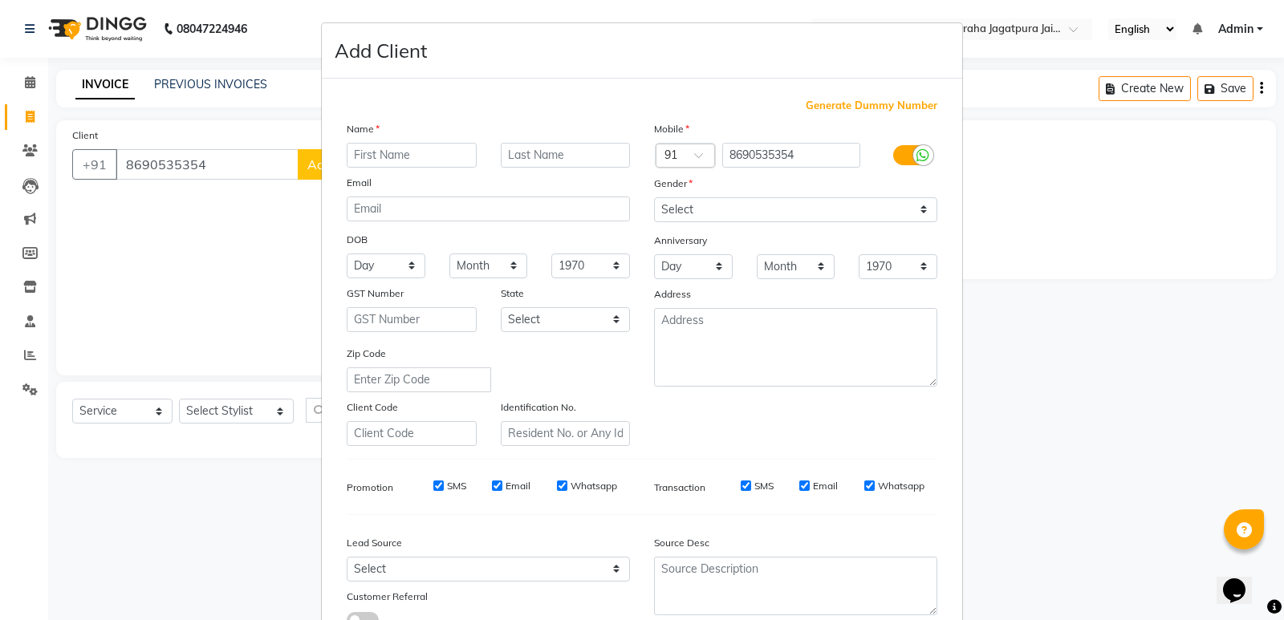
click at [390, 155] on input "text" at bounding box center [412, 155] width 130 height 25
click at [432, 161] on input "dhru" at bounding box center [412, 155] width 130 height 25
type input "dhru"
click at [915, 208] on select "Select [DEMOGRAPHIC_DATA] [DEMOGRAPHIC_DATA] Other Prefer Not To Say" at bounding box center [795, 209] width 283 height 25
select select "[DEMOGRAPHIC_DATA]"
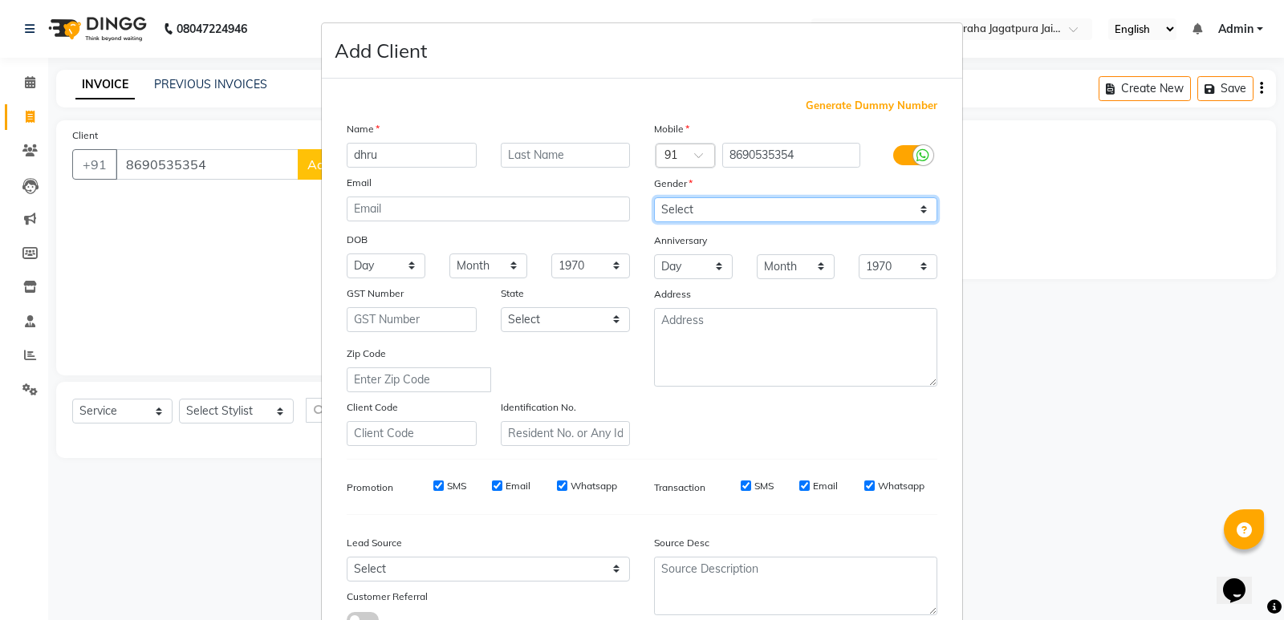
click at [654, 197] on select "Select [DEMOGRAPHIC_DATA] [DEMOGRAPHIC_DATA] Other Prefer Not To Say" at bounding box center [795, 209] width 283 height 25
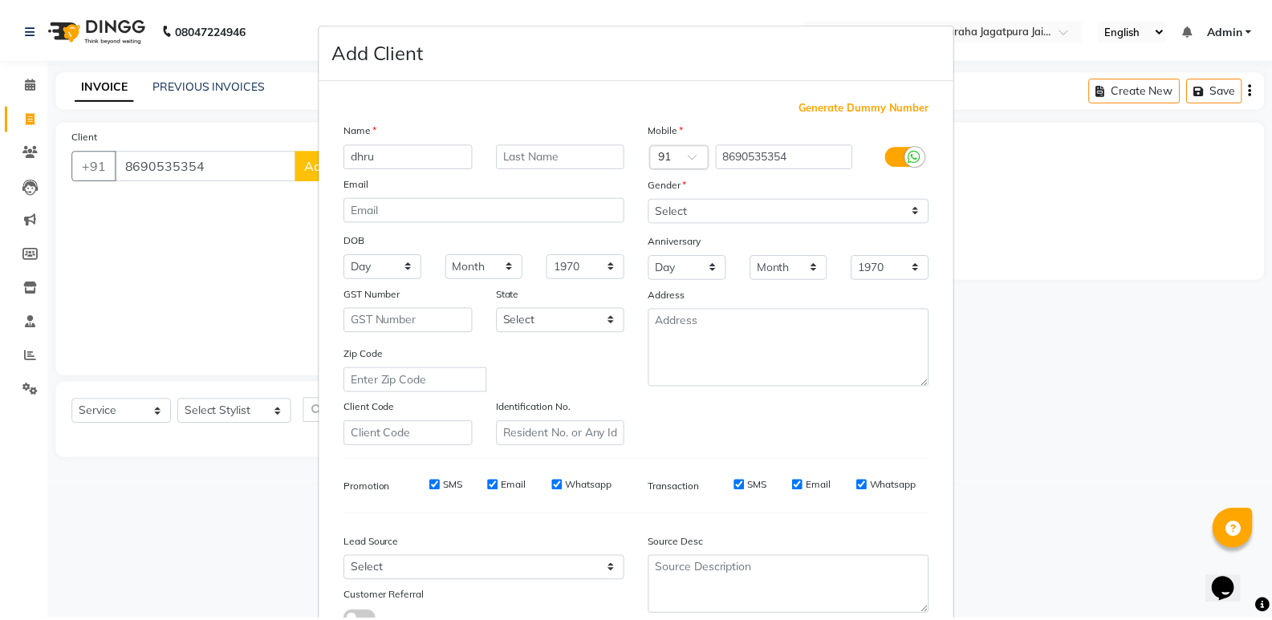
scroll to position [120, 0]
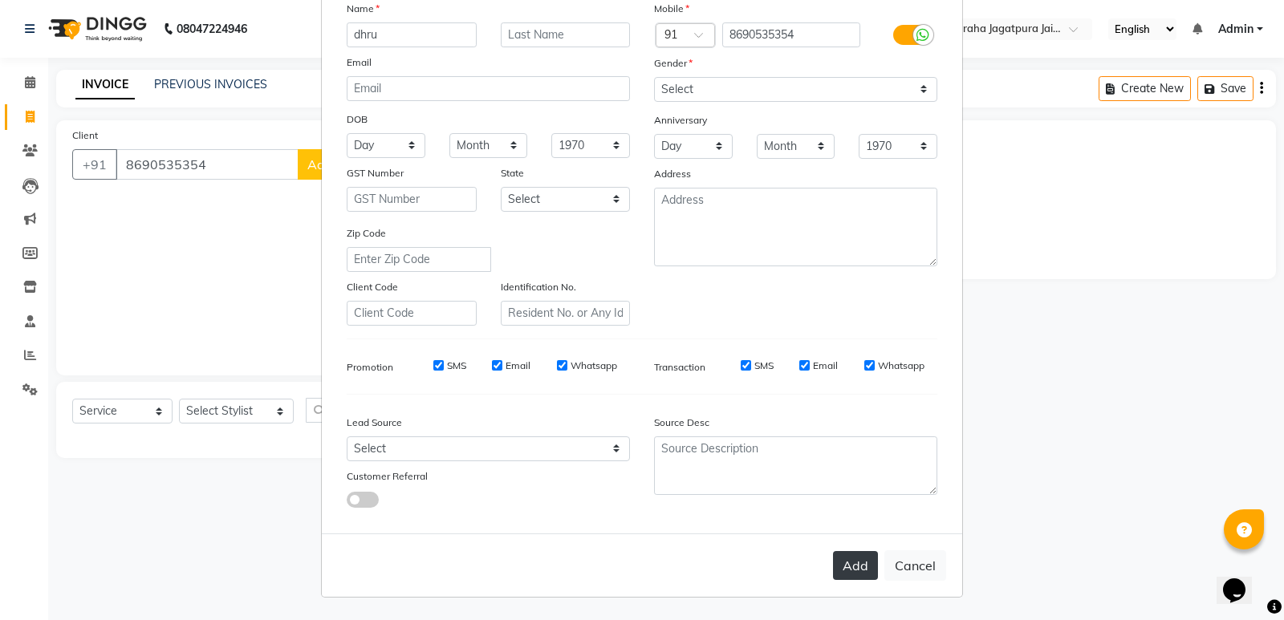
click at [860, 555] on button "Add" at bounding box center [855, 565] width 45 height 29
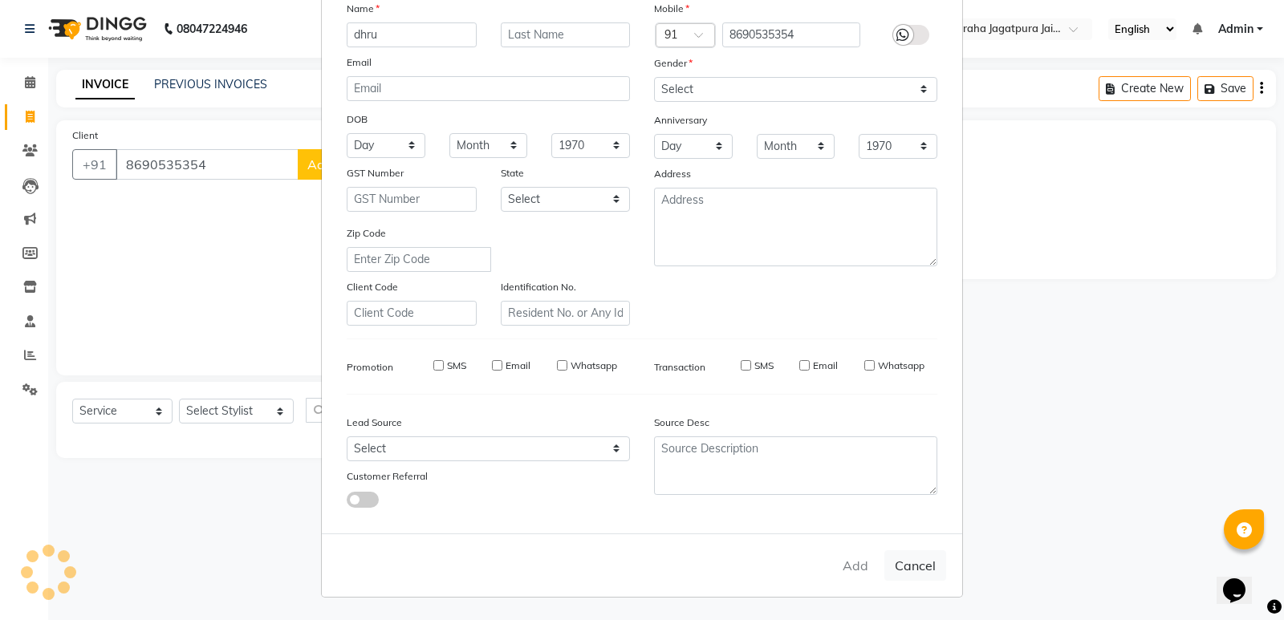
select select
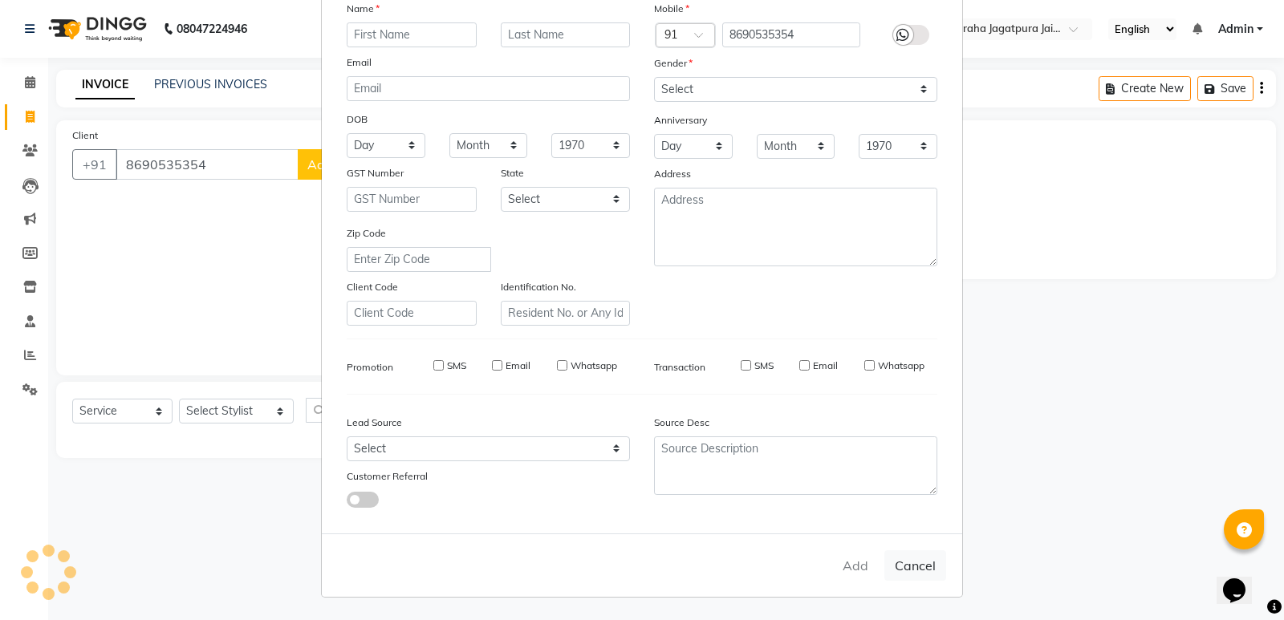
select select
checkbox input "false"
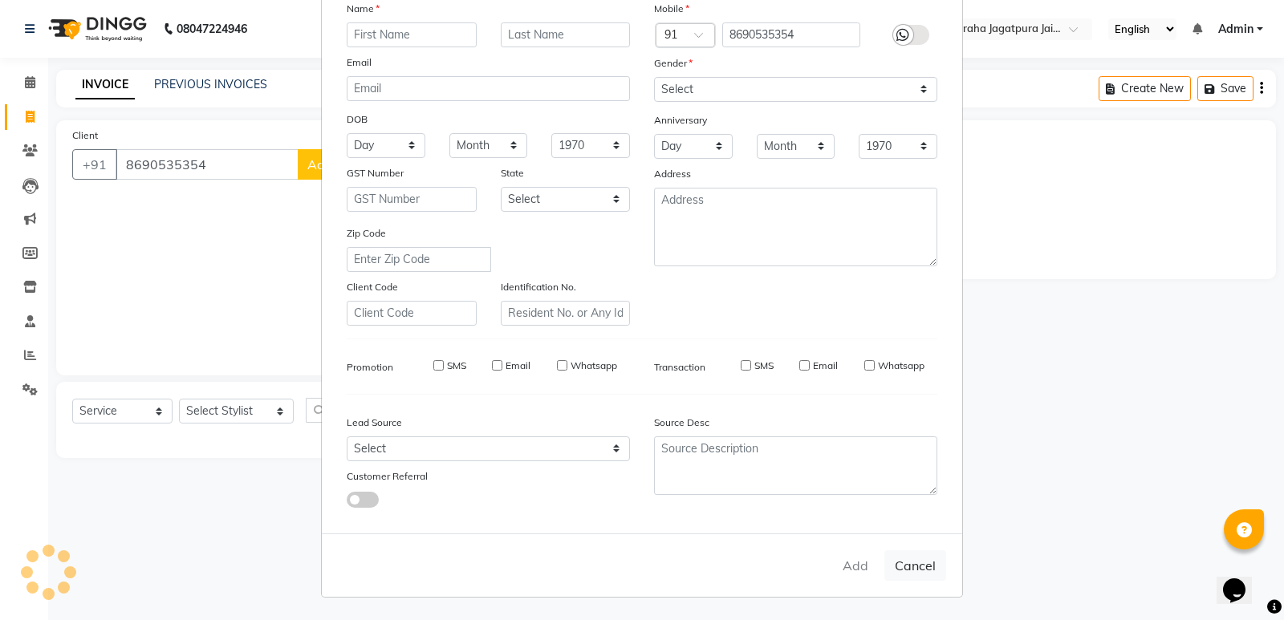
checkbox input "false"
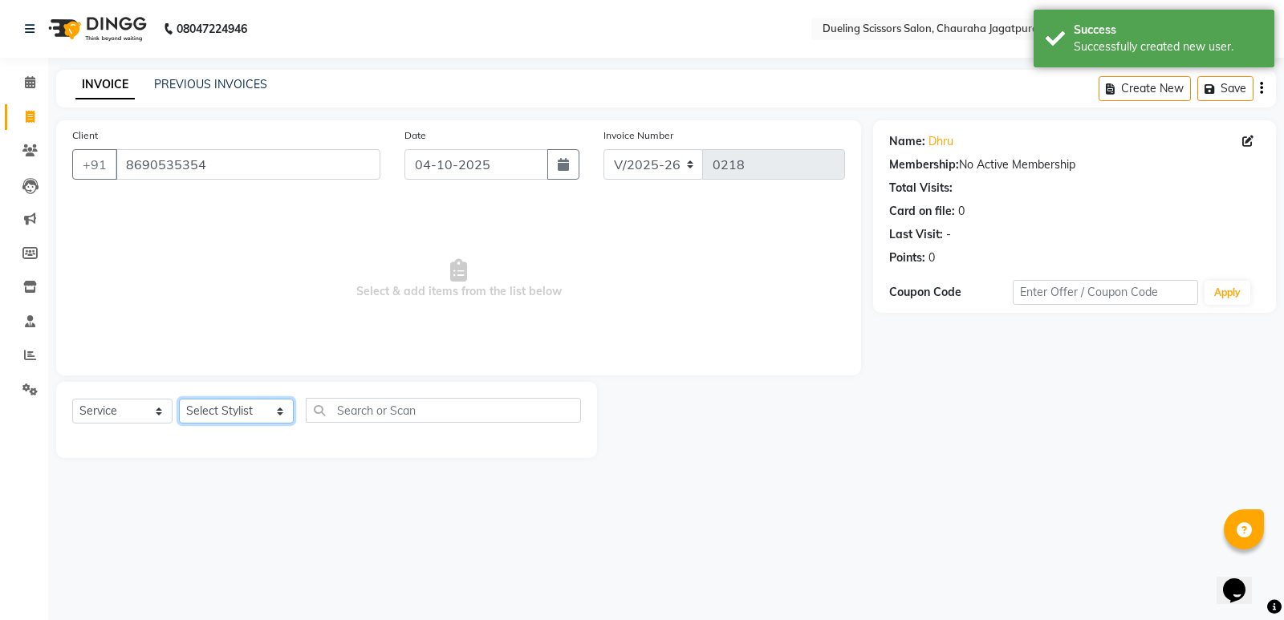
click at [266, 412] on select "Select Stylist [PERSON_NAME] [PERSON_NAME] [PERSON_NAME] [PERSON_NAME] [PERSON_…" at bounding box center [236, 411] width 115 height 25
select select "89783"
click at [179, 399] on select "Select Stylist [PERSON_NAME] [PERSON_NAME] [PERSON_NAME] [PERSON_NAME] [PERSON_…" at bounding box center [236, 411] width 115 height 25
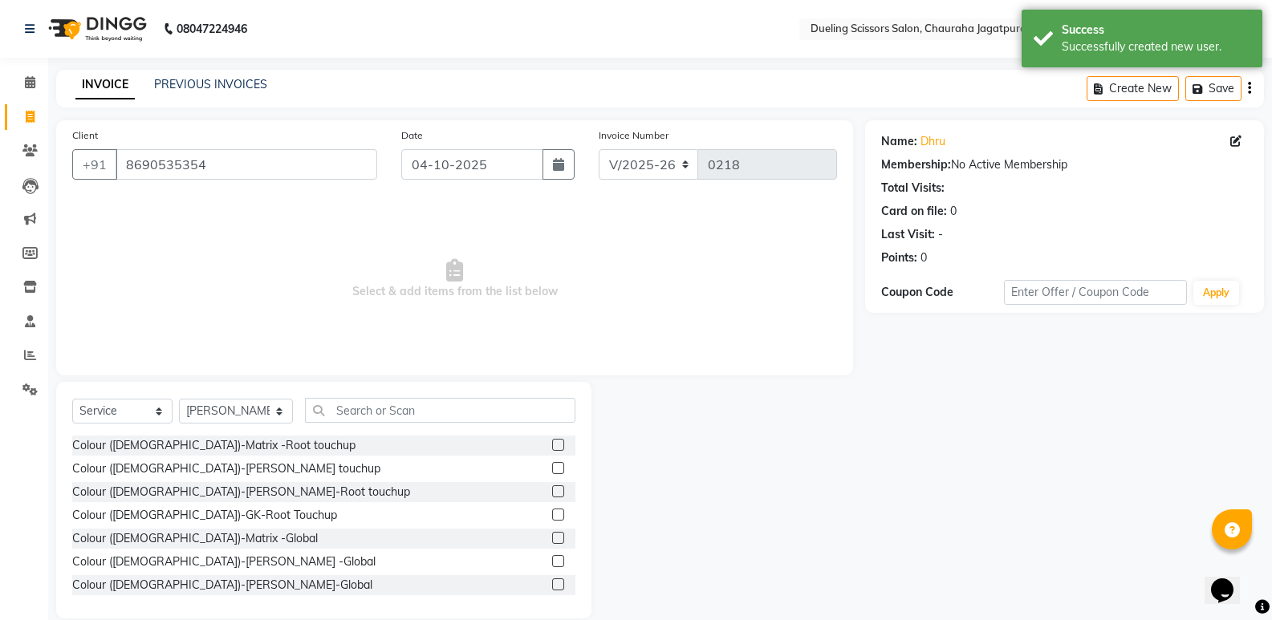
click at [275, 506] on div "Colour ([DEMOGRAPHIC_DATA])-GK-Root Touchup" at bounding box center [323, 516] width 503 height 20
click at [366, 408] on input "text" at bounding box center [440, 410] width 270 height 25
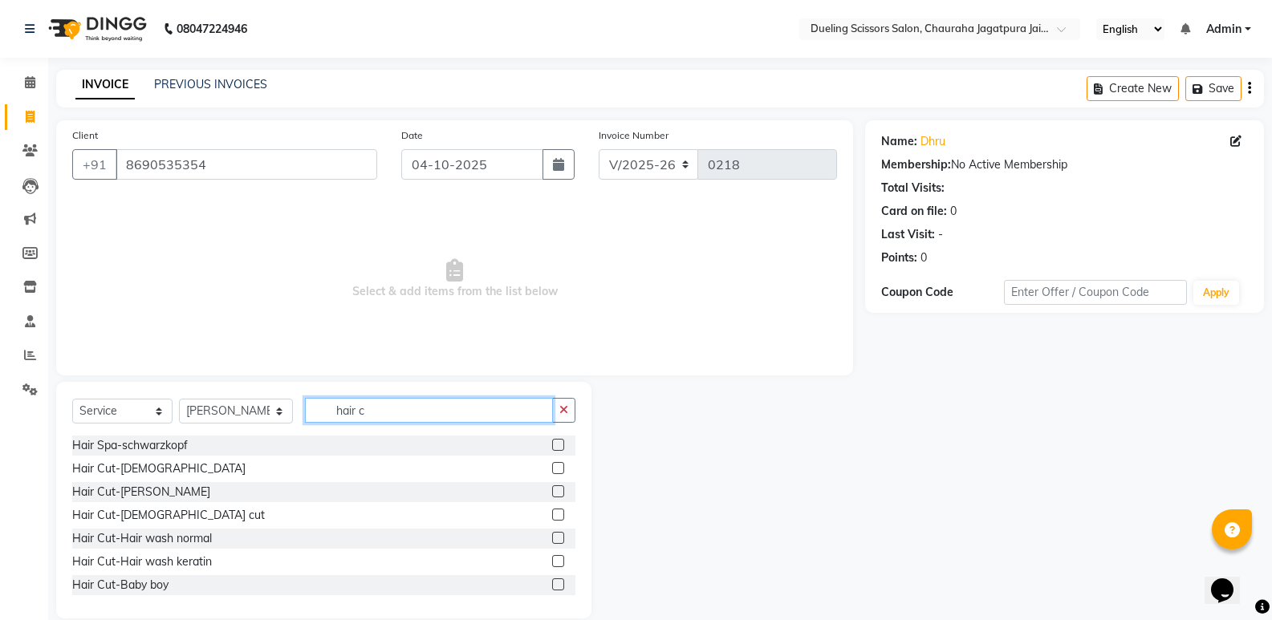
type input "hair c"
click at [552, 469] on label at bounding box center [558, 468] width 12 height 12
click at [552, 469] on input "checkbox" at bounding box center [557, 469] width 10 height 10
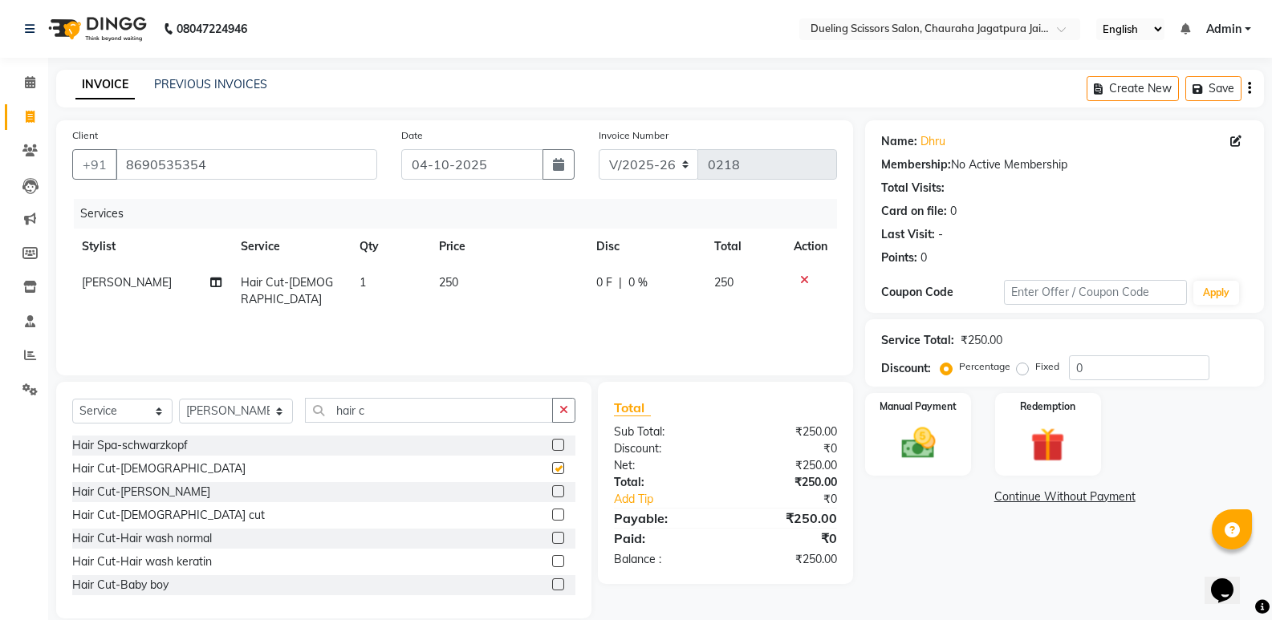
checkbox input "false"
click at [552, 495] on label at bounding box center [558, 491] width 12 height 12
click at [552, 495] on input "checkbox" at bounding box center [557, 492] width 10 height 10
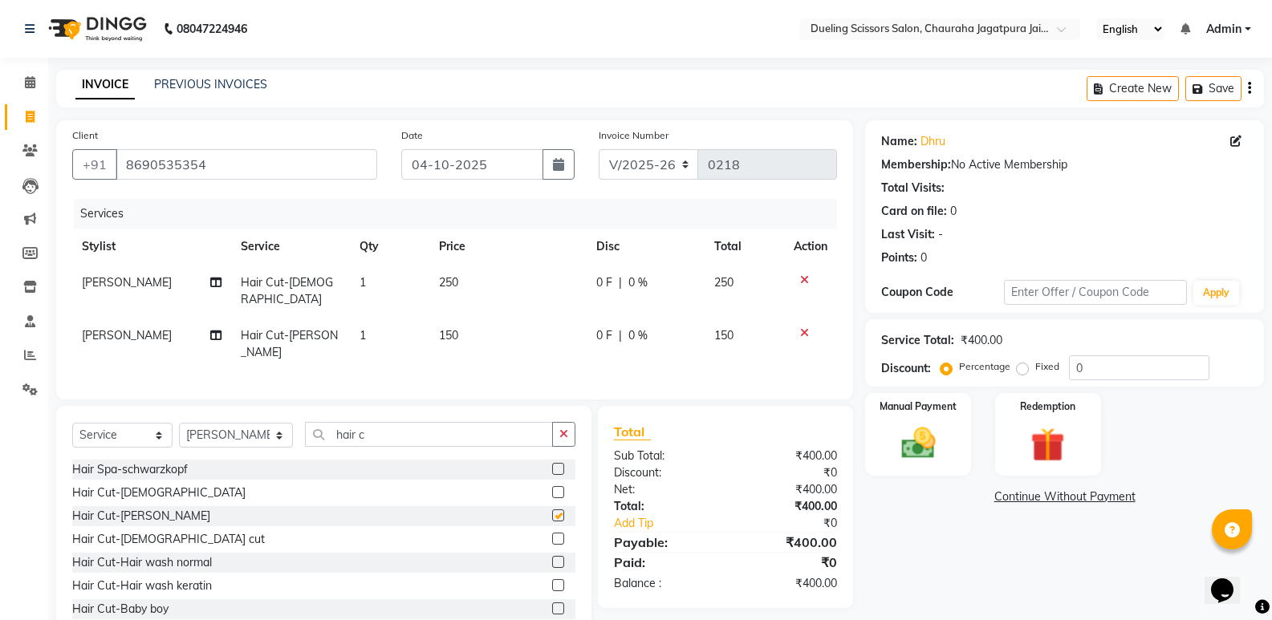
checkbox input "false"
click at [801, 327] on icon at bounding box center [804, 332] width 9 height 11
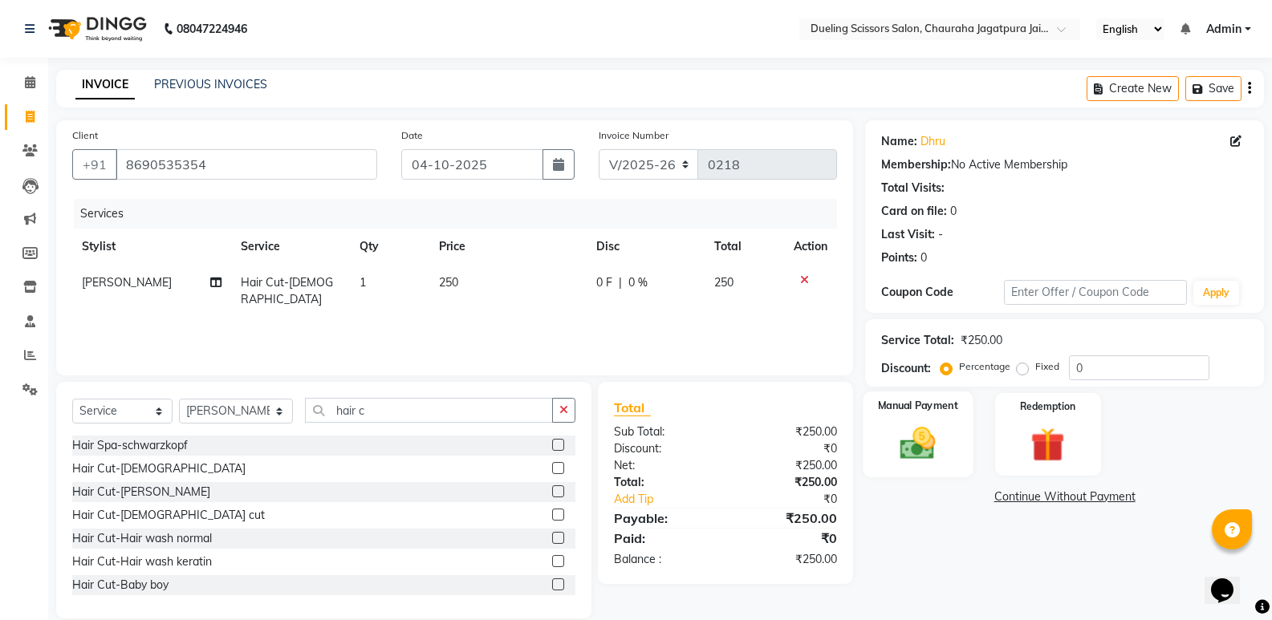
click at [944, 445] on img at bounding box center [917, 443] width 57 height 41
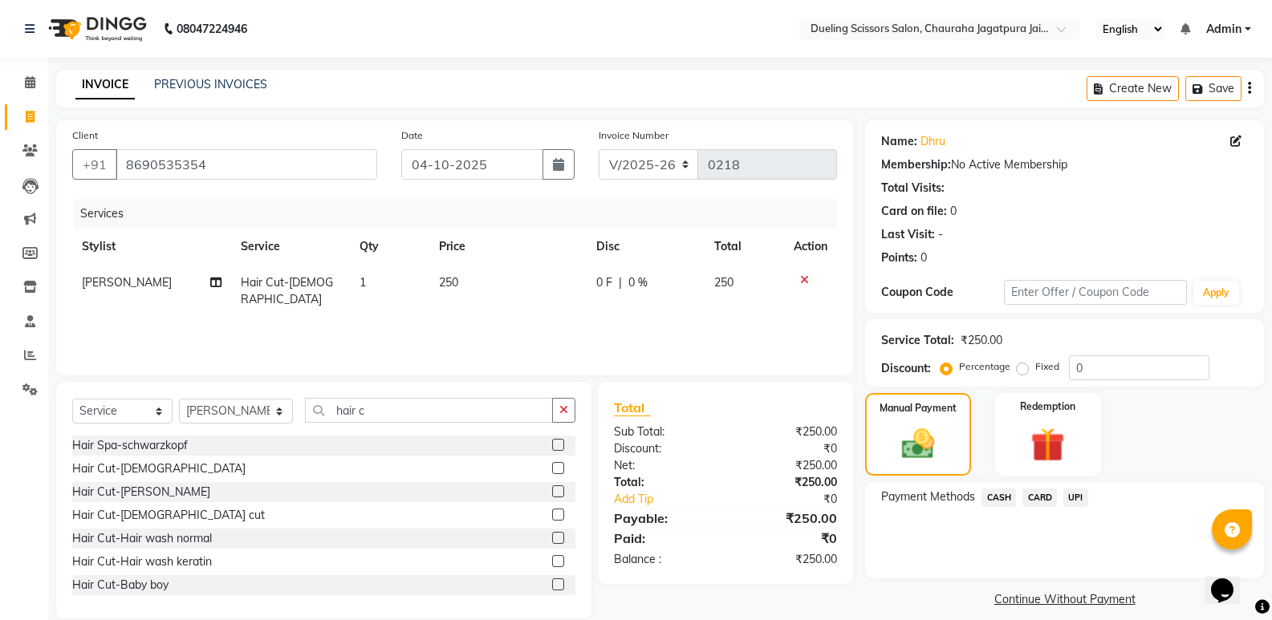
click at [1070, 505] on span "UPI" at bounding box center [1075, 498] width 25 height 18
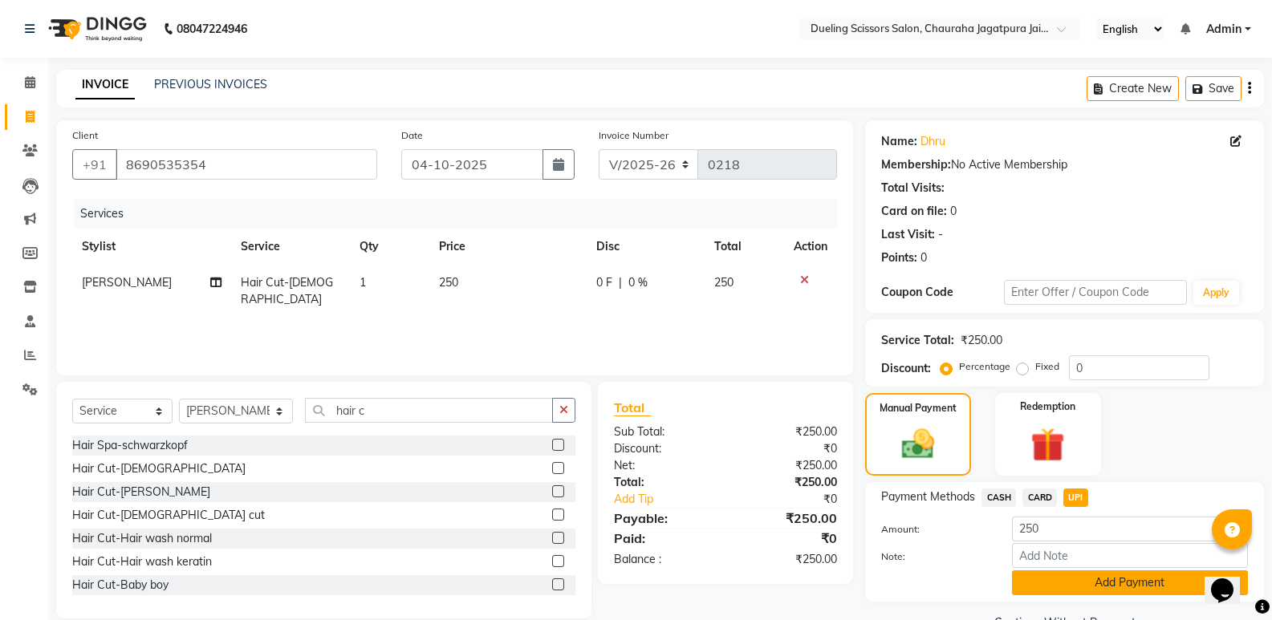
click at [1133, 583] on button "Add Payment" at bounding box center [1130, 583] width 236 height 25
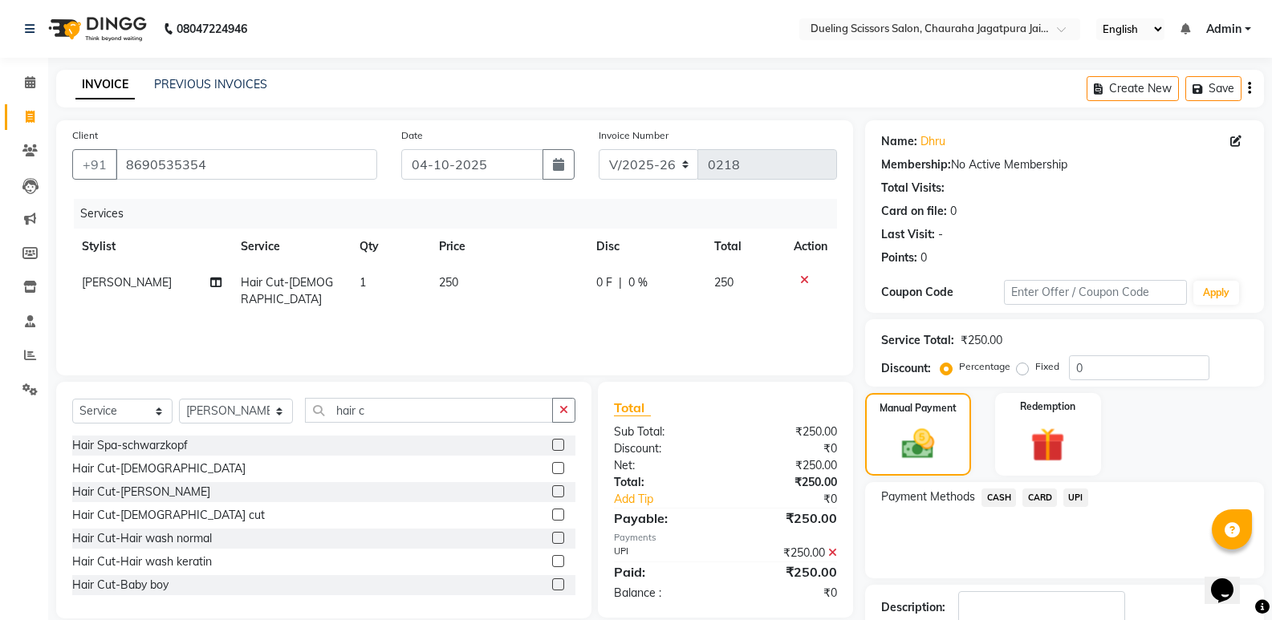
click at [1271, 567] on div "Name: Dhru Membership: No Active Membership Total Visits: Card on file: 0 Last …" at bounding box center [1070, 411] width 411 height 582
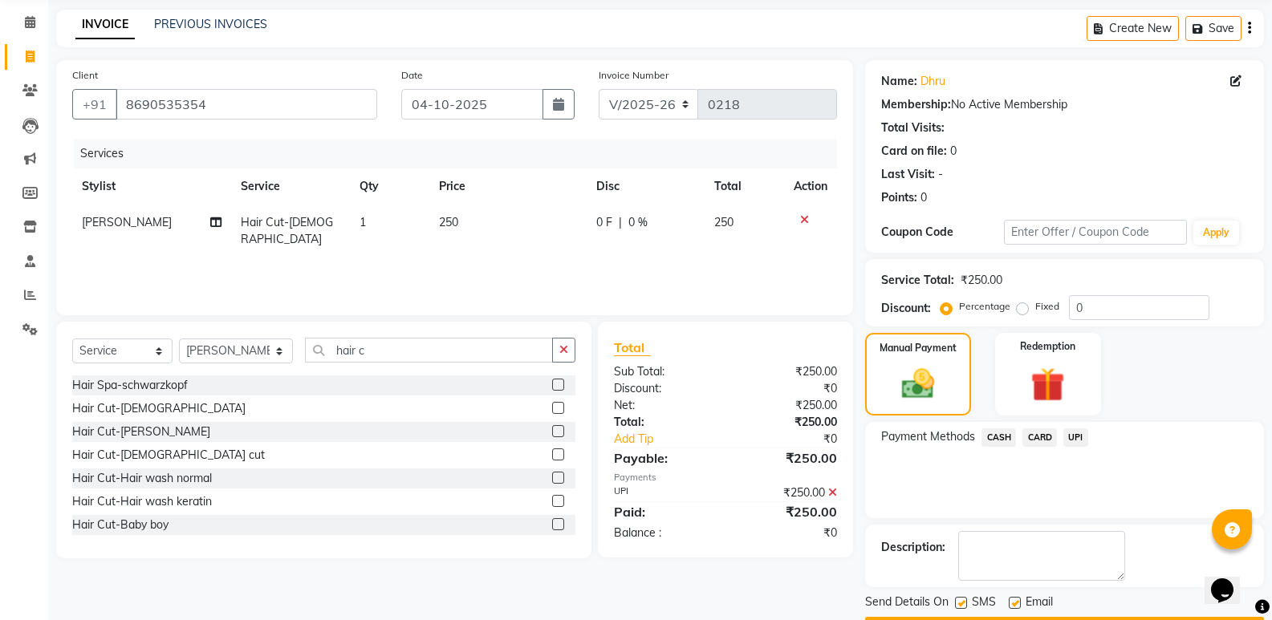
scroll to position [106, 0]
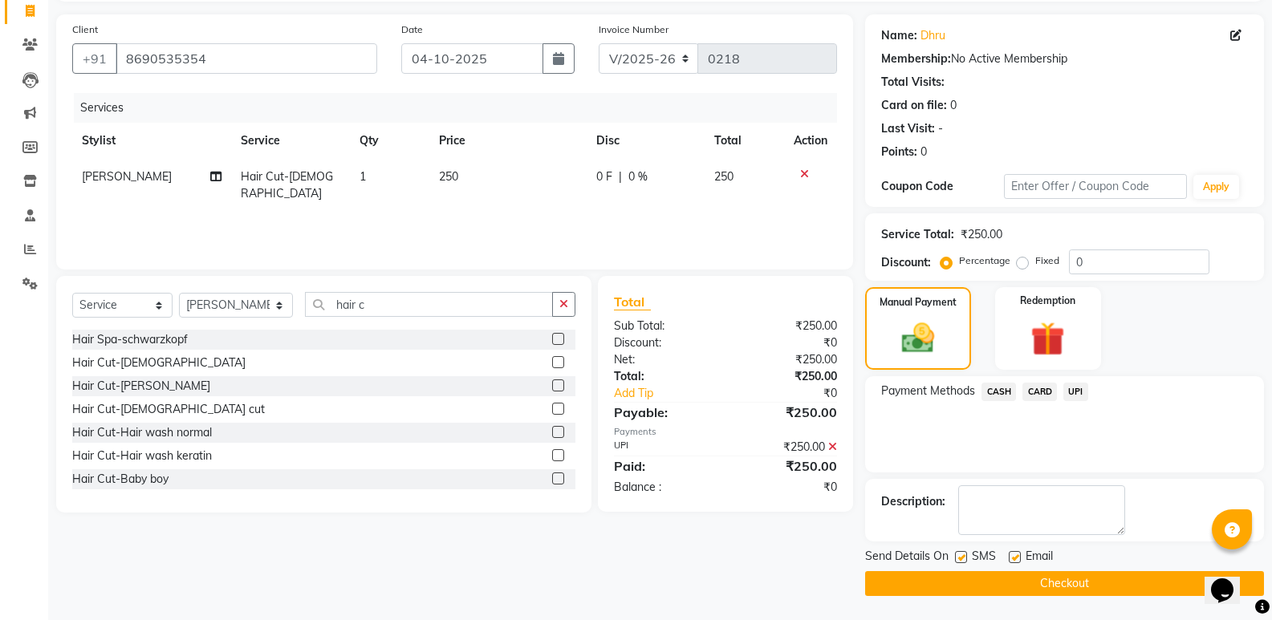
click at [1031, 573] on button "Checkout" at bounding box center [1064, 583] width 399 height 25
